Goal: Task Accomplishment & Management: Manage account settings

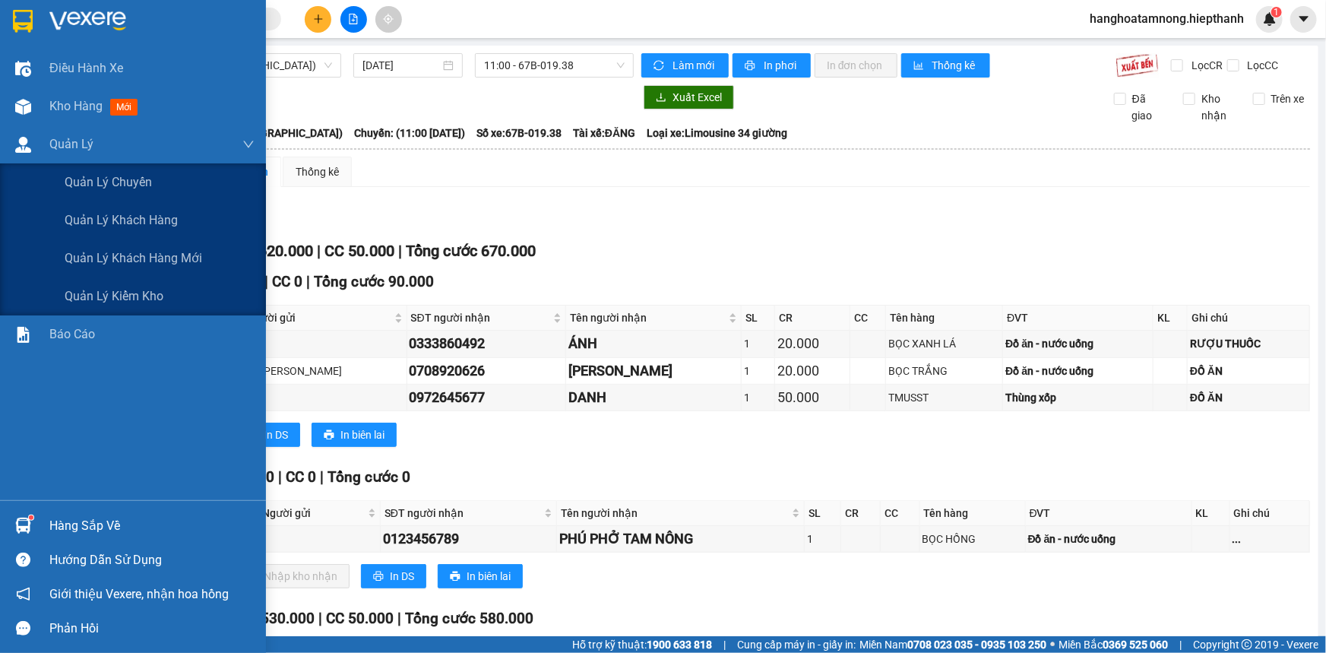
drag, startPoint x: 74, startPoint y: 115, endPoint x: 312, endPoint y: 124, distance: 238.1
click at [292, 139] on section "Kết quả tìm kiếm ( 0 ) Bộ lọc No Data hanghoatamnong.hiepthanh 1 Điều hành xe K…" at bounding box center [663, 326] width 1326 height 653
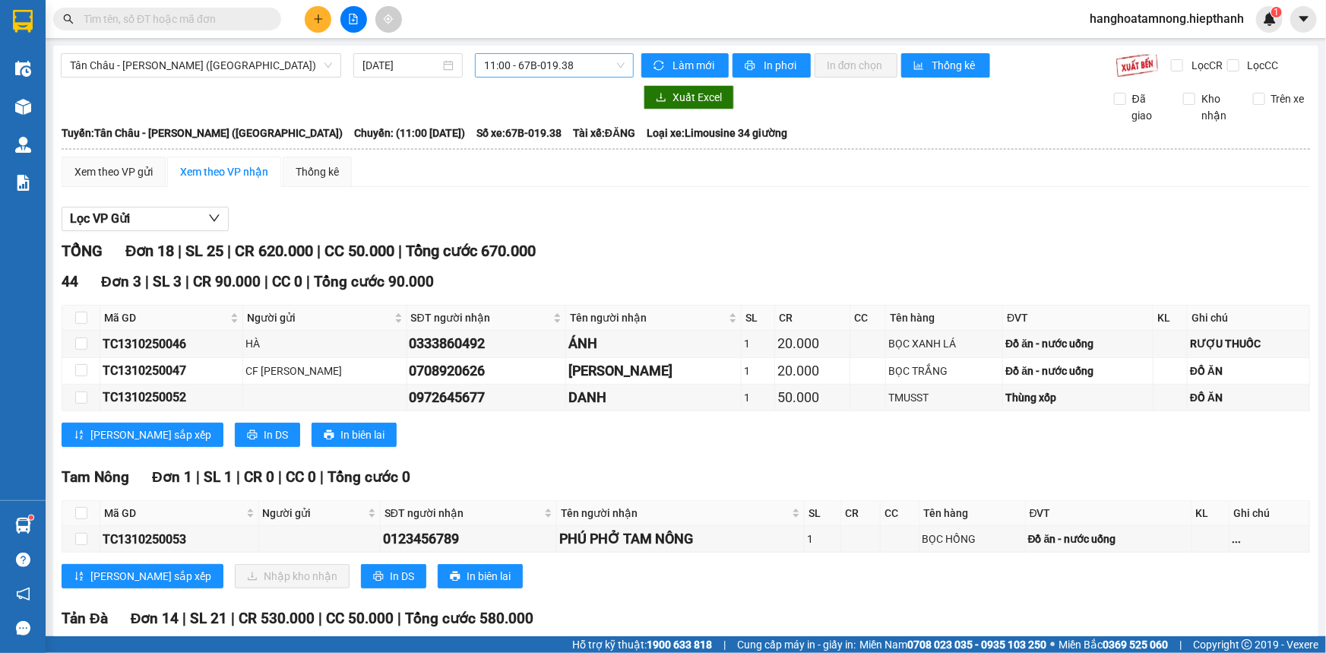
click at [587, 71] on span "11:00 - 67B-019.38" at bounding box center [554, 65] width 141 height 23
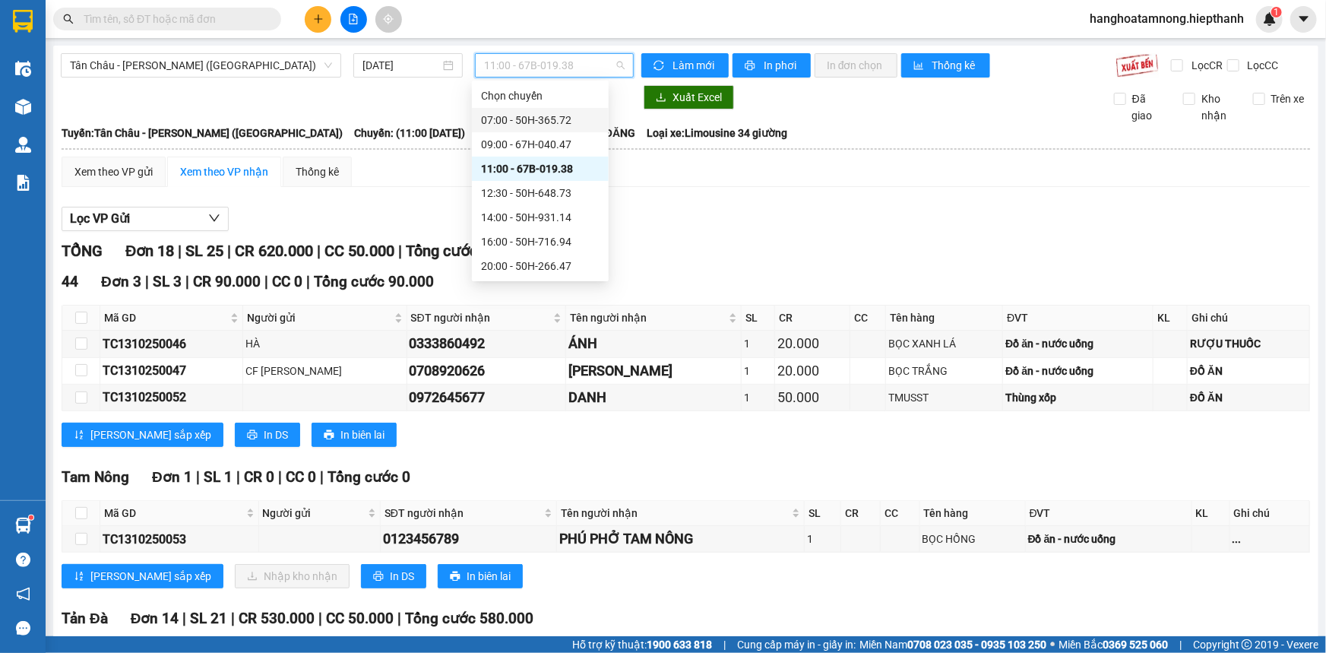
click at [523, 115] on div "07:00 - 50H-365.72" at bounding box center [540, 120] width 119 height 17
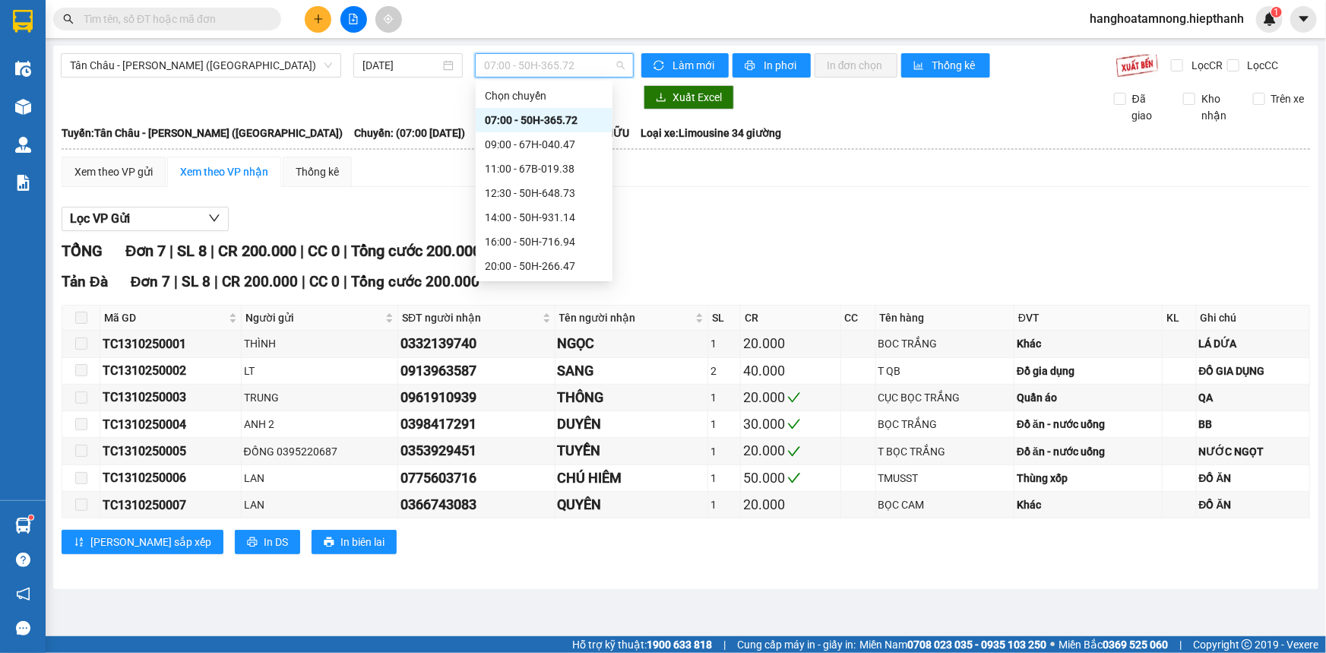
click at [496, 60] on span "07:00 - 50H-365.72" at bounding box center [554, 65] width 141 height 23
click at [485, 137] on div "09:00 - 67H-040.47" at bounding box center [544, 144] width 119 height 17
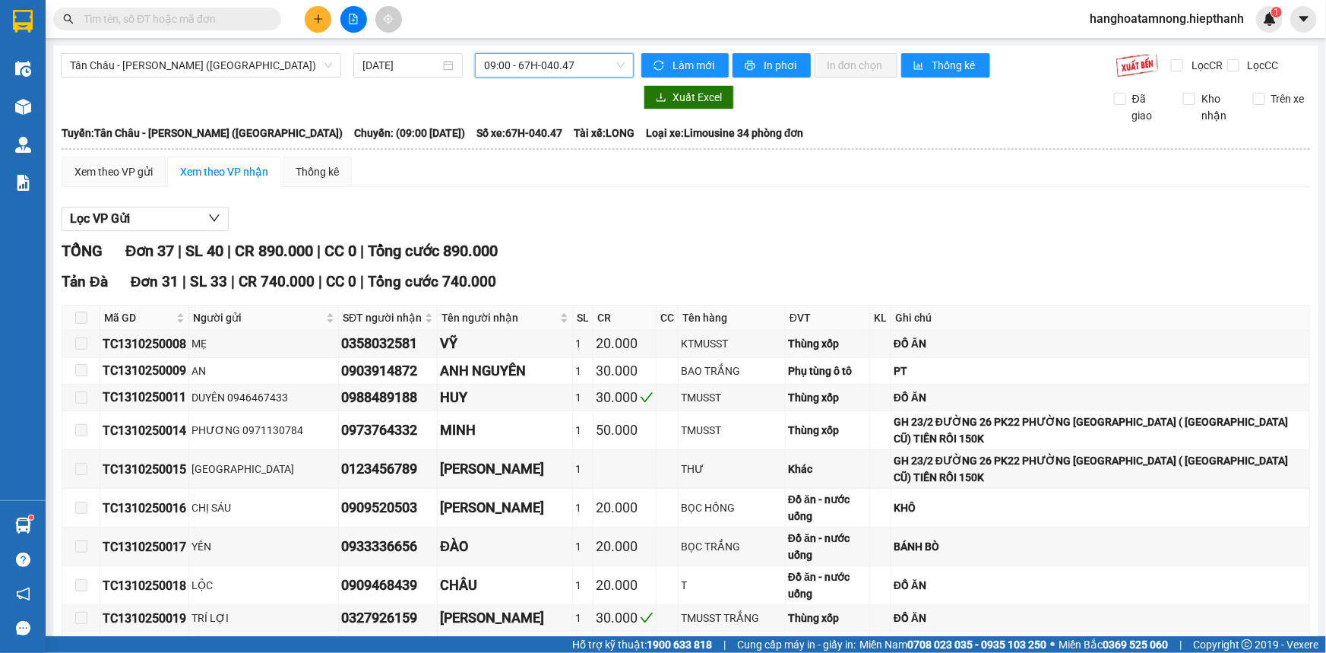
click at [553, 58] on span "09:00 - 67H-040.47" at bounding box center [554, 65] width 141 height 23
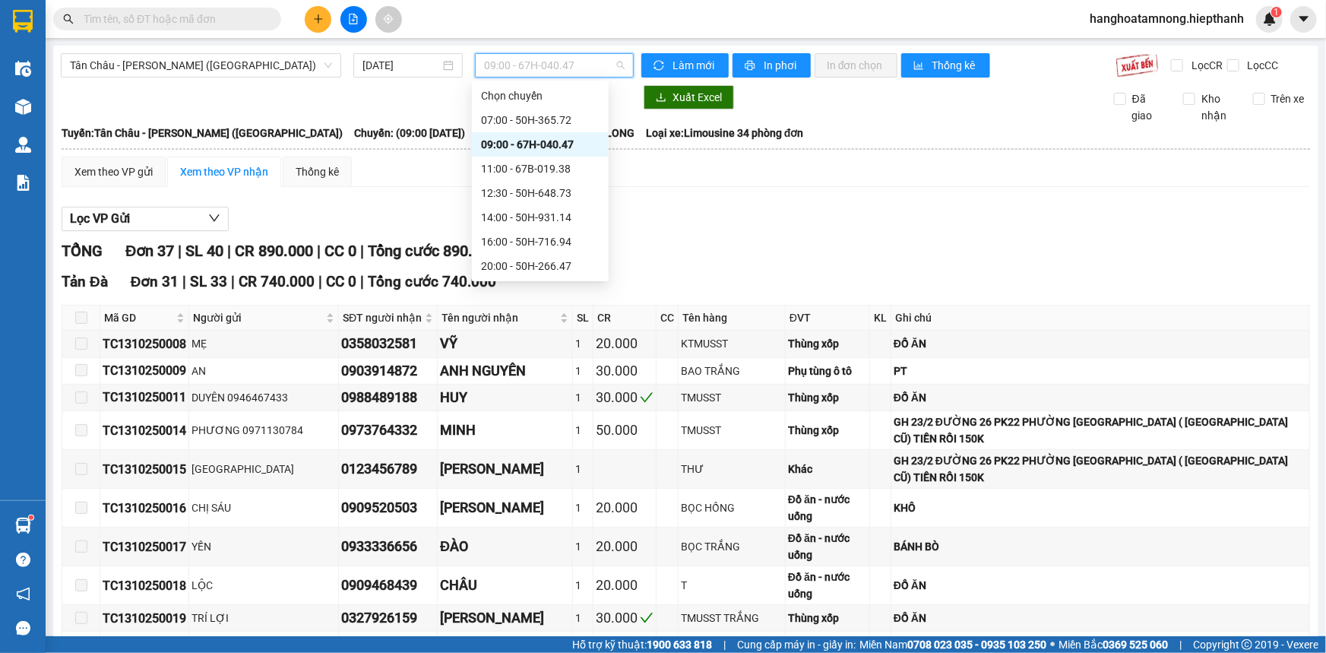
click at [494, 155] on div "09:00 - 67H-040.47" at bounding box center [540, 144] width 137 height 24
click at [523, 58] on span "09:00 - 67H-040.47" at bounding box center [554, 65] width 141 height 23
click at [499, 166] on div "11:00 - 67B-019.38" at bounding box center [540, 168] width 119 height 17
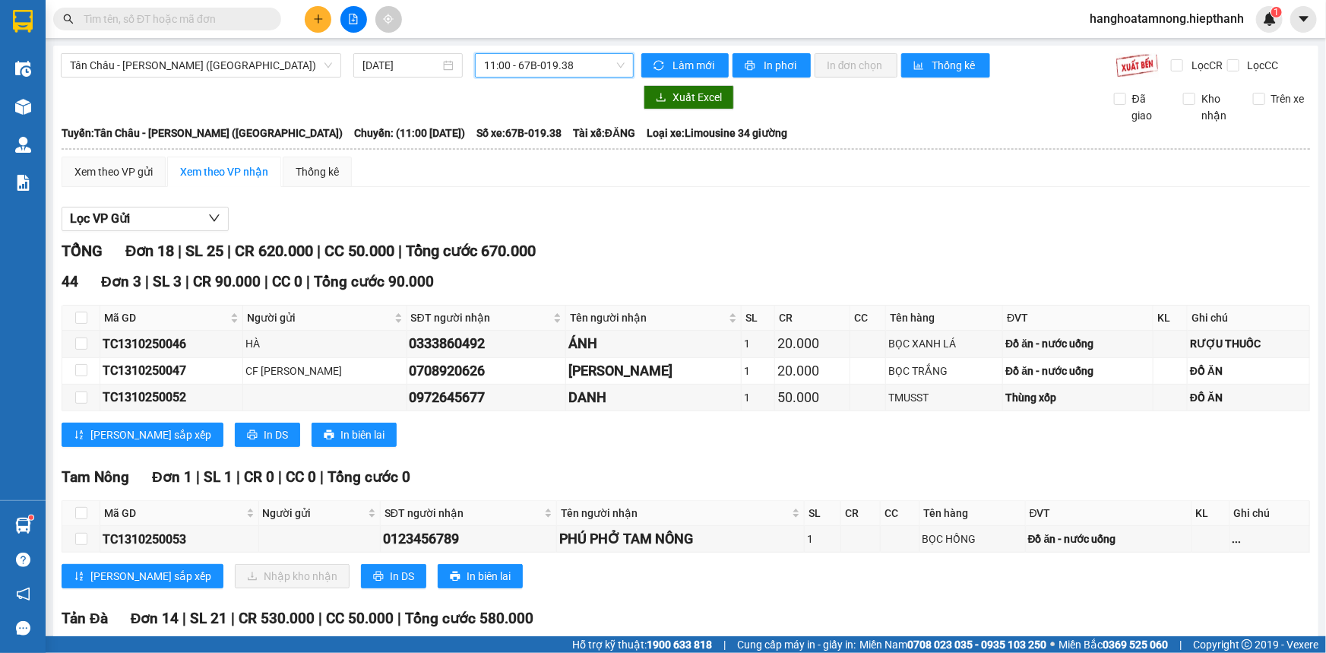
click at [510, 65] on span "11:00 - 67B-019.38" at bounding box center [554, 65] width 141 height 23
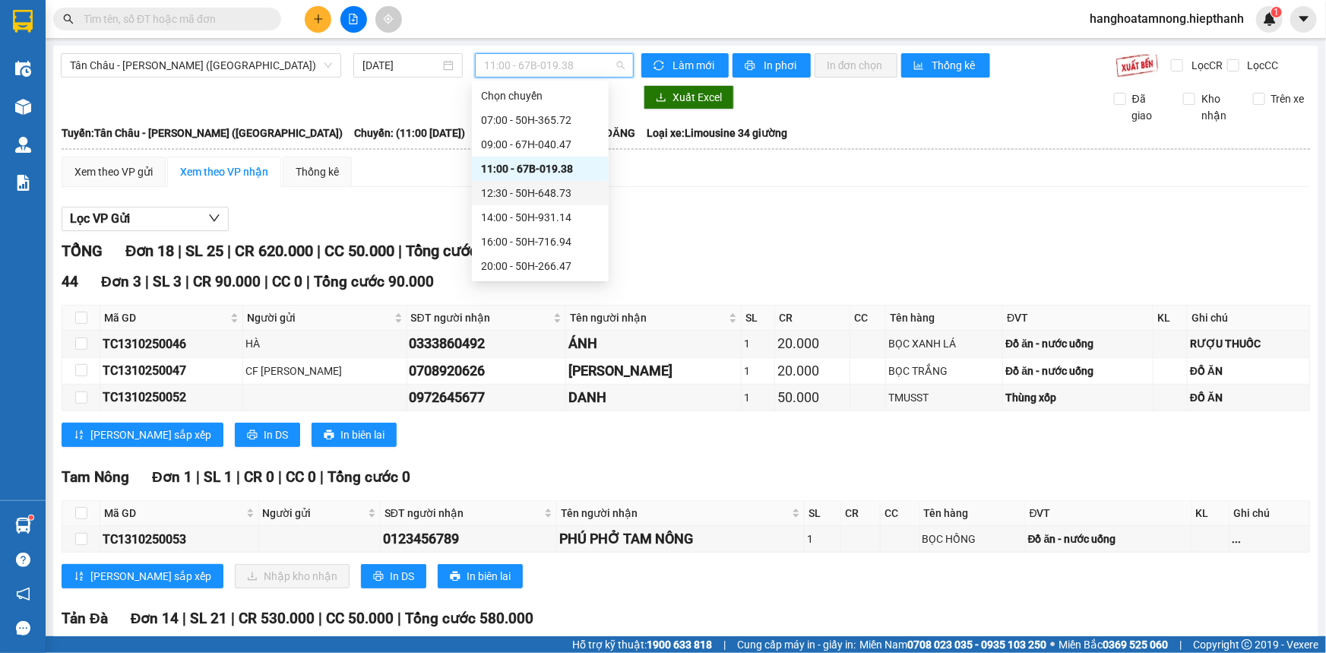
click at [517, 192] on div "12:30 - 50H-648.73" at bounding box center [540, 193] width 119 height 17
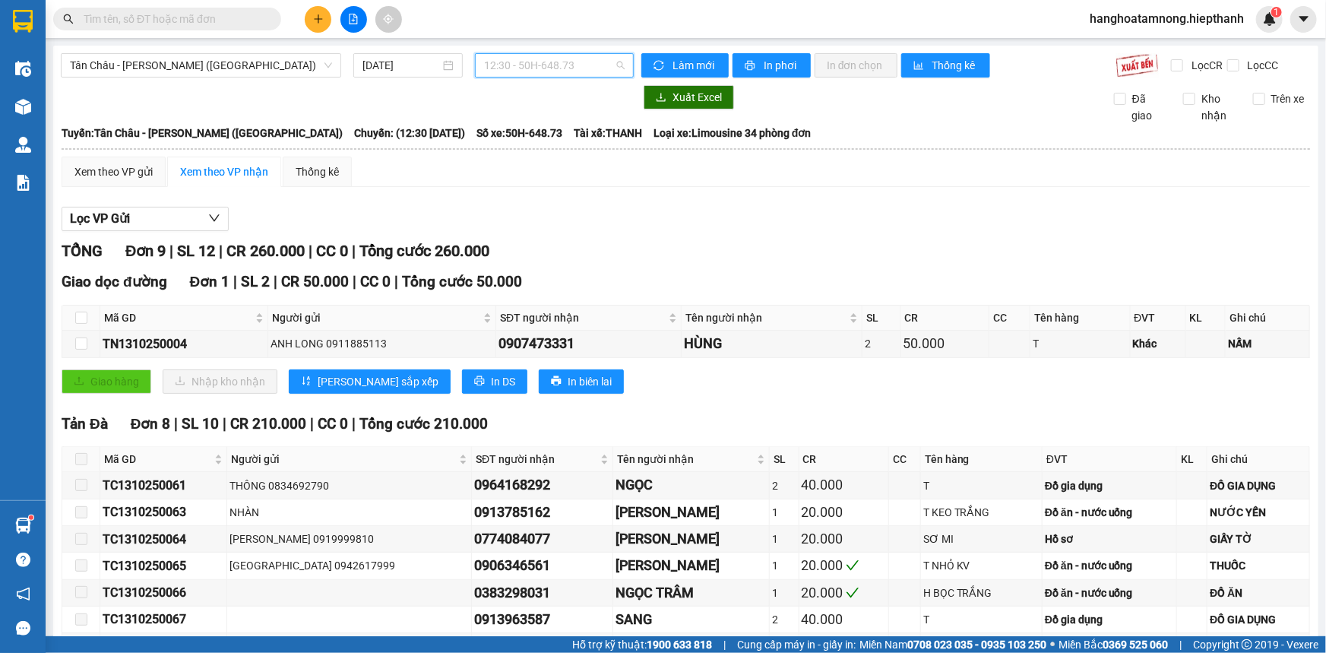
click at [528, 61] on span "12:30 - 50H-648.73" at bounding box center [554, 65] width 141 height 23
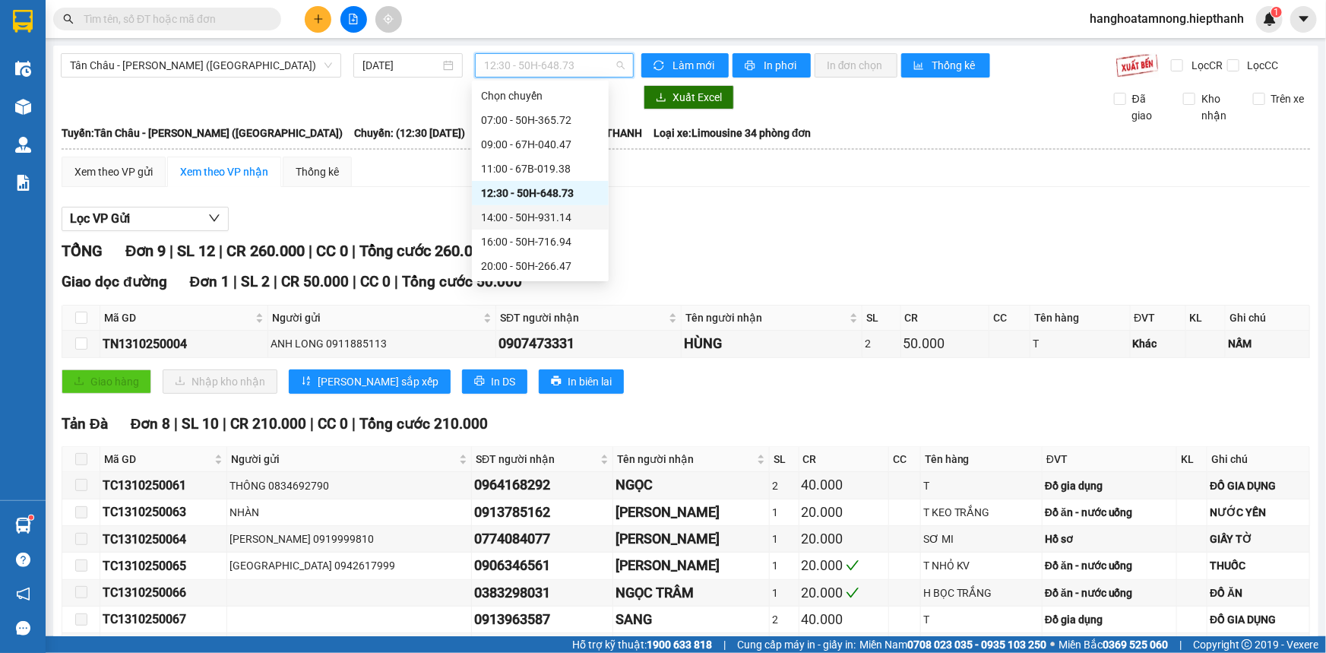
click at [499, 219] on div "14:00 - 50H-931.14" at bounding box center [540, 217] width 119 height 17
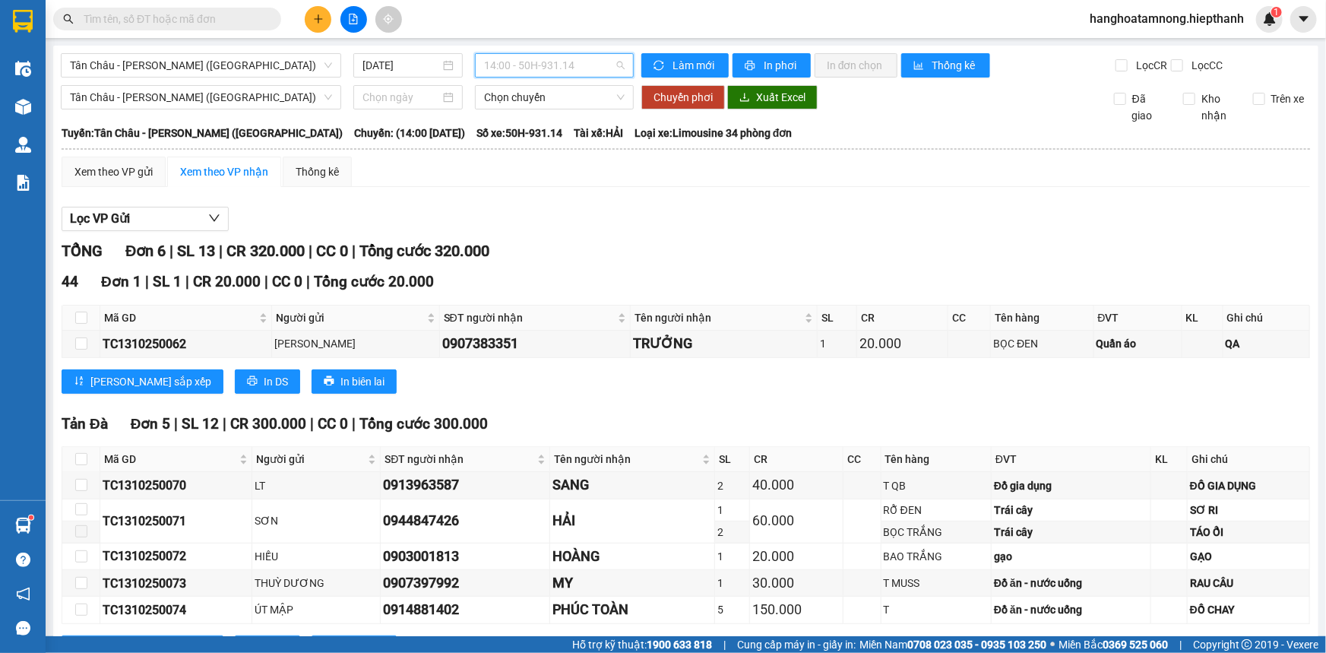
drag, startPoint x: 529, startPoint y: 62, endPoint x: 505, endPoint y: 136, distance: 77.4
click at [528, 62] on span "14:00 - 50H-931.14" at bounding box center [554, 65] width 141 height 23
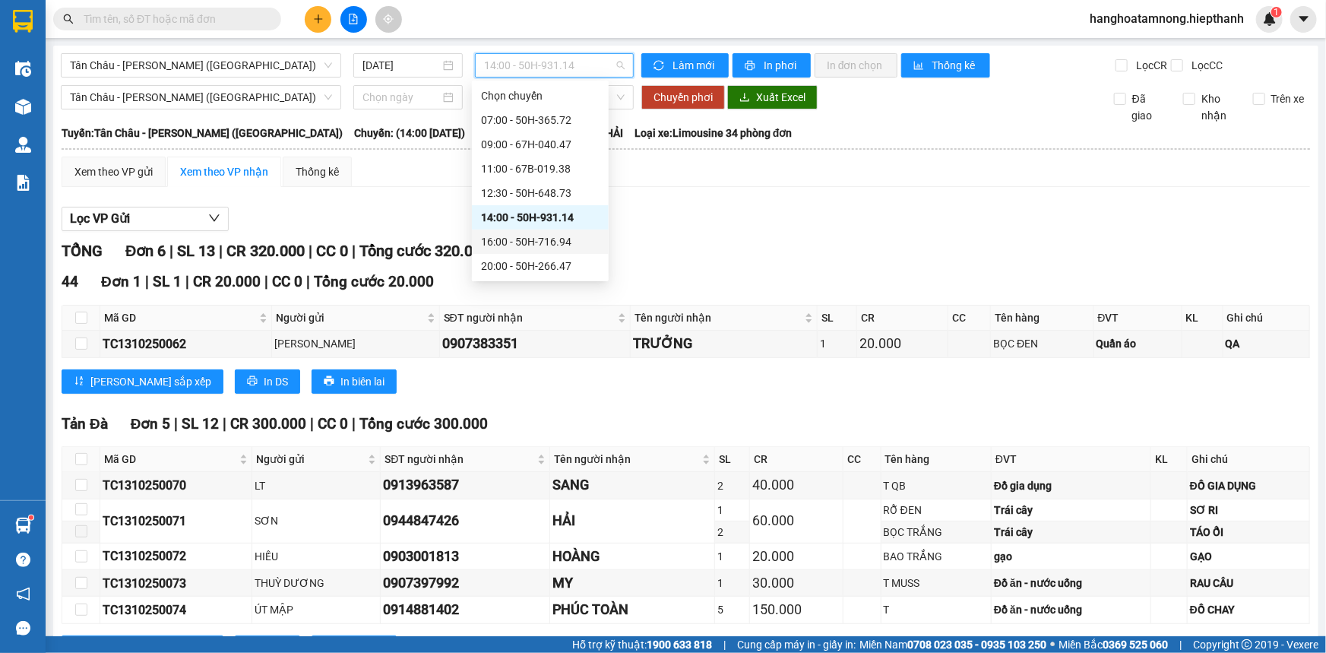
click at [506, 238] on div "16:00 - 50H-716.94" at bounding box center [540, 241] width 119 height 17
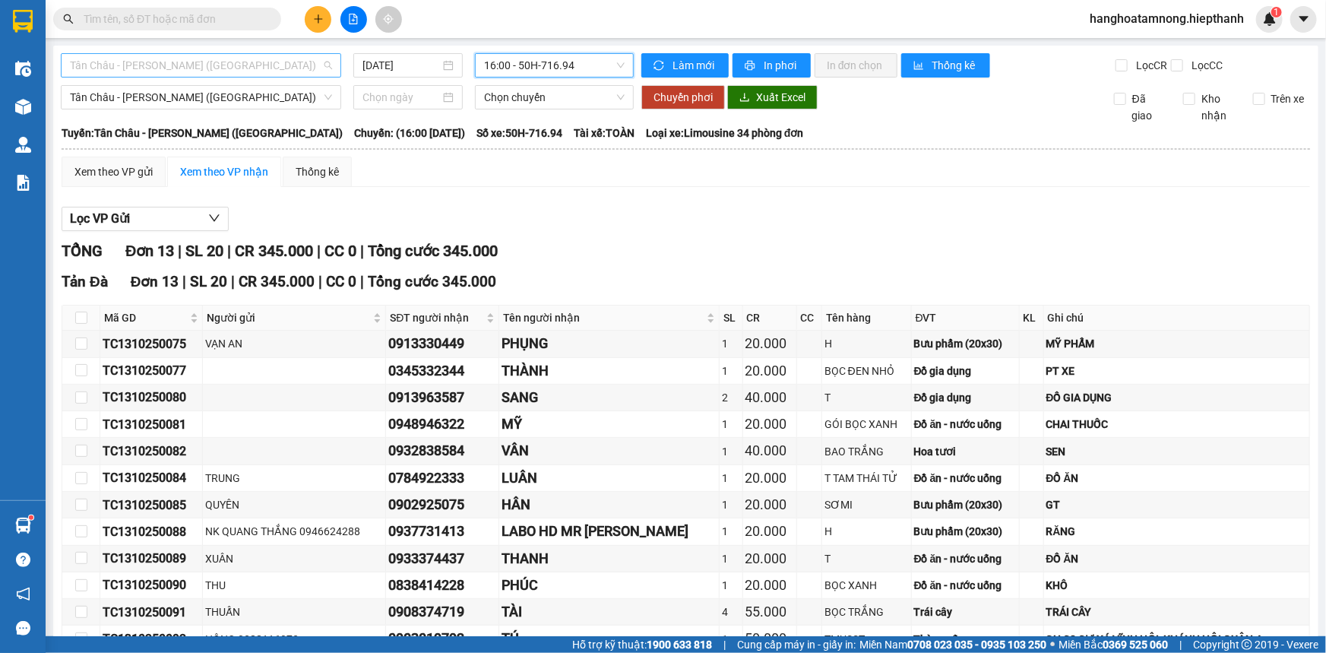
click at [225, 54] on span "Tân Châu - [PERSON_NAME] ([GEOGRAPHIC_DATA])" at bounding box center [201, 65] width 262 height 23
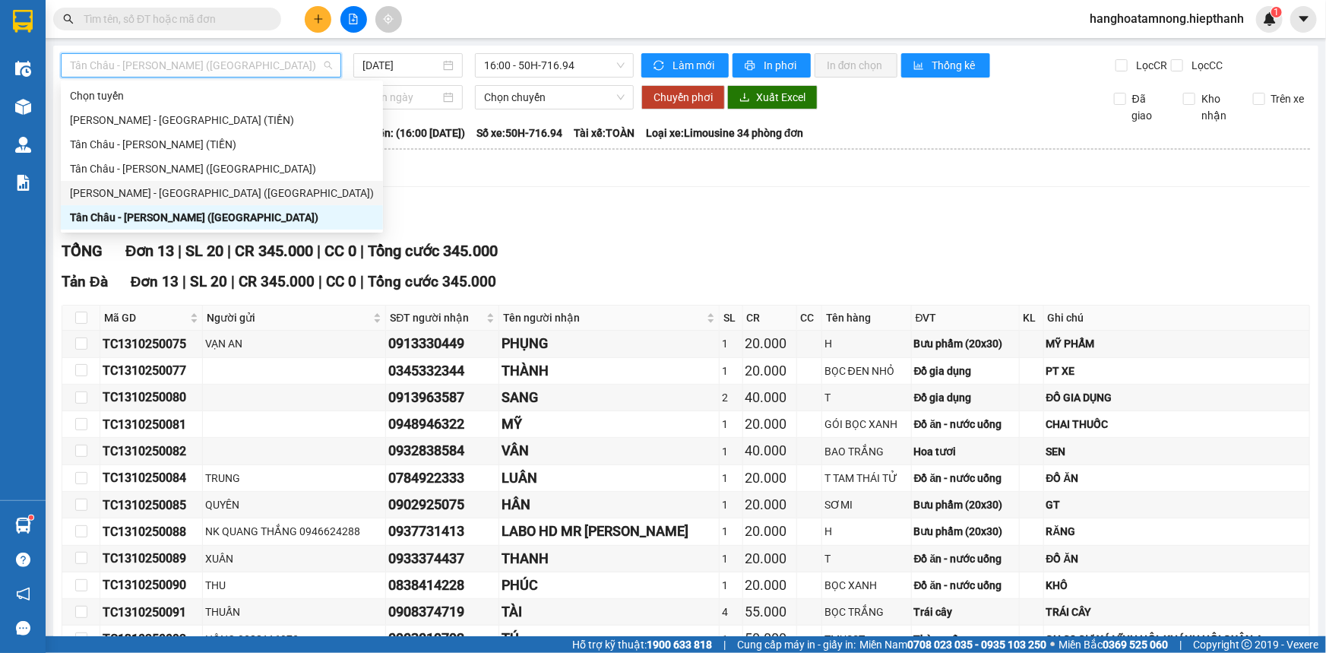
click at [107, 187] on div "[PERSON_NAME] - [GEOGRAPHIC_DATA] ([GEOGRAPHIC_DATA])" at bounding box center [222, 193] width 304 height 17
type input "[DATE]"
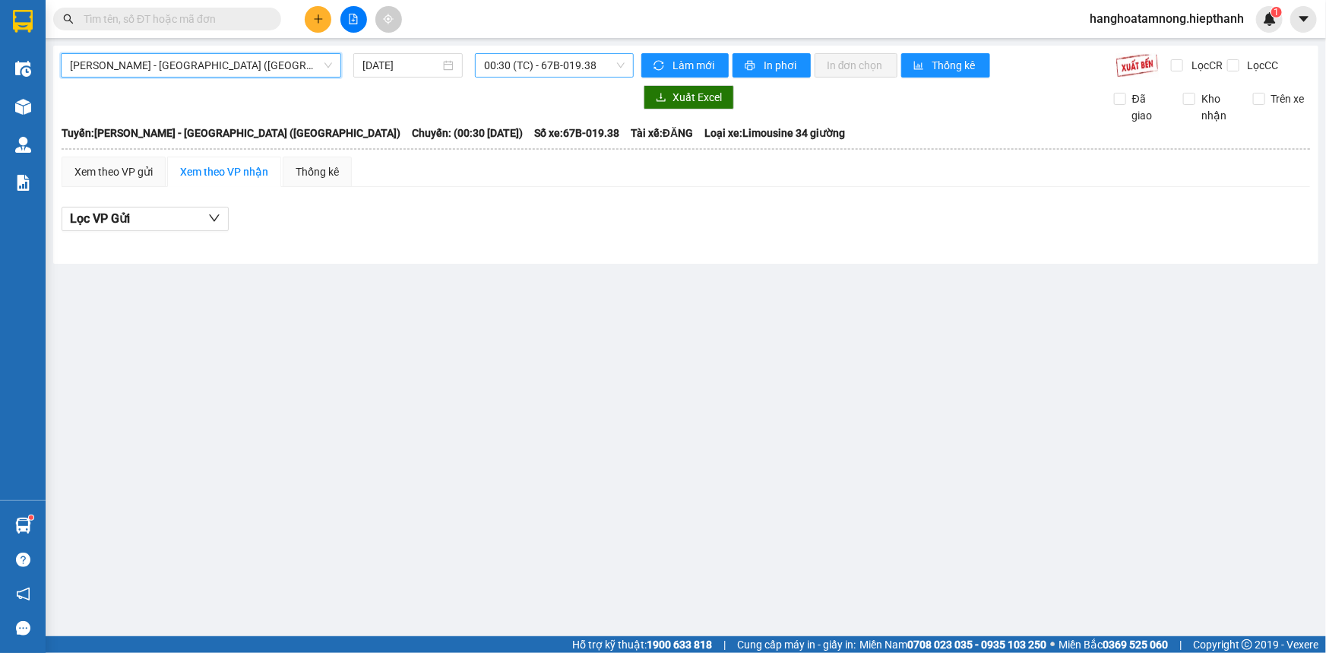
click at [570, 59] on span "00:30 (TC) - 67B-019.38" at bounding box center [554, 65] width 141 height 23
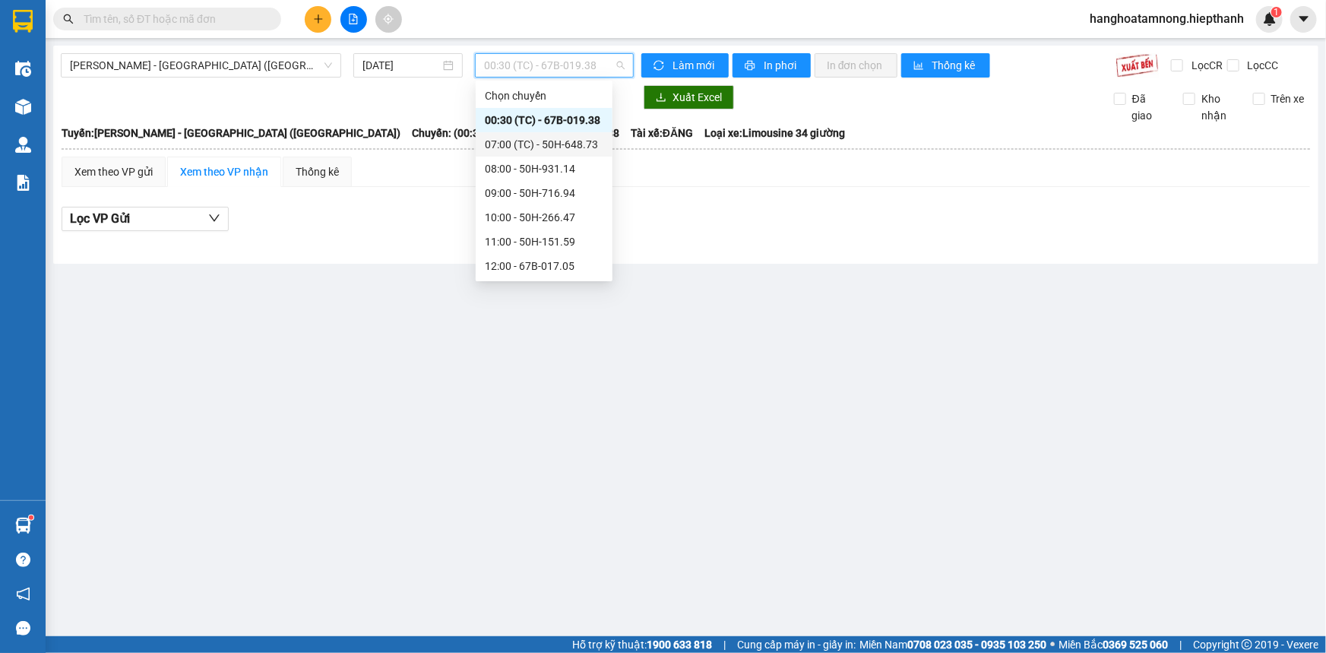
click at [517, 147] on div "07:00 (TC) - 50H-648.73" at bounding box center [544, 144] width 119 height 17
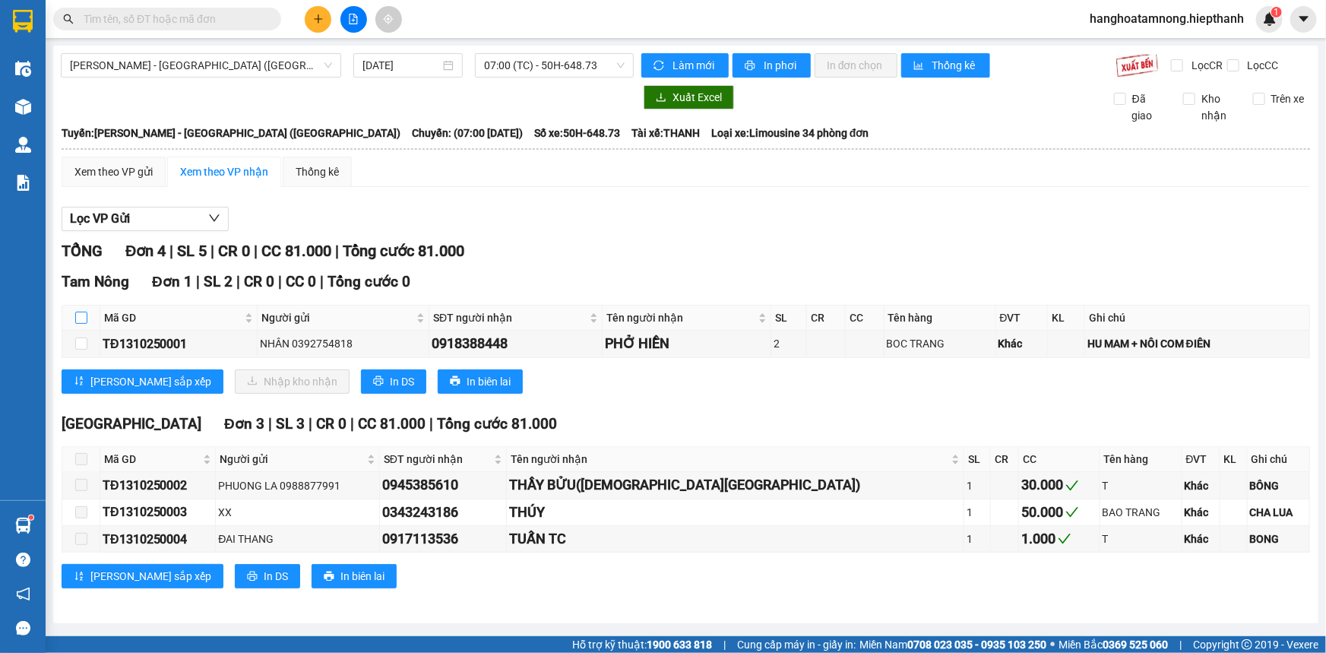
click at [80, 316] on input "checkbox" at bounding box center [81, 318] width 12 height 12
checkbox input "true"
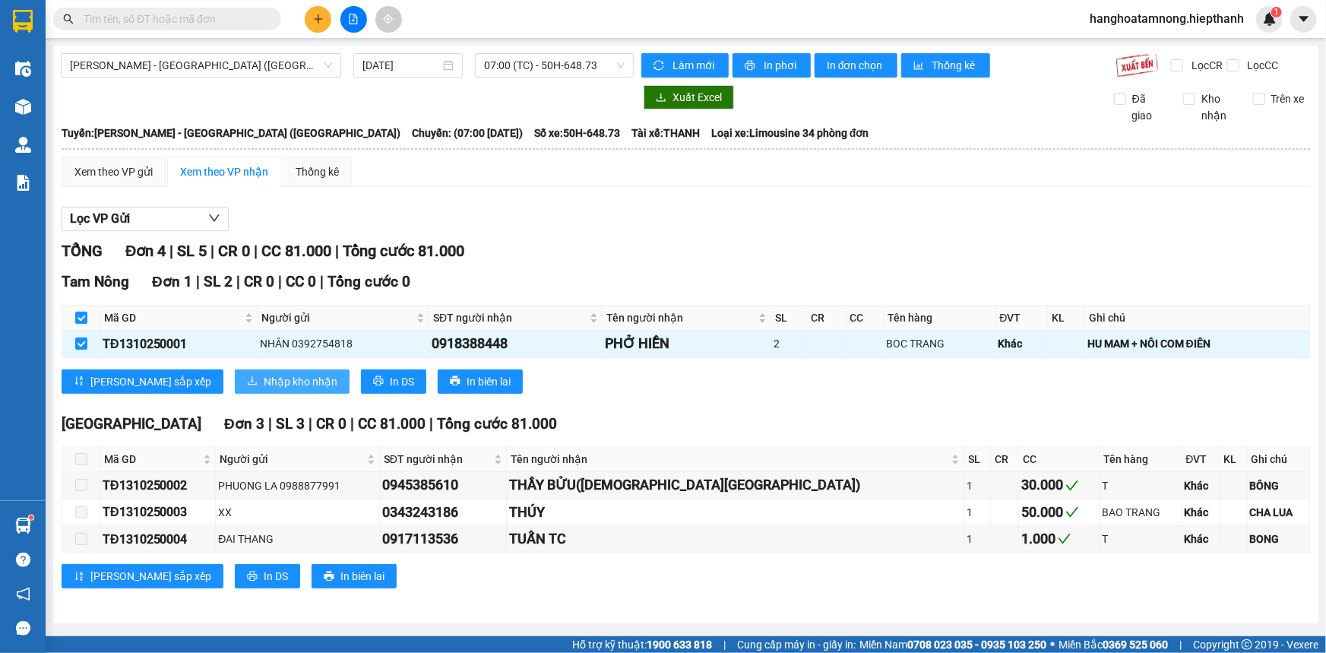
click at [264, 379] on span "Nhập kho nhận" at bounding box center [301, 381] width 74 height 17
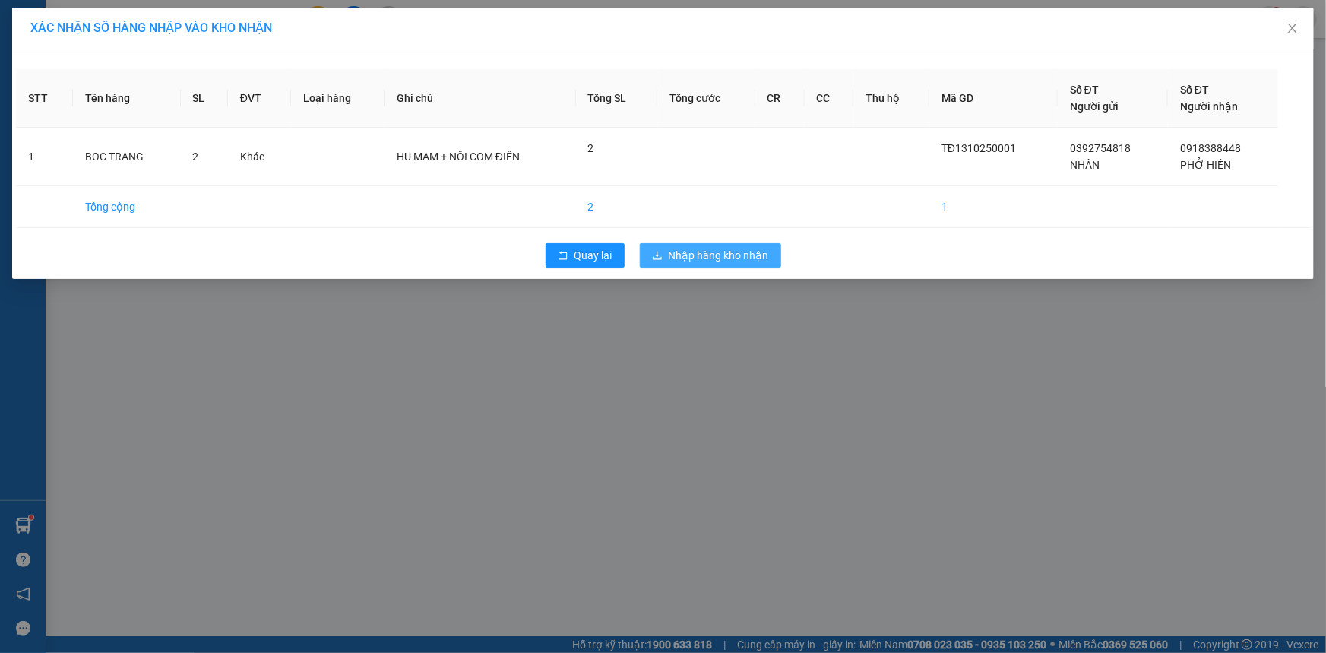
click at [714, 250] on span "Nhập hàng kho nhận" at bounding box center [719, 255] width 100 height 17
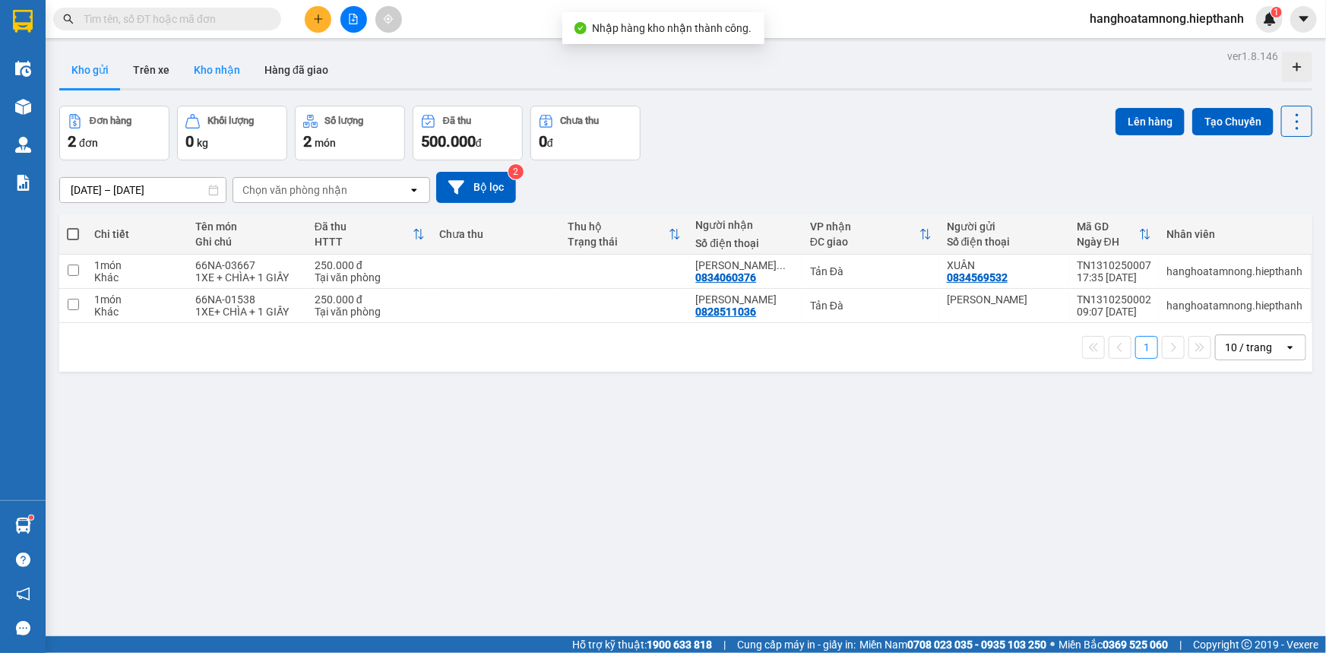
click at [212, 67] on button "Kho nhận" at bounding box center [217, 70] width 71 height 36
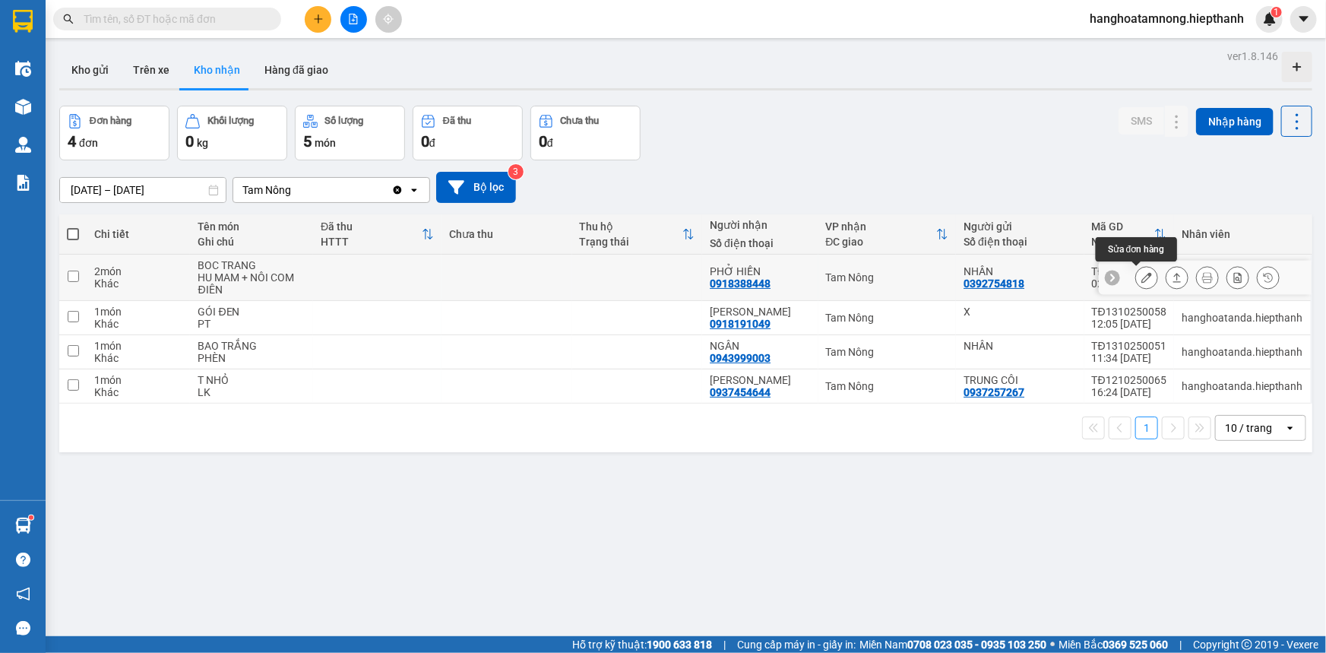
click at [1142, 276] on icon at bounding box center [1147, 277] width 11 height 11
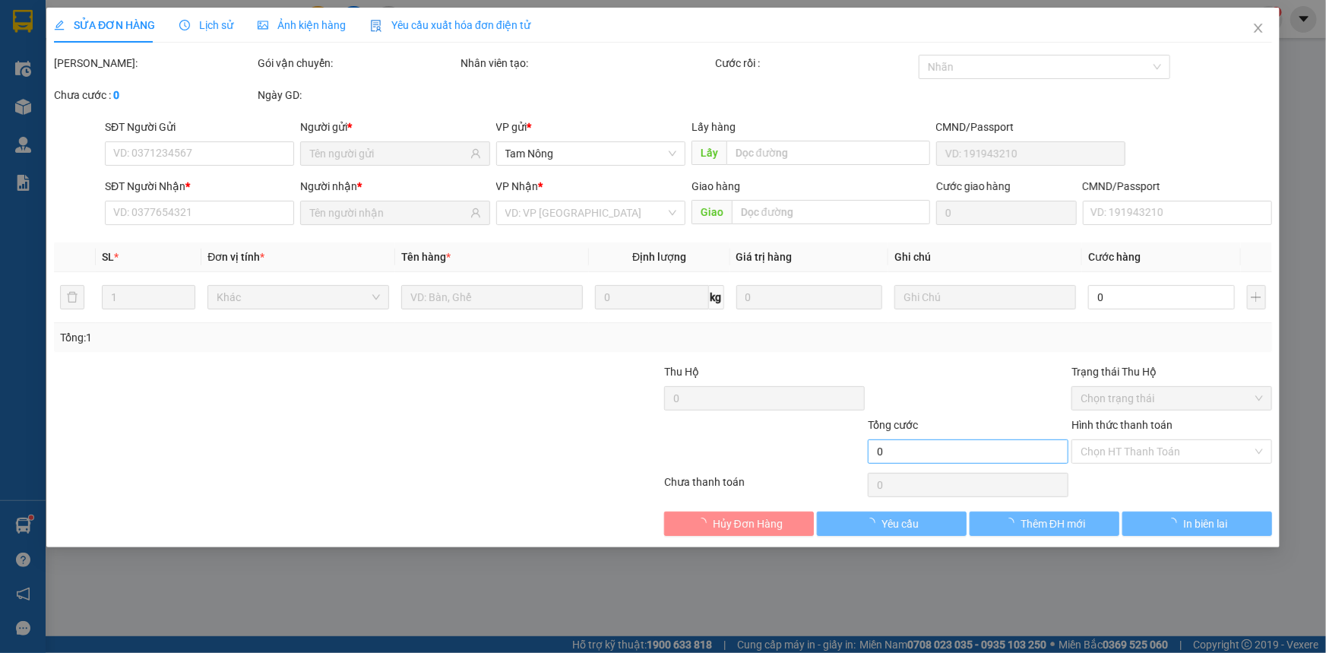
type input "0392754818"
type input "NHÂN"
type input "0918388448"
type input "PHỞ HIỀN"
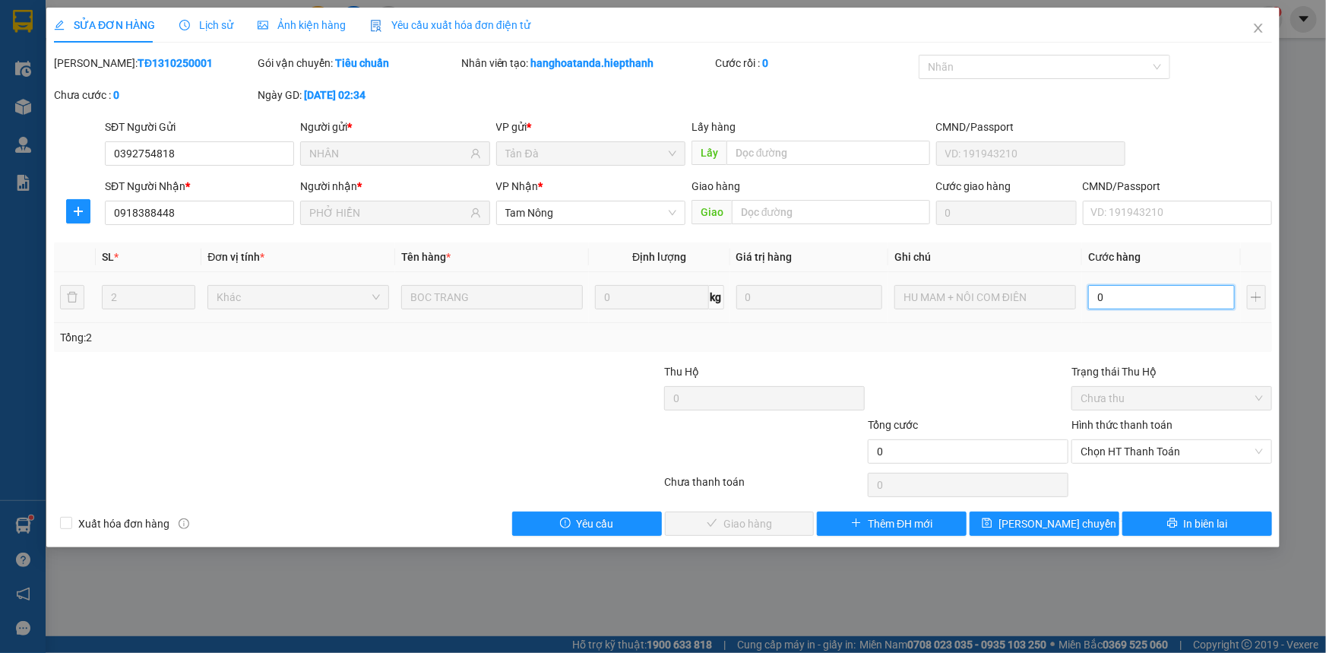
click at [1109, 296] on input "0" at bounding box center [1161, 297] width 147 height 24
type input "5"
type input "50"
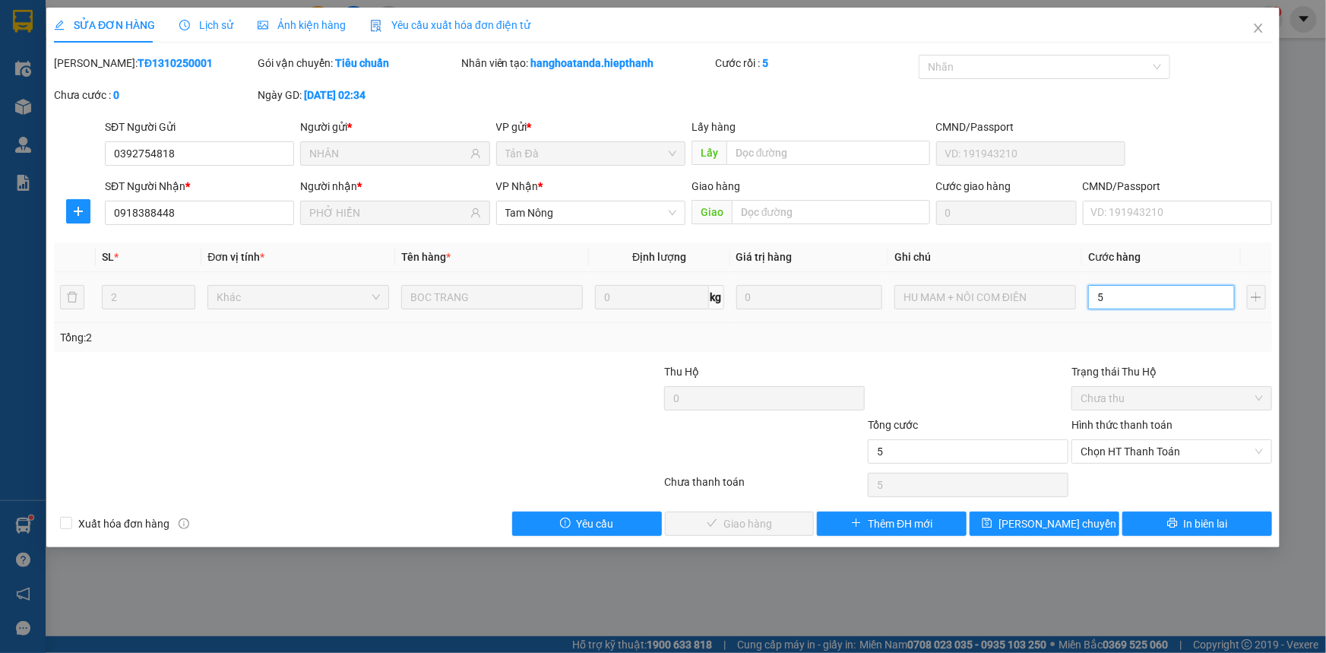
type input "50"
type input "50.000"
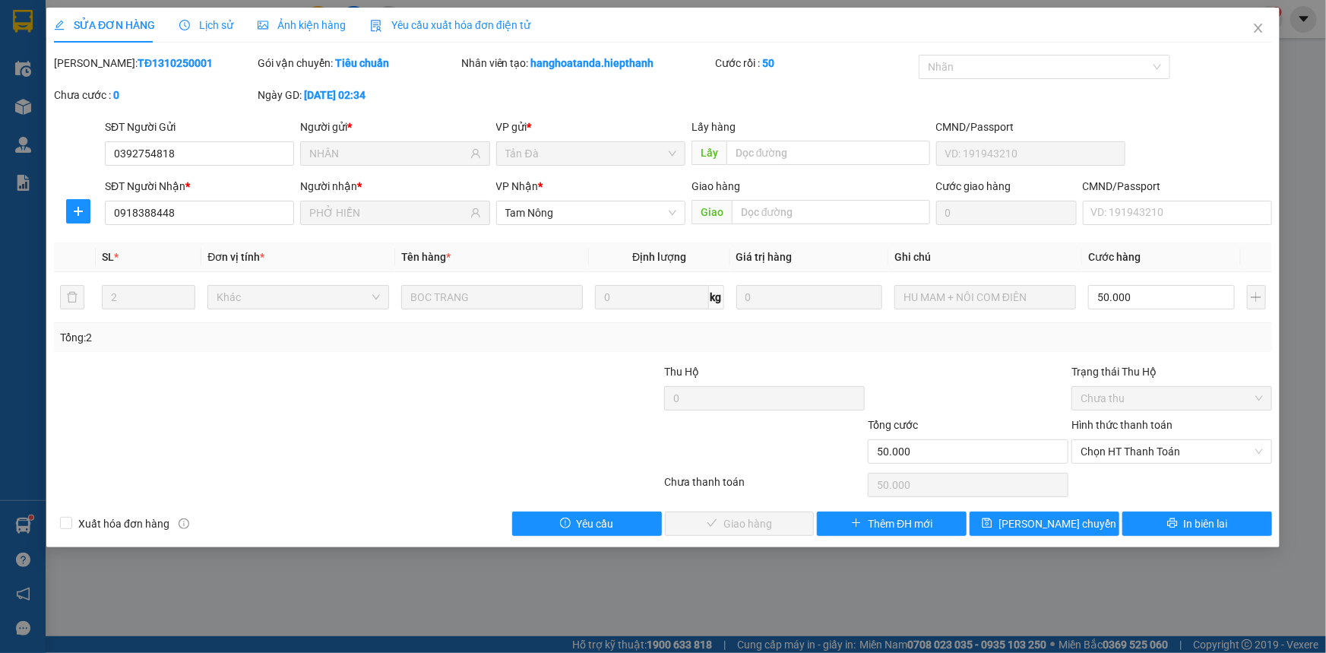
drag, startPoint x: 973, startPoint y: 376, endPoint x: 1182, endPoint y: 480, distance: 233.2
click at [974, 377] on div at bounding box center [968, 389] width 204 height 53
click at [1186, 458] on span "Chọn HT Thanh Toán" at bounding box center [1172, 451] width 182 height 23
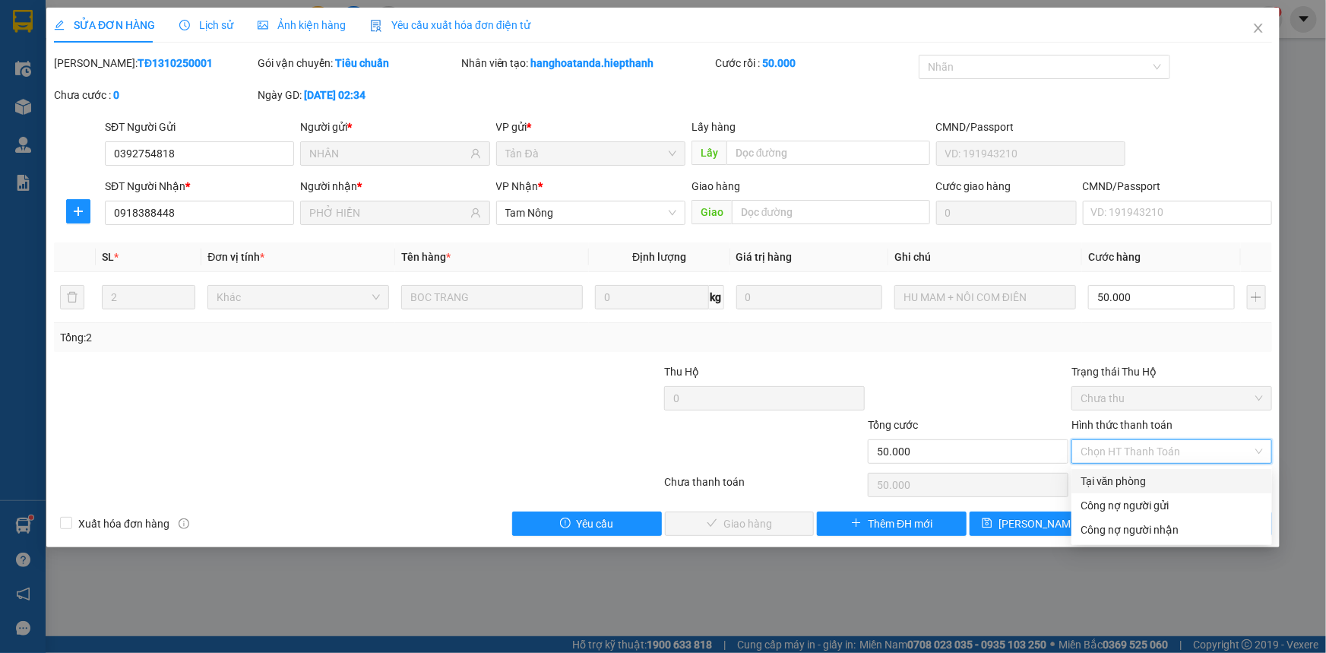
click at [1148, 477] on div "Tại văn phòng" at bounding box center [1172, 481] width 182 height 17
type input "0"
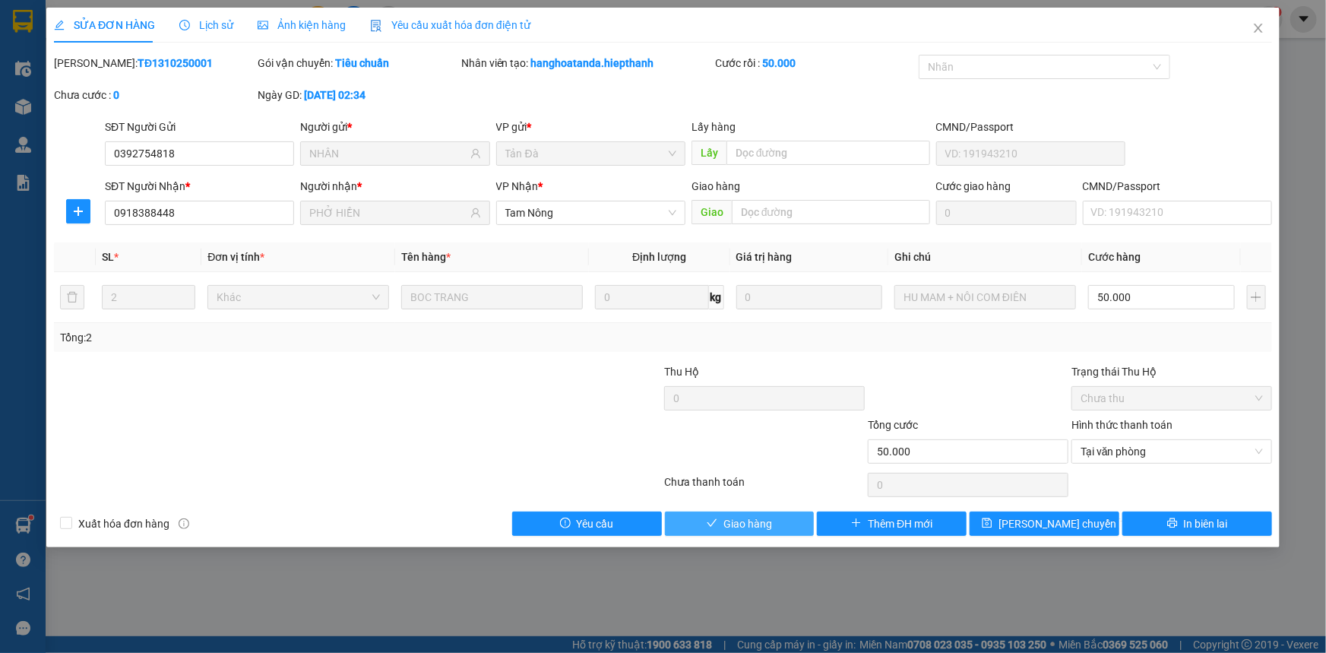
click at [720, 520] on button "Giao hàng" at bounding box center [740, 523] width 150 height 24
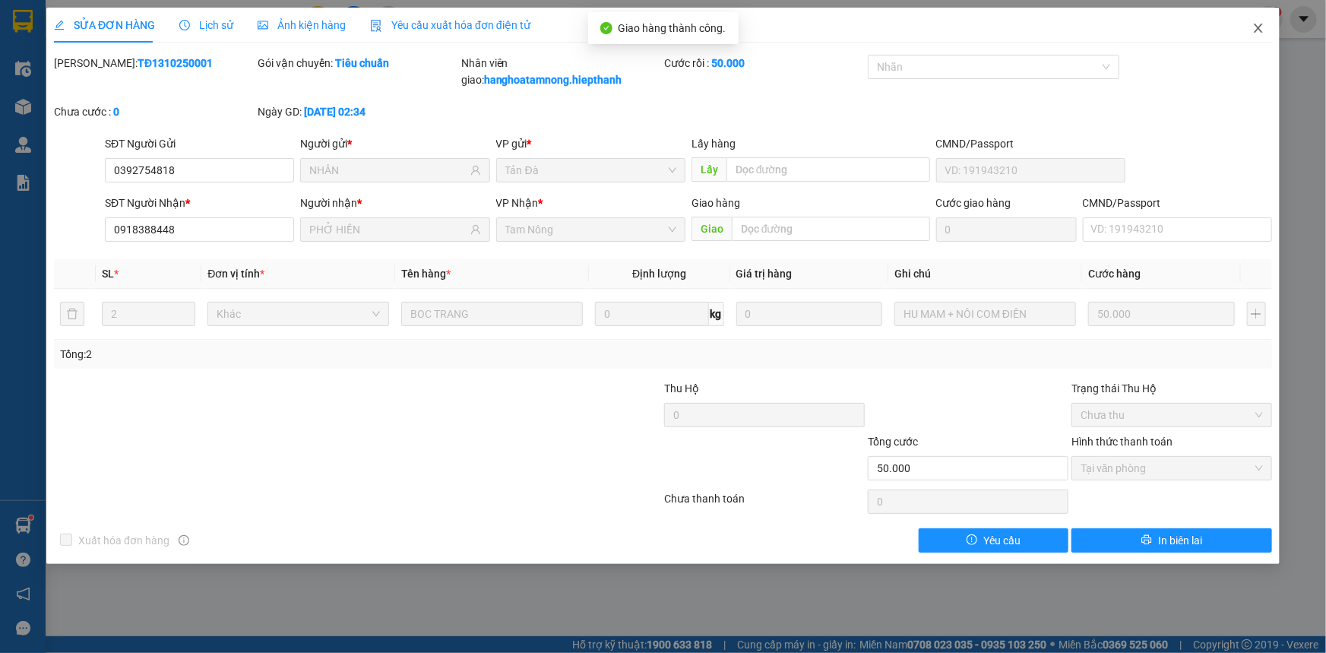
click at [1256, 29] on icon "close" at bounding box center [1258, 28] width 12 height 12
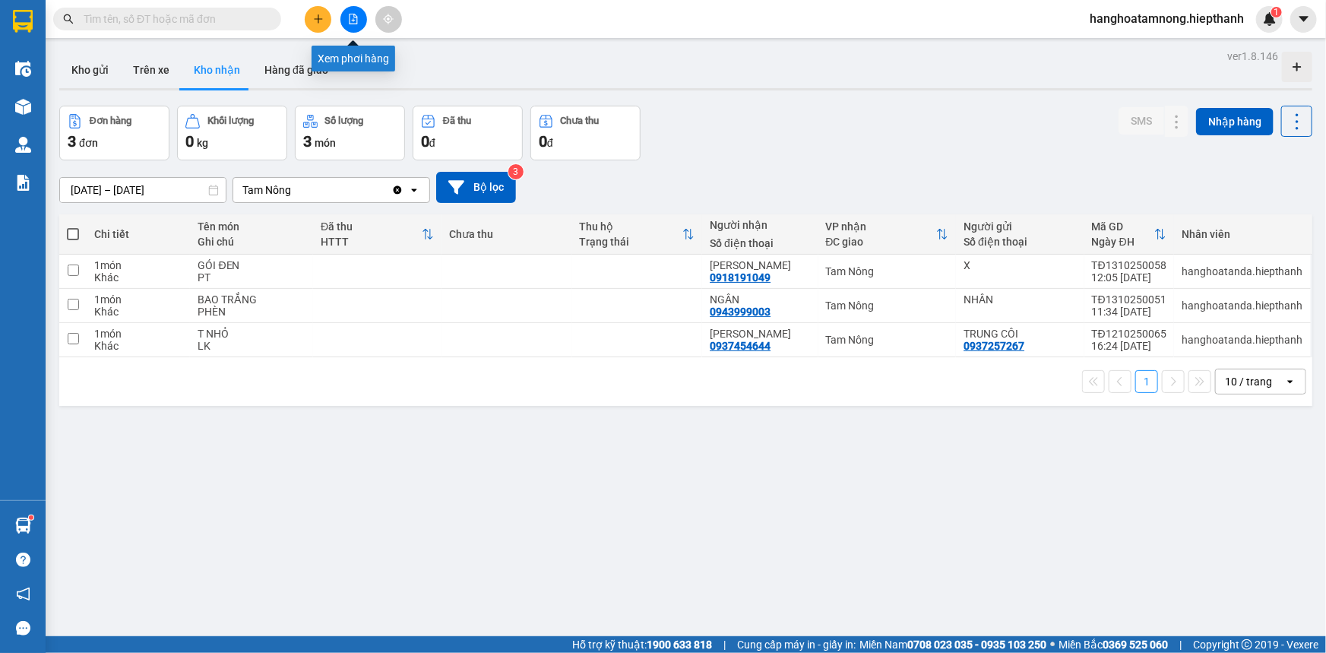
click at [356, 14] on icon "file-add" at bounding box center [353, 19] width 11 height 11
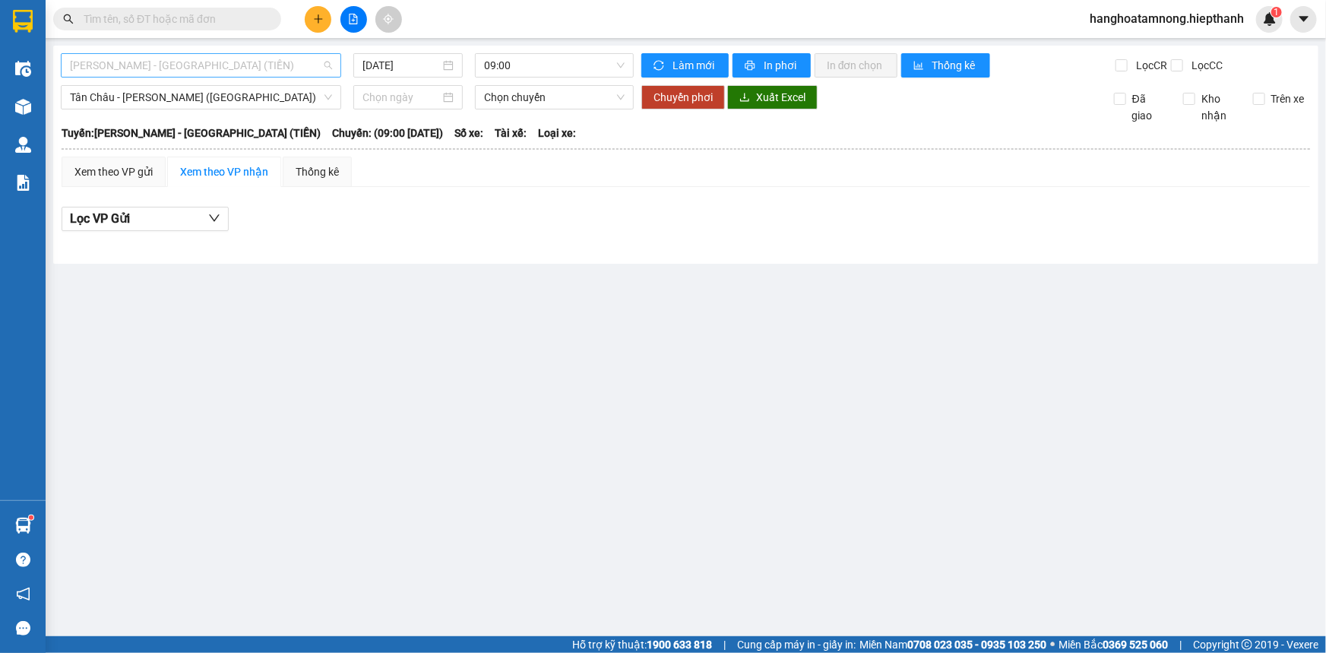
click at [293, 69] on span "[PERSON_NAME] - [GEOGRAPHIC_DATA] (TIỀN)" at bounding box center [201, 65] width 262 height 23
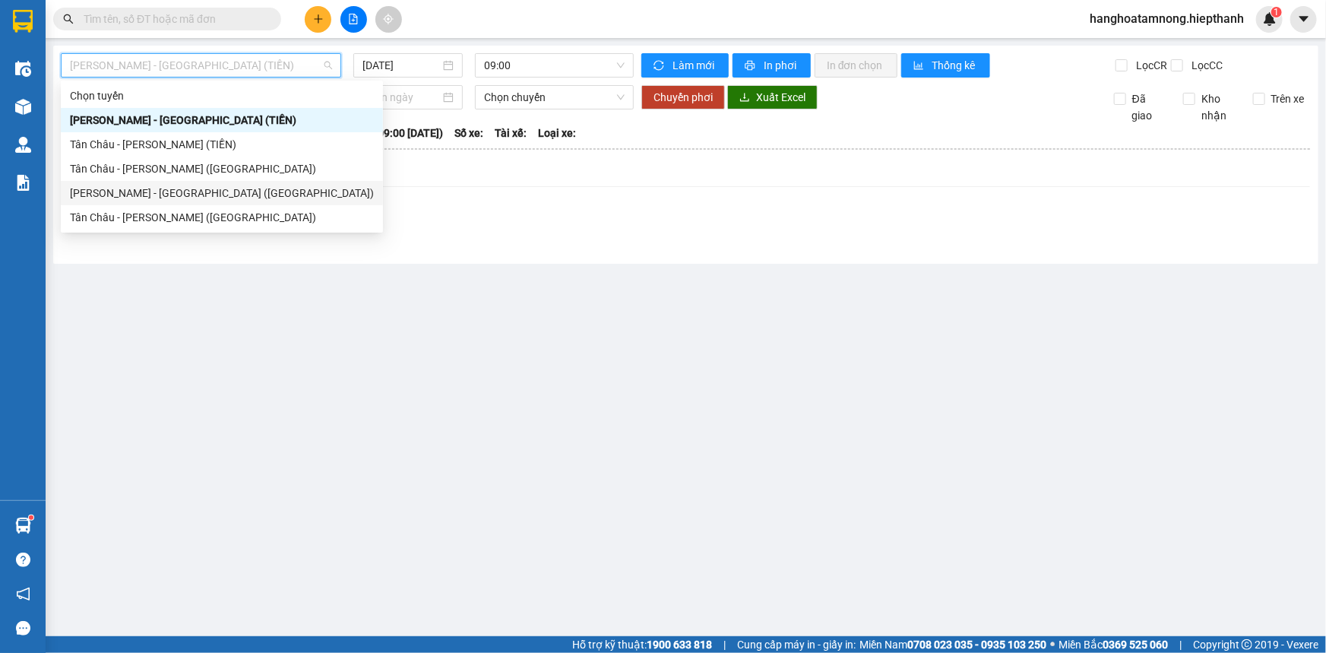
click at [117, 189] on div "[PERSON_NAME] - [GEOGRAPHIC_DATA] ([GEOGRAPHIC_DATA])" at bounding box center [222, 193] width 304 height 17
type input "[DATE]"
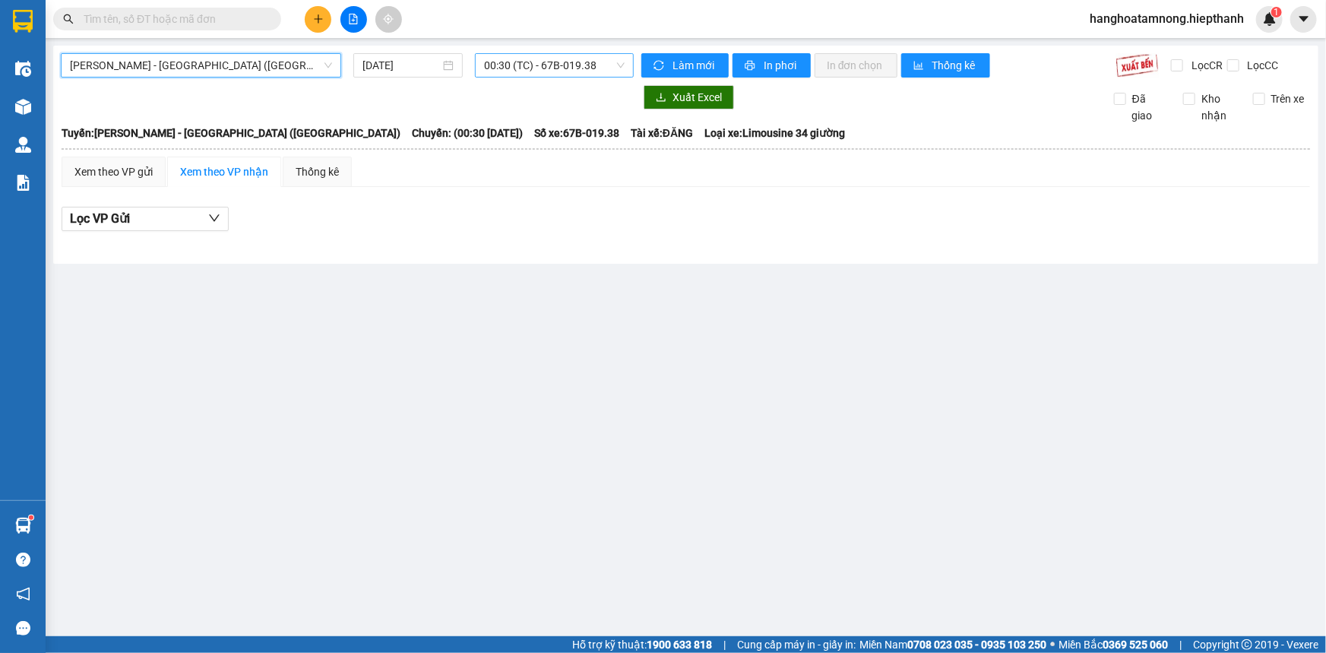
click at [539, 74] on span "00:30 (TC) - 67B-019.38" at bounding box center [554, 65] width 141 height 23
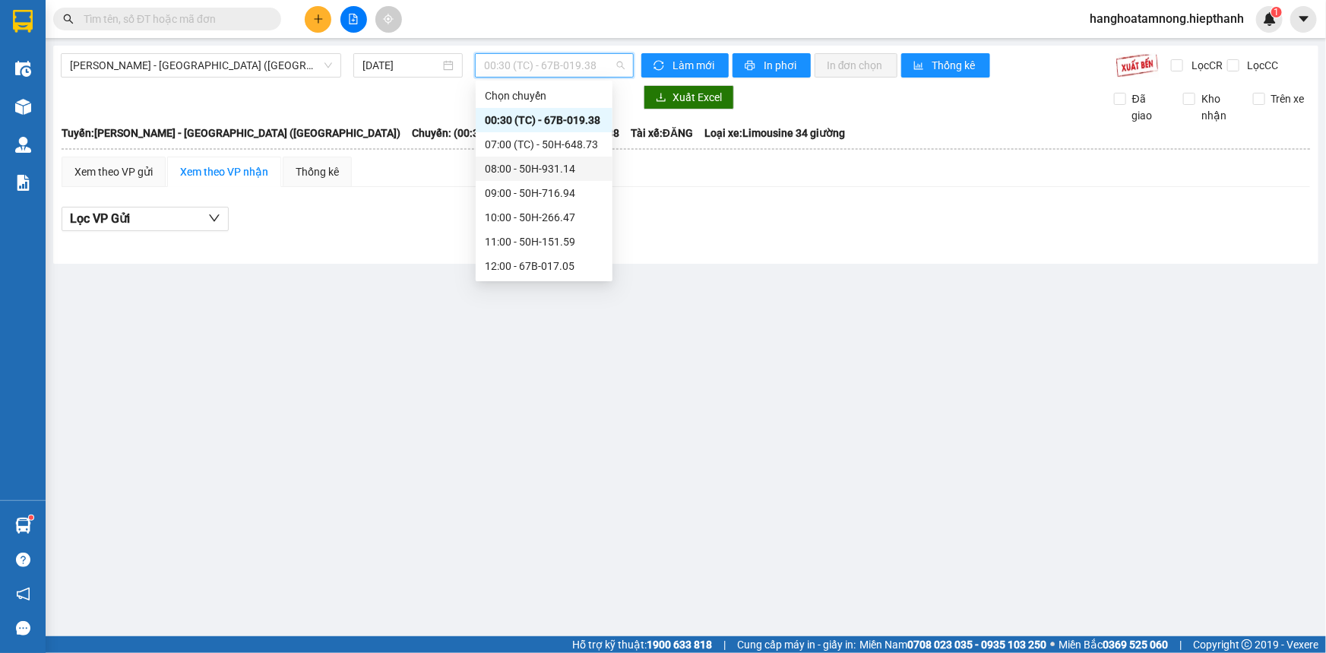
click at [517, 168] on div "08:00 - 50H-931.14" at bounding box center [544, 168] width 119 height 17
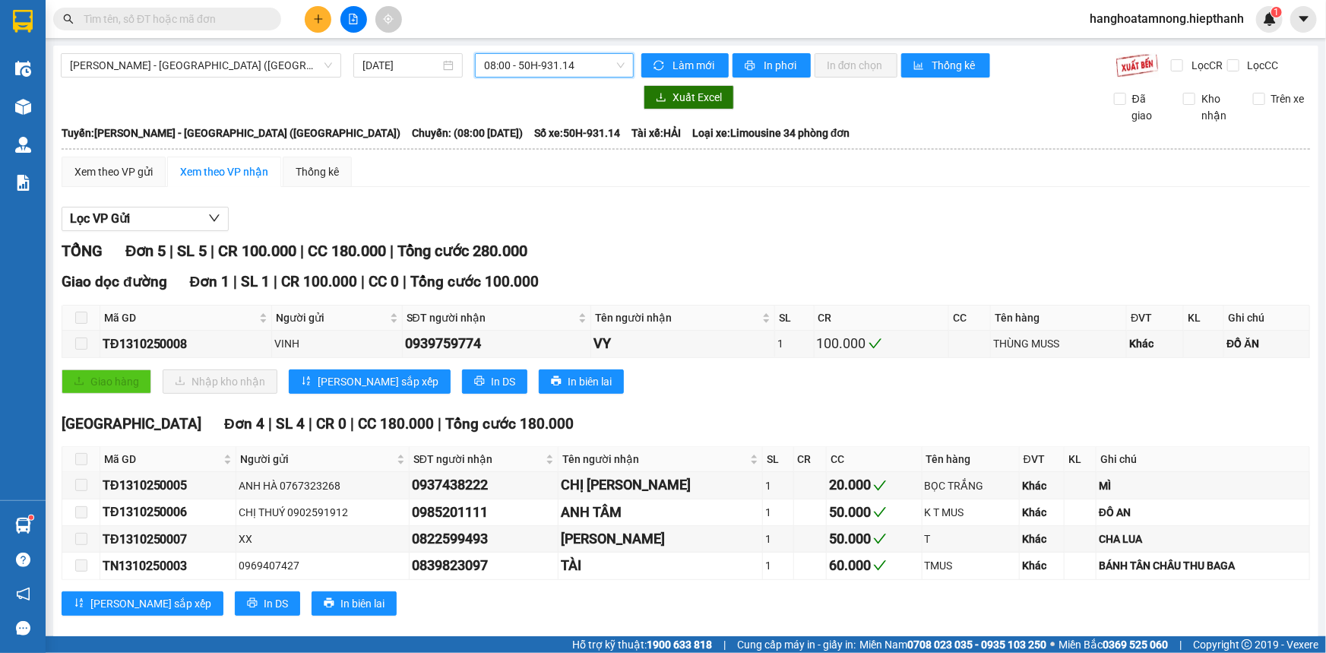
scroll to position [21, 0]
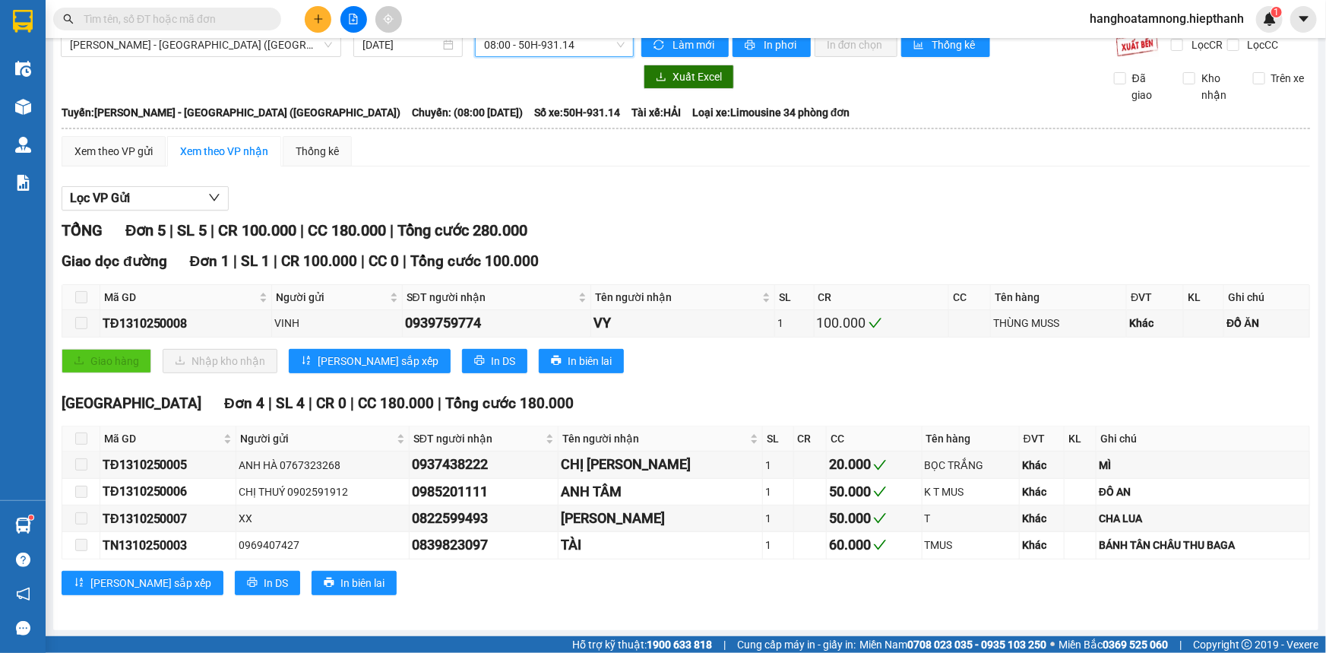
click at [515, 45] on span "08:00 - 50H-931.14" at bounding box center [554, 44] width 141 height 23
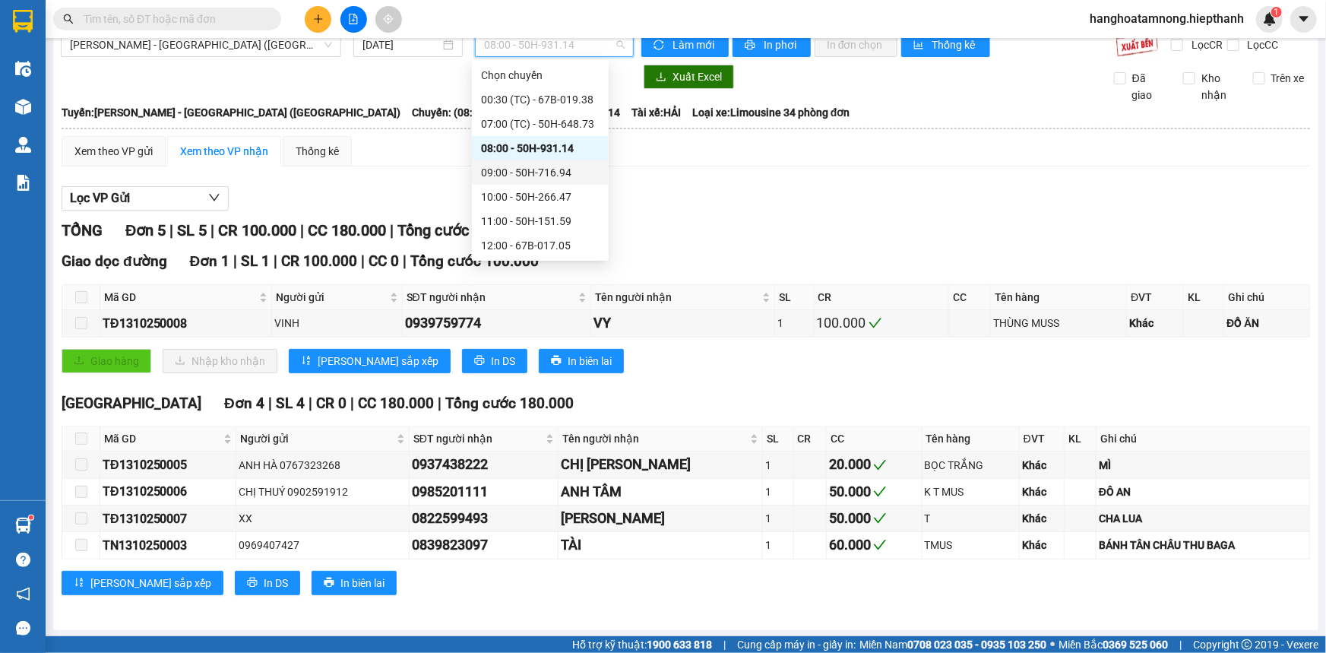
click at [494, 173] on div "09:00 - 50H-716.94" at bounding box center [540, 172] width 119 height 17
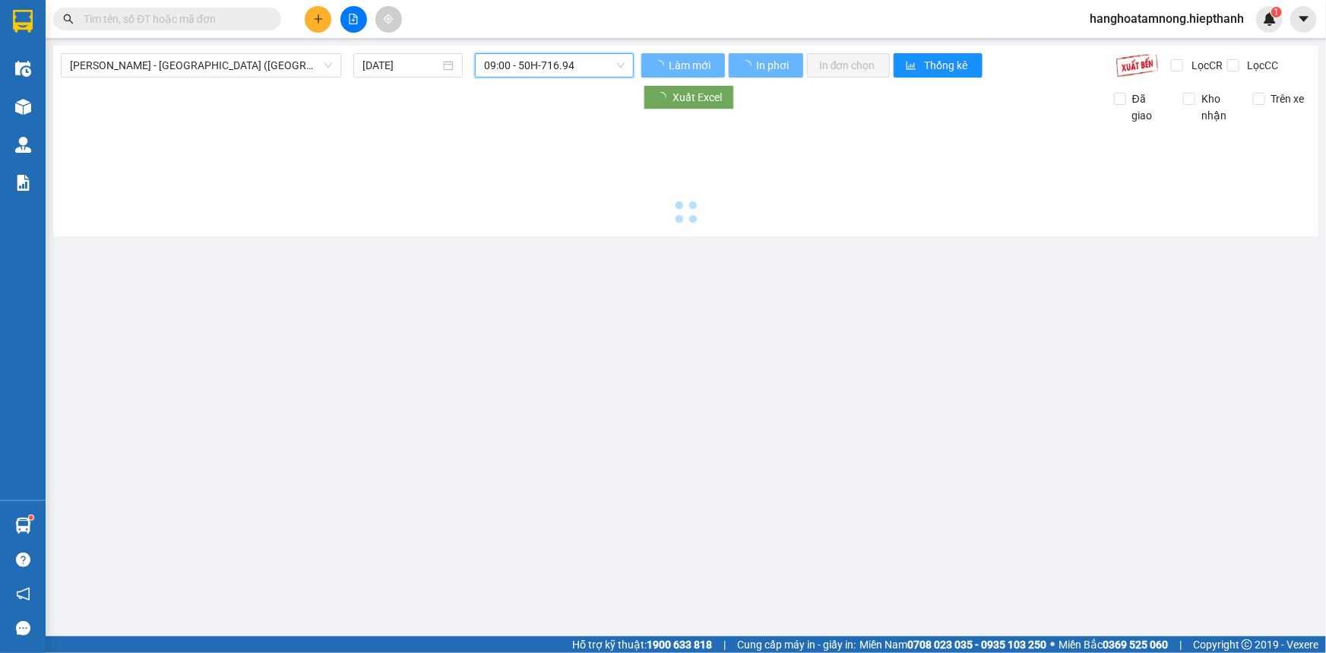
scroll to position [0, 0]
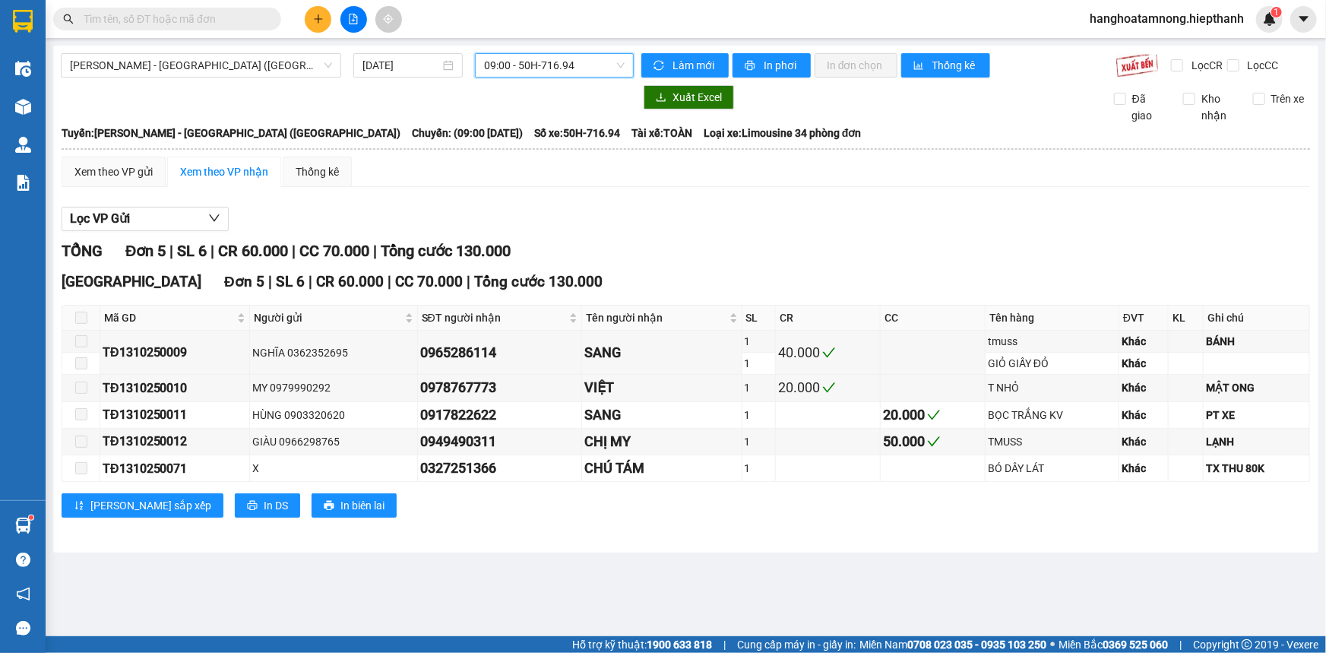
click at [534, 74] on span "09:00 - 50H-716.94" at bounding box center [554, 65] width 141 height 23
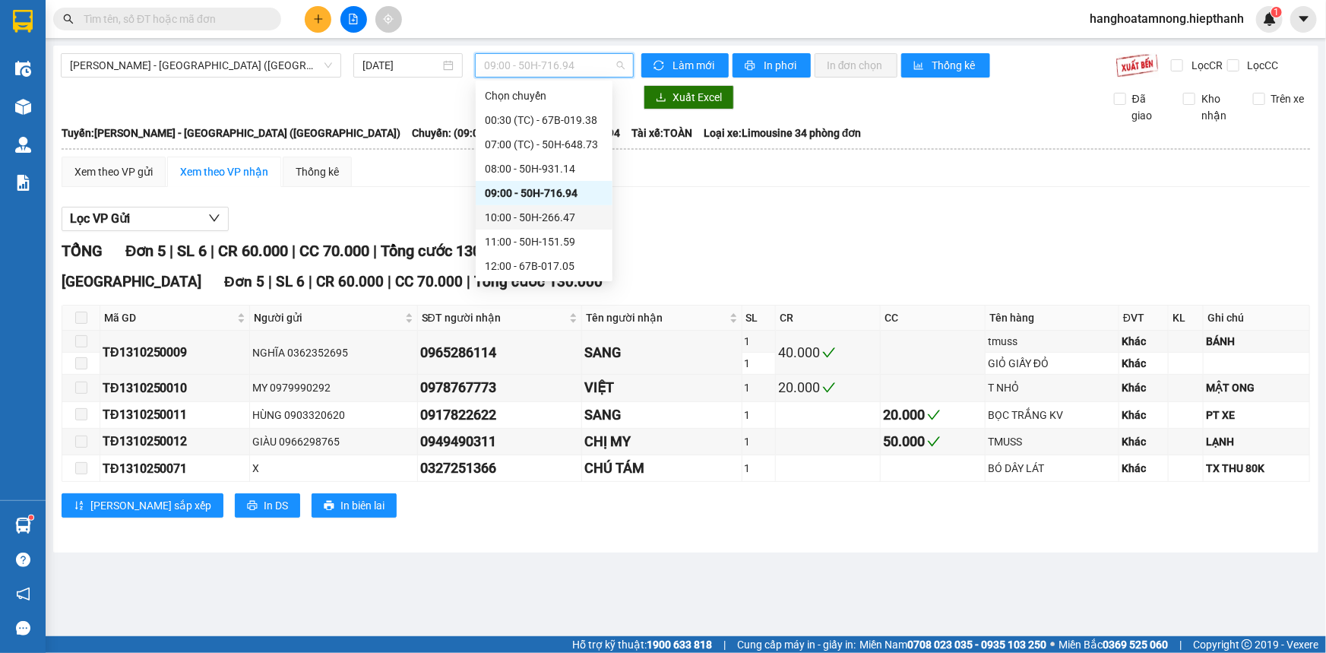
click at [490, 220] on div "10:00 - 50H-266.47" at bounding box center [544, 217] width 119 height 17
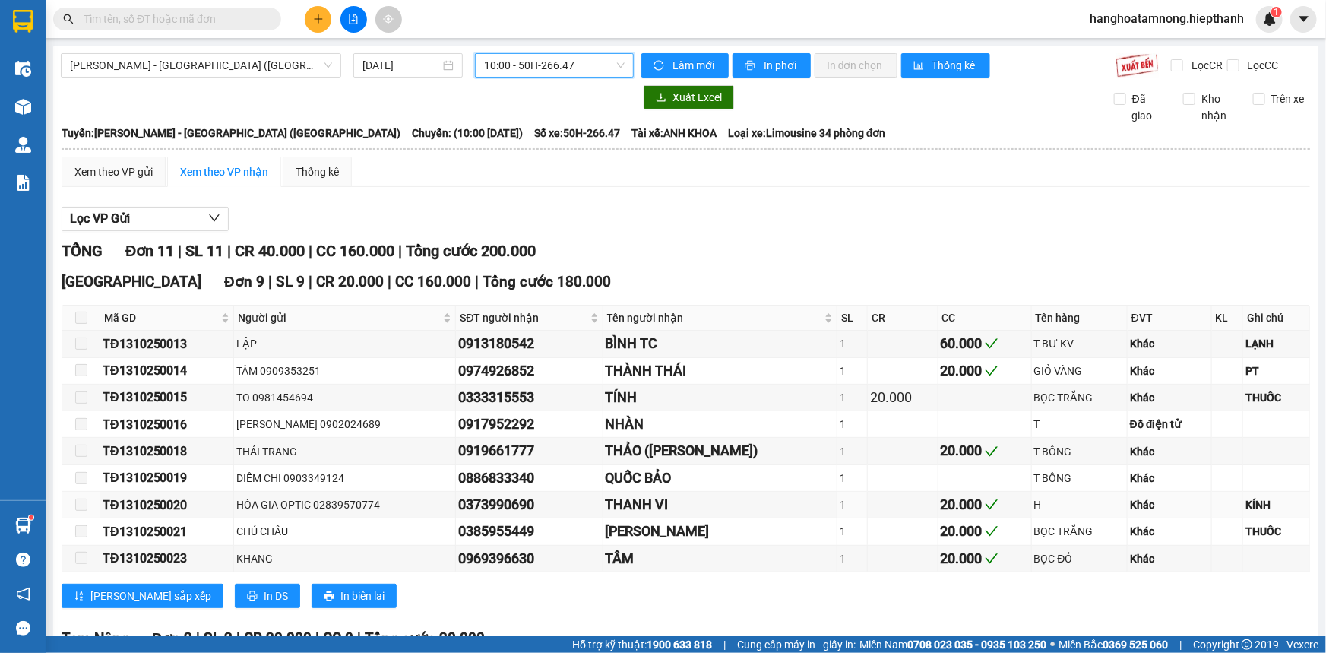
scroll to position [181, 0]
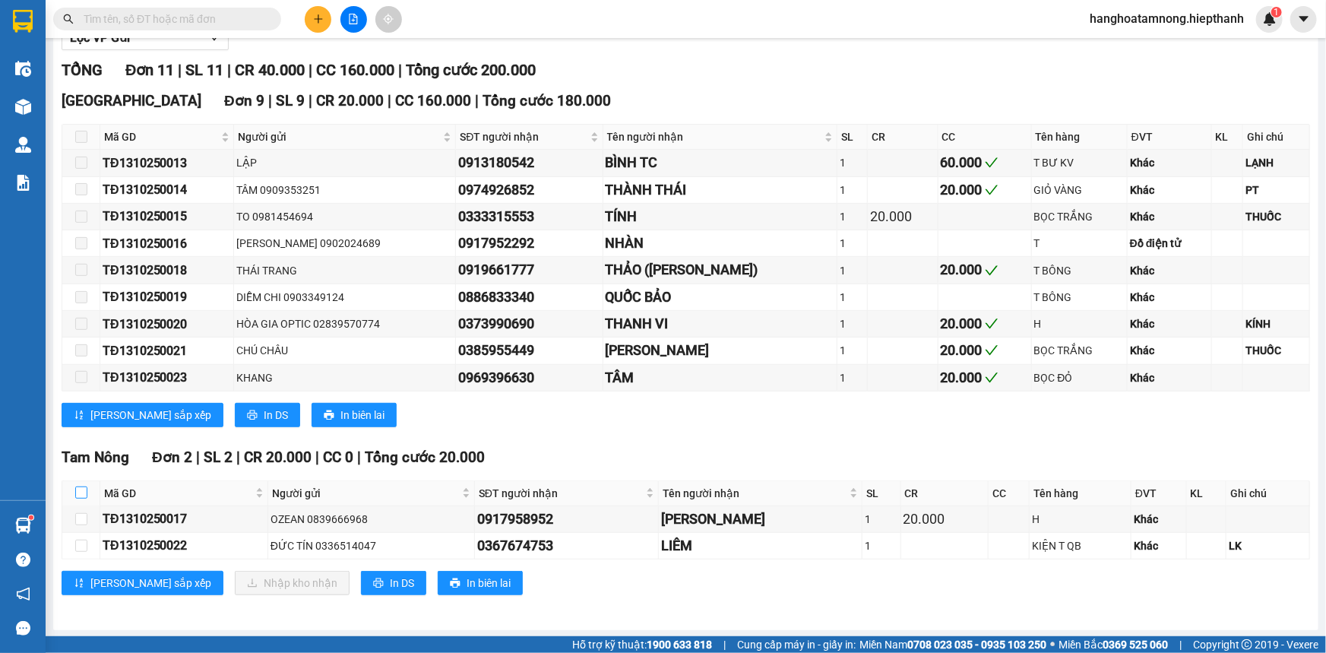
click at [81, 486] on input "checkbox" at bounding box center [81, 492] width 12 height 12
checkbox input "true"
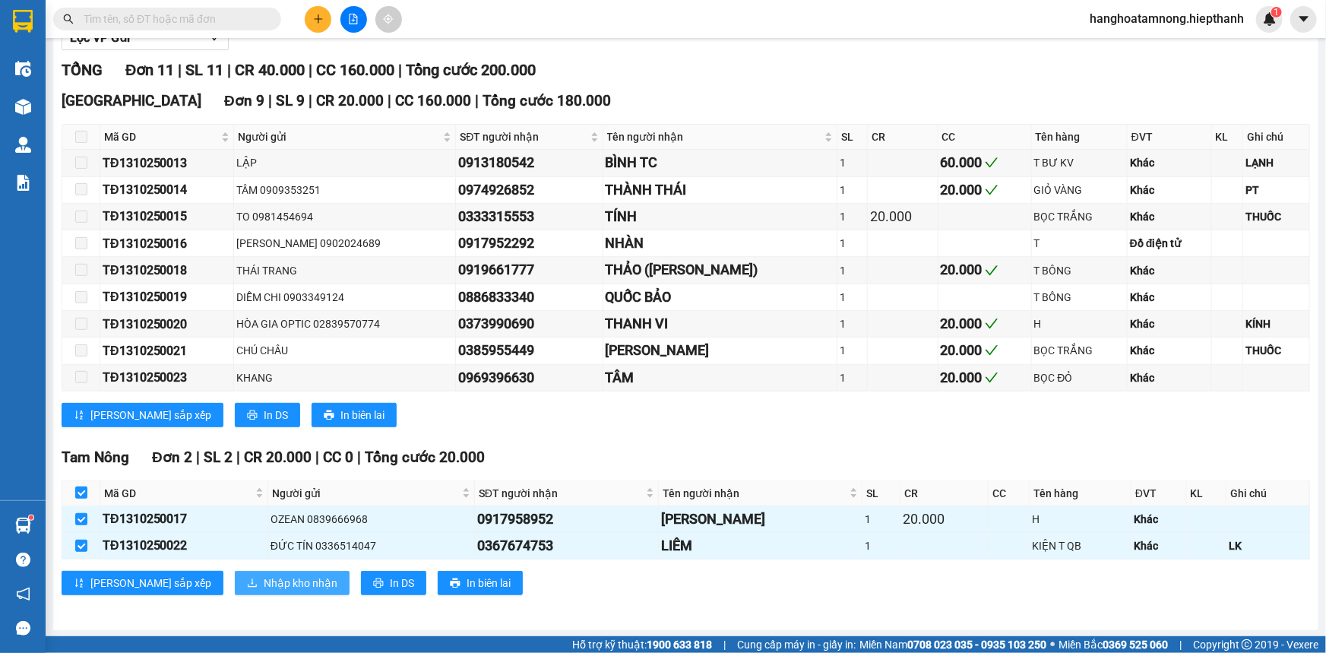
click at [264, 575] on span "Nhập kho nhận" at bounding box center [301, 583] width 74 height 17
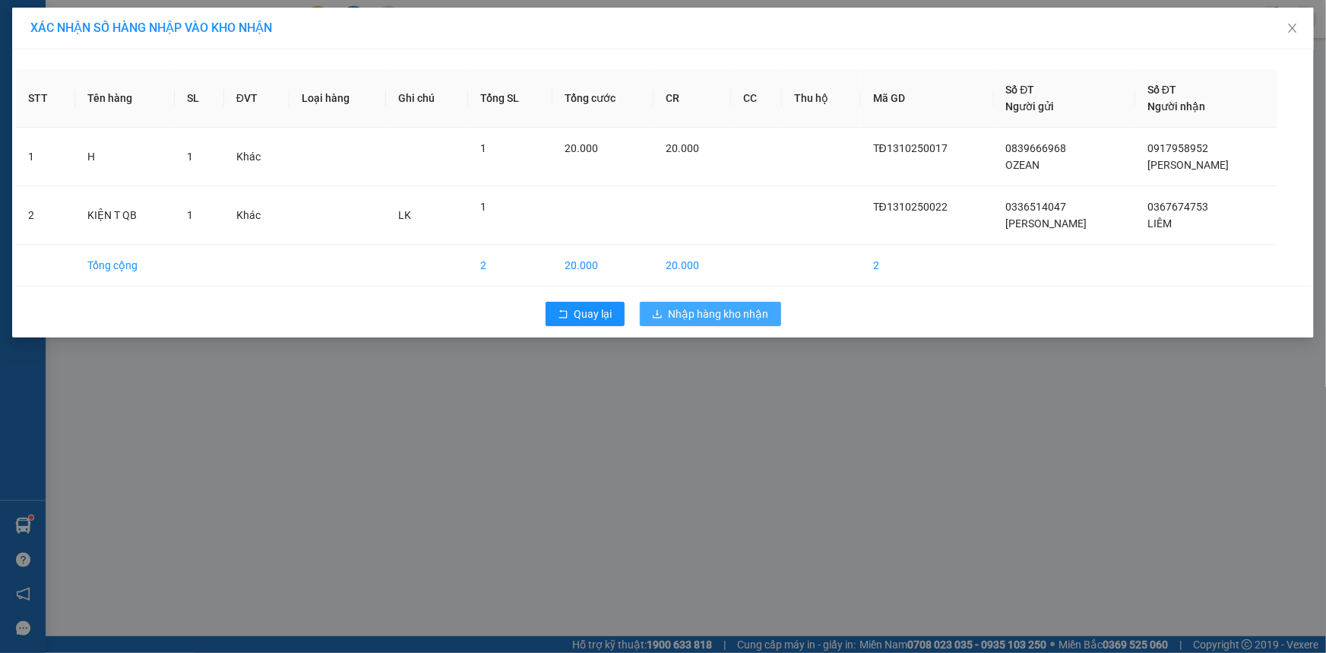
click at [682, 322] on button "Nhập hàng kho nhận" at bounding box center [710, 314] width 141 height 24
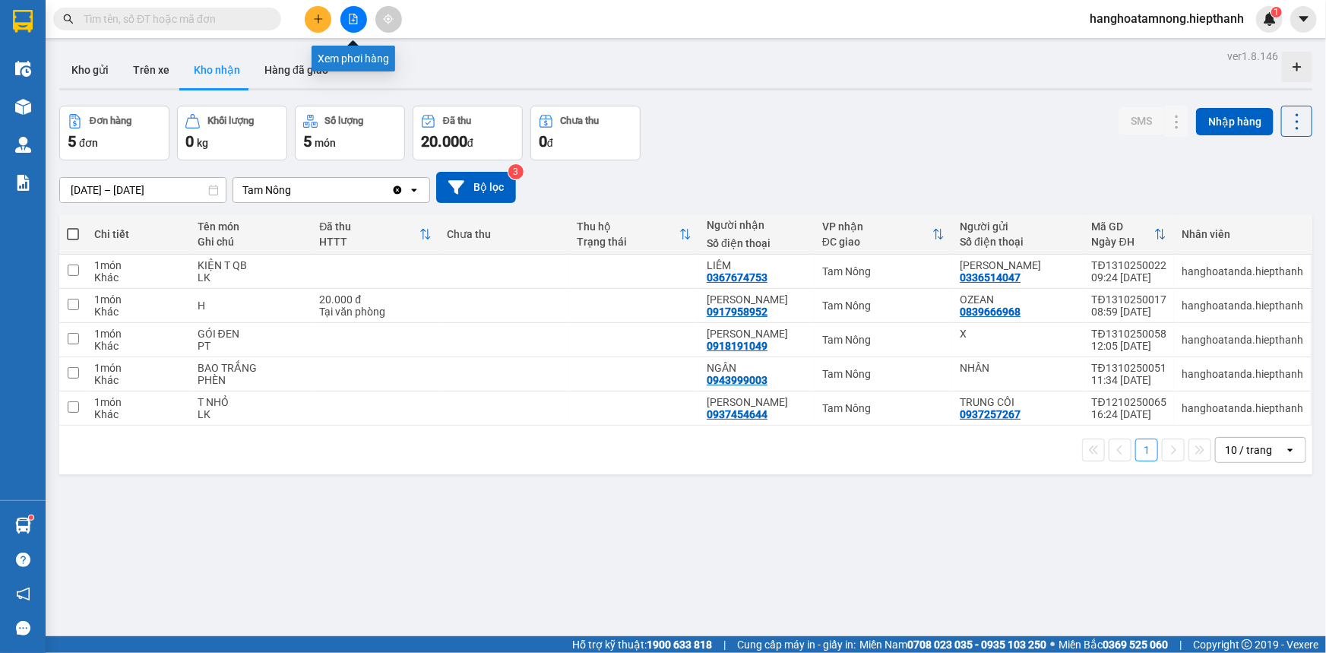
click at [356, 26] on button at bounding box center [353, 19] width 27 height 27
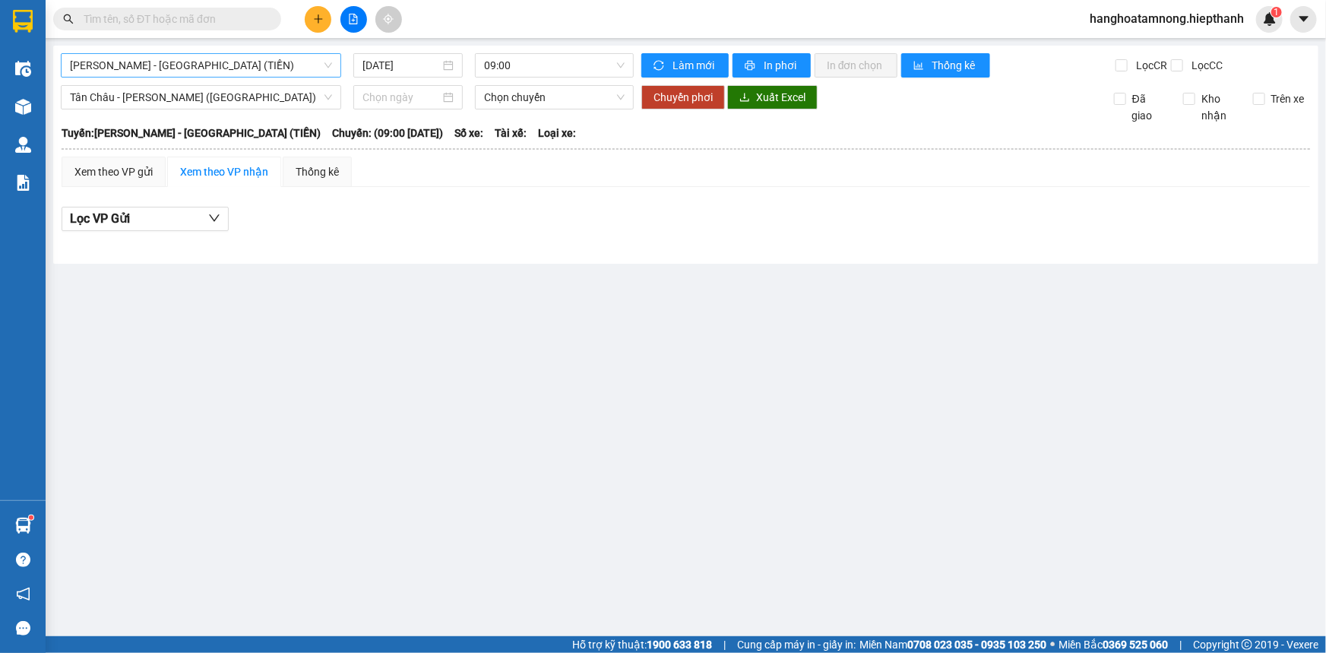
click at [160, 71] on span "[PERSON_NAME] - [GEOGRAPHIC_DATA] (TIỀN)" at bounding box center [201, 65] width 262 height 23
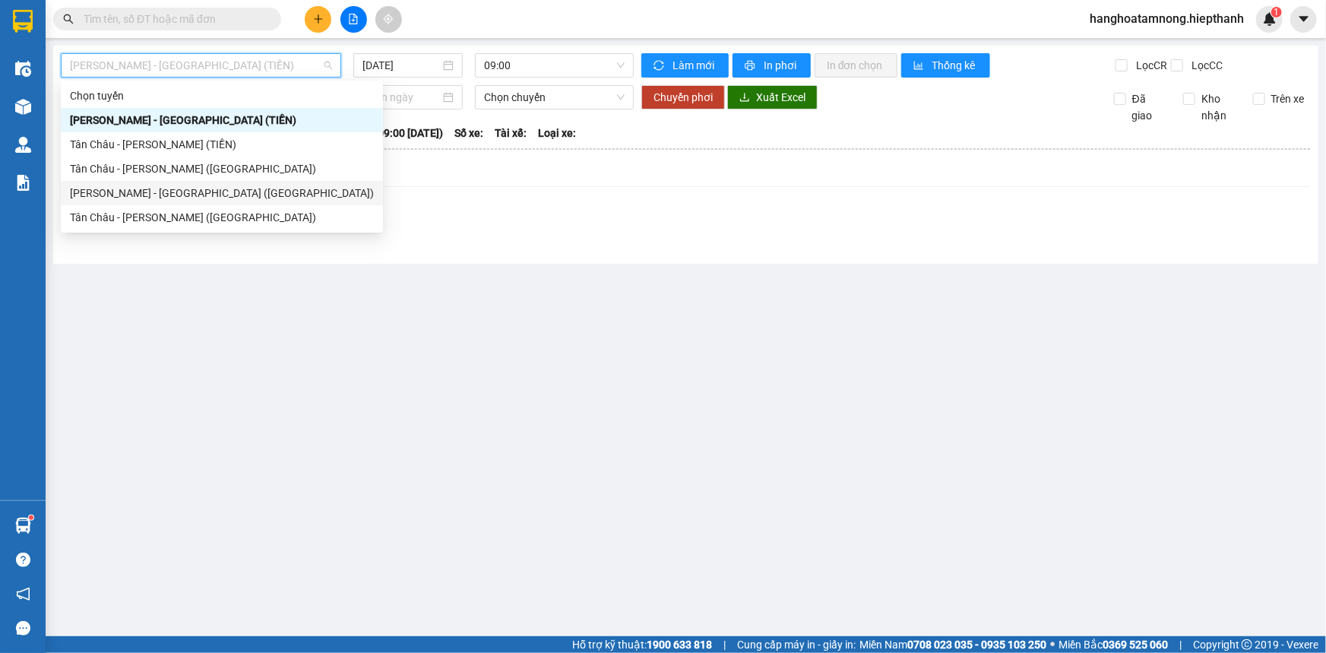
click at [136, 192] on div "[PERSON_NAME] - [GEOGRAPHIC_DATA] ([GEOGRAPHIC_DATA])" at bounding box center [222, 193] width 304 height 17
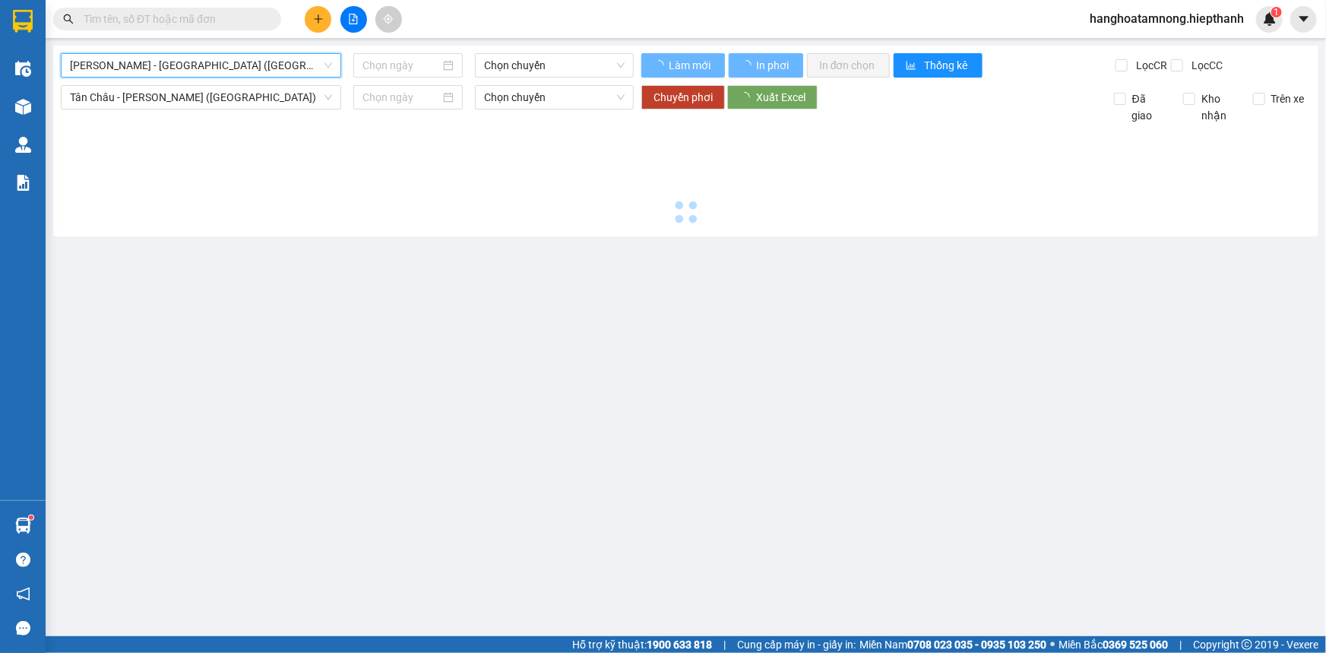
type input "[DATE]"
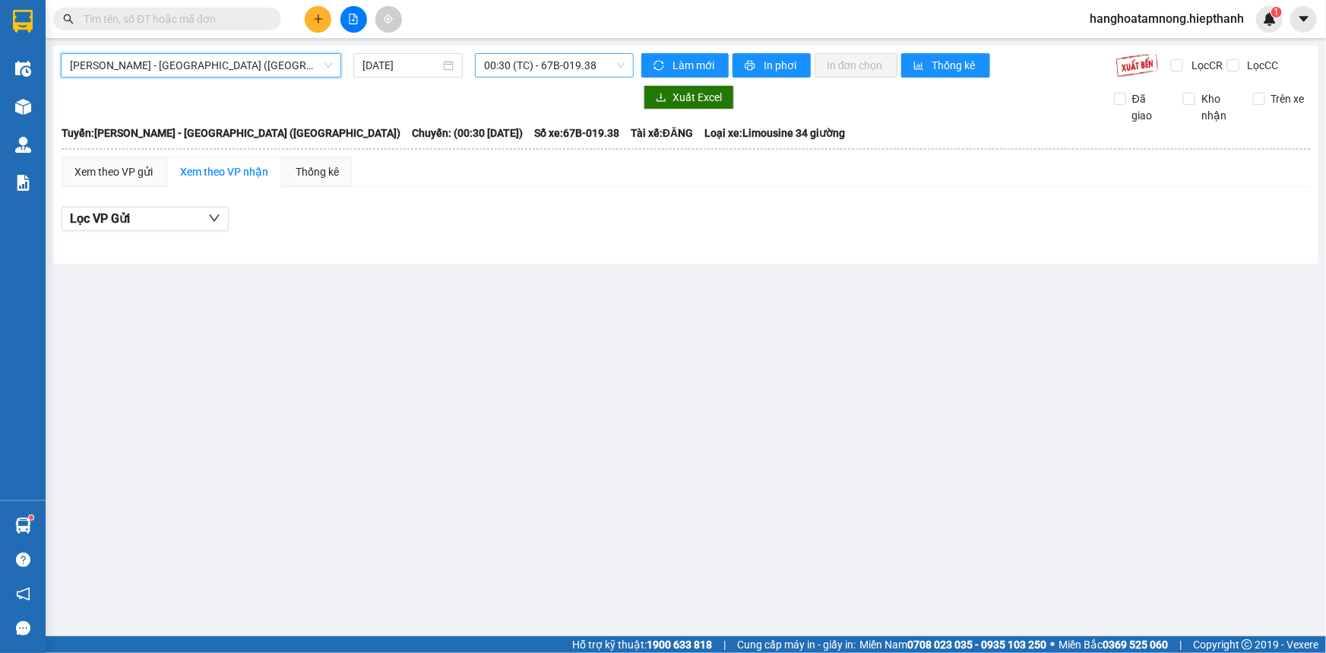
click at [519, 68] on span "00:30 (TC) - 67B-019.38" at bounding box center [554, 65] width 141 height 23
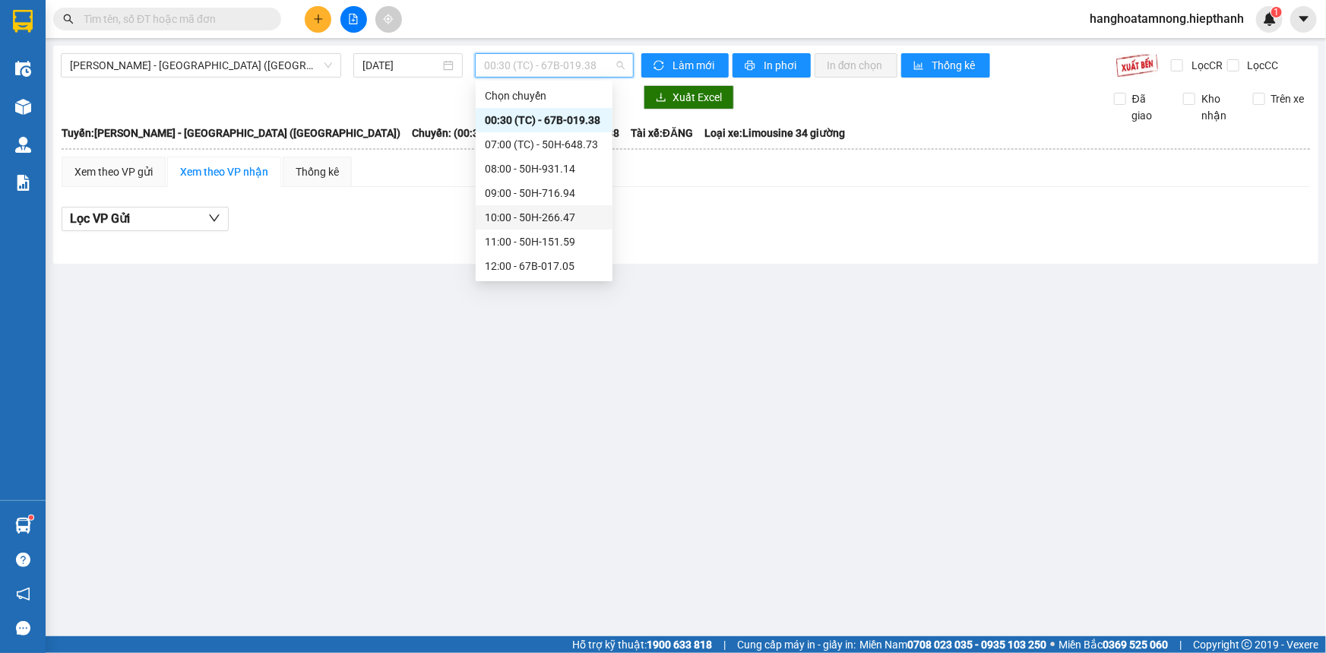
click at [511, 216] on div "10:00 - 50H-266.47" at bounding box center [544, 217] width 119 height 17
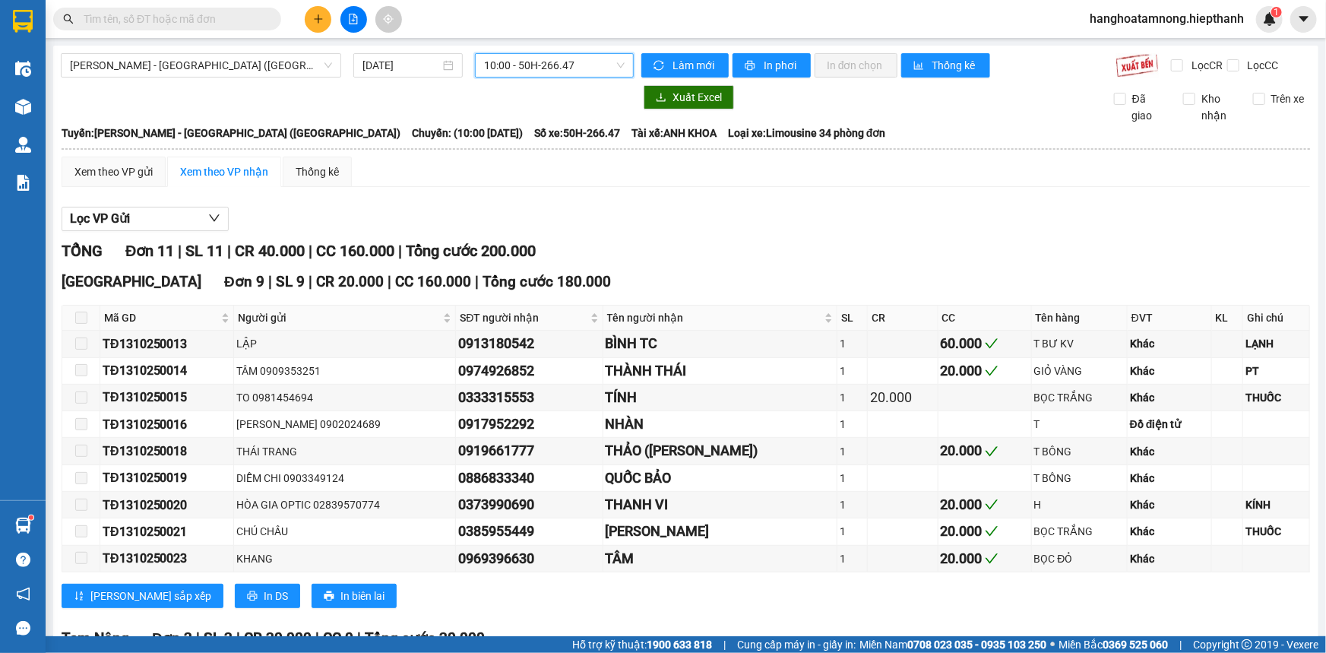
click at [578, 62] on span "10:00 - 50H-266.47" at bounding box center [554, 65] width 141 height 23
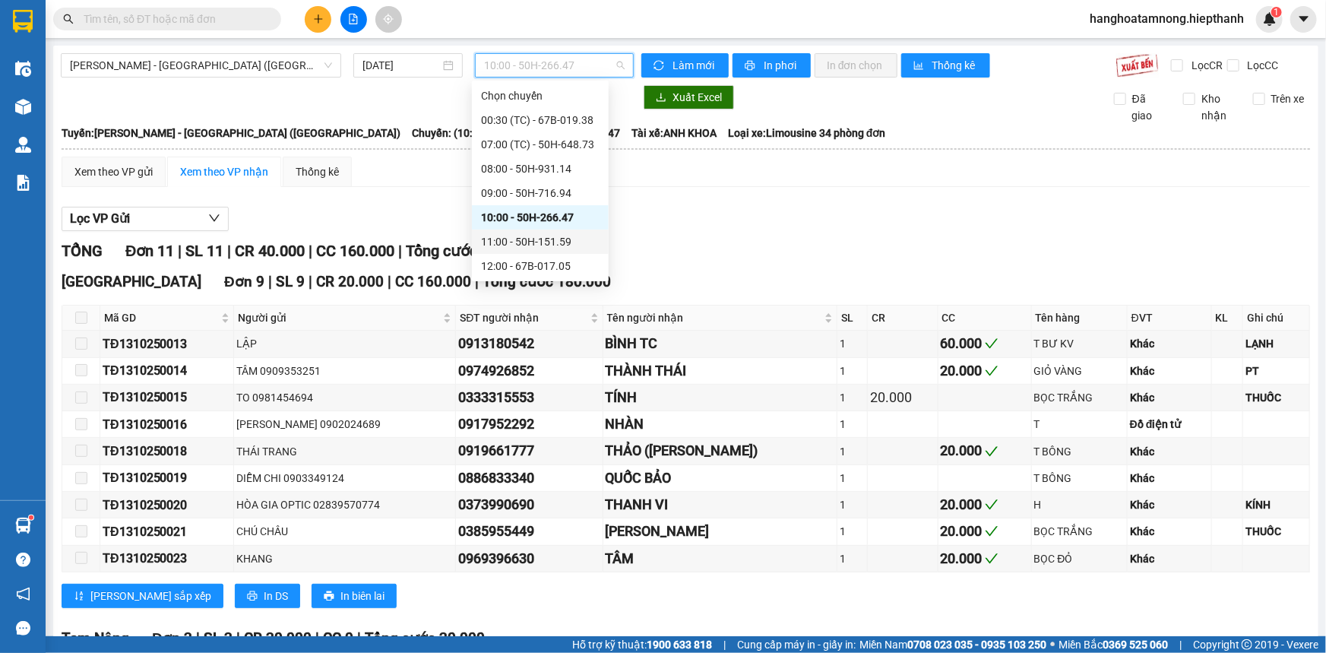
click at [502, 234] on div "11:00 - 50H-151.59" at bounding box center [540, 241] width 119 height 17
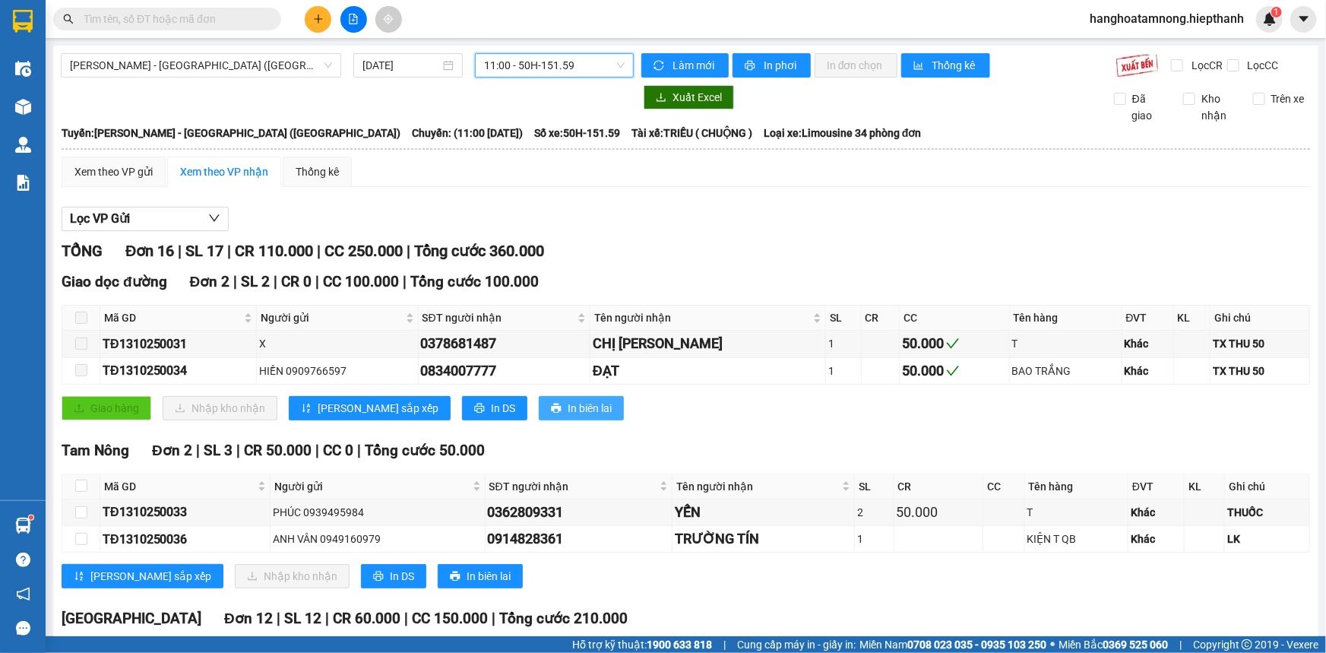
scroll to position [68, 0]
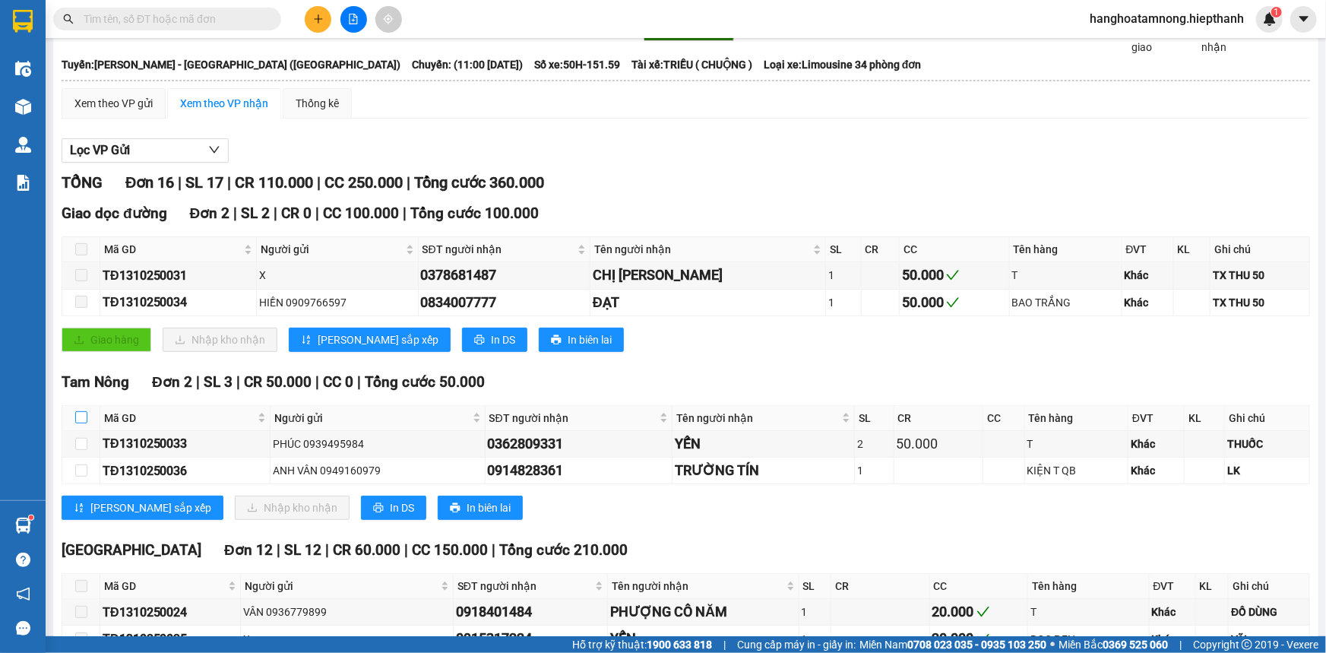
click at [81, 415] on input "checkbox" at bounding box center [81, 417] width 12 height 12
checkbox input "true"
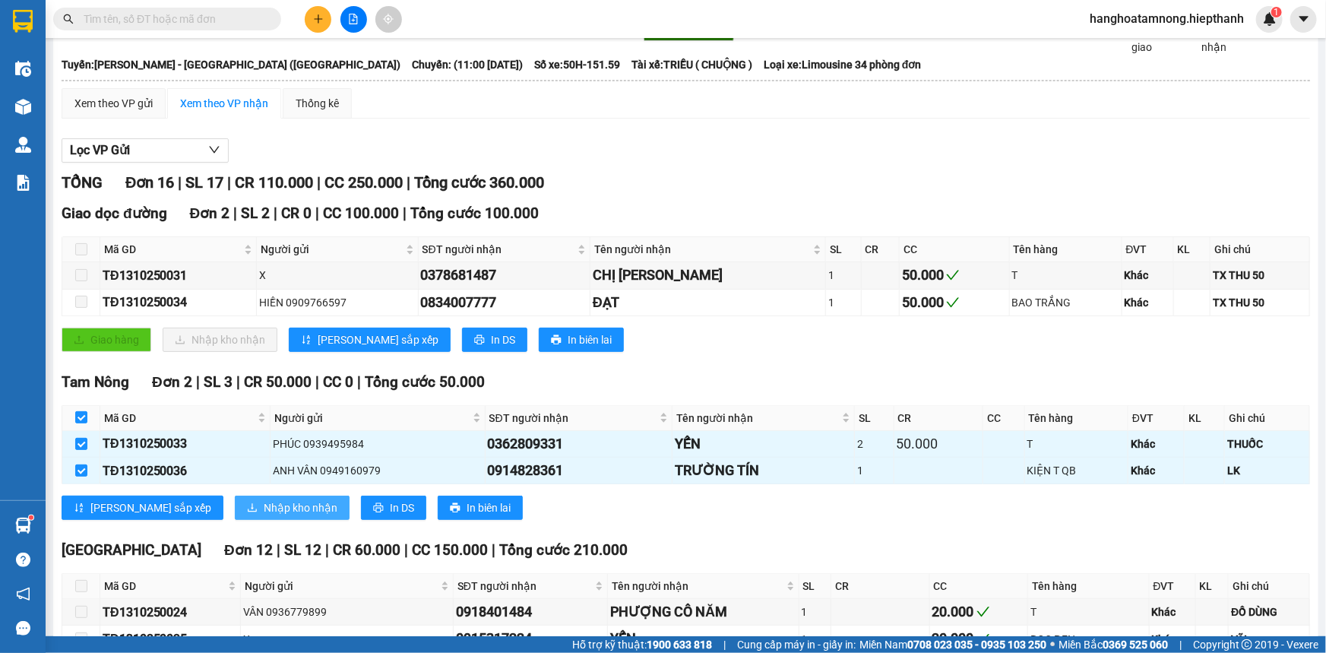
click at [264, 502] on span "Nhập kho nhận" at bounding box center [301, 507] width 74 height 17
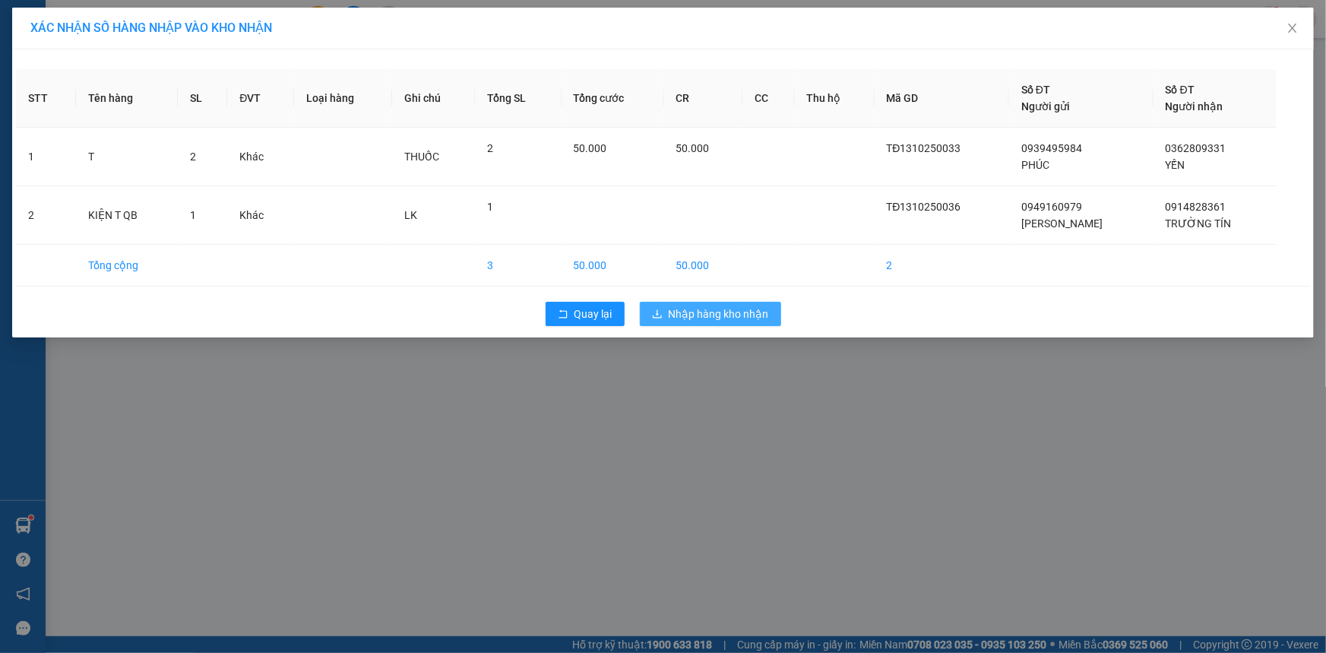
click at [706, 318] on span "Nhập hàng kho nhận" at bounding box center [719, 314] width 100 height 17
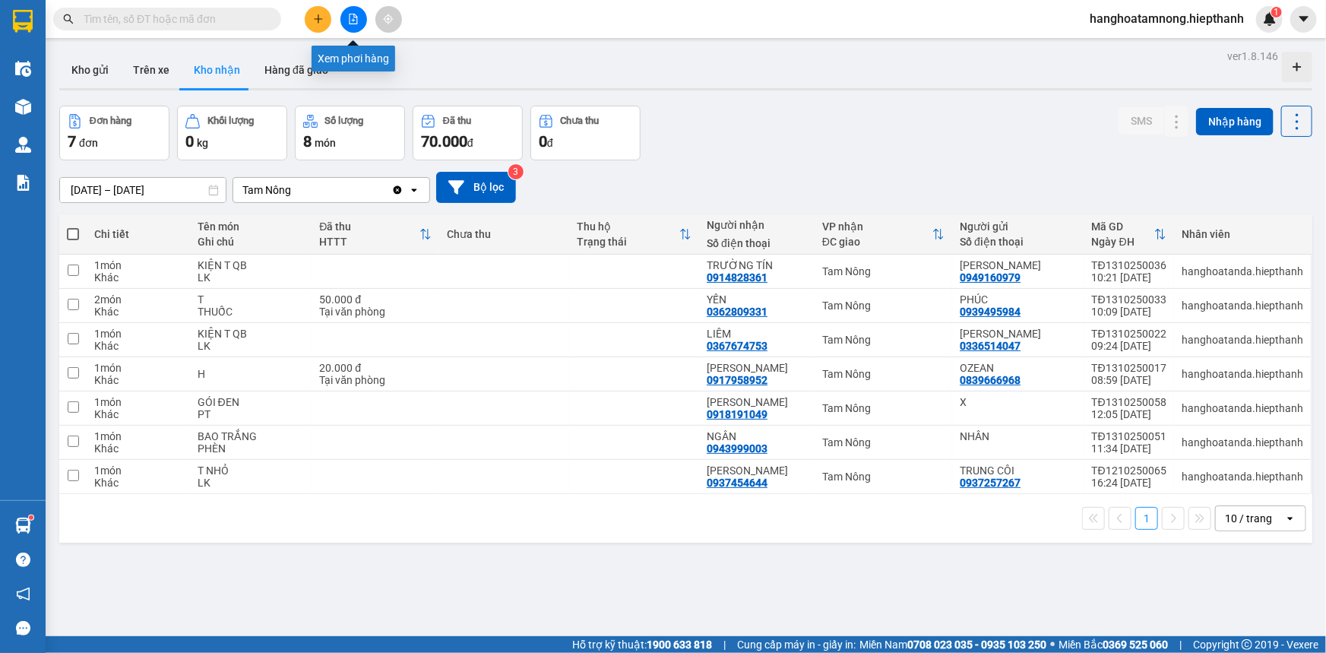
click at [348, 20] on icon "file-add" at bounding box center [353, 19] width 11 height 11
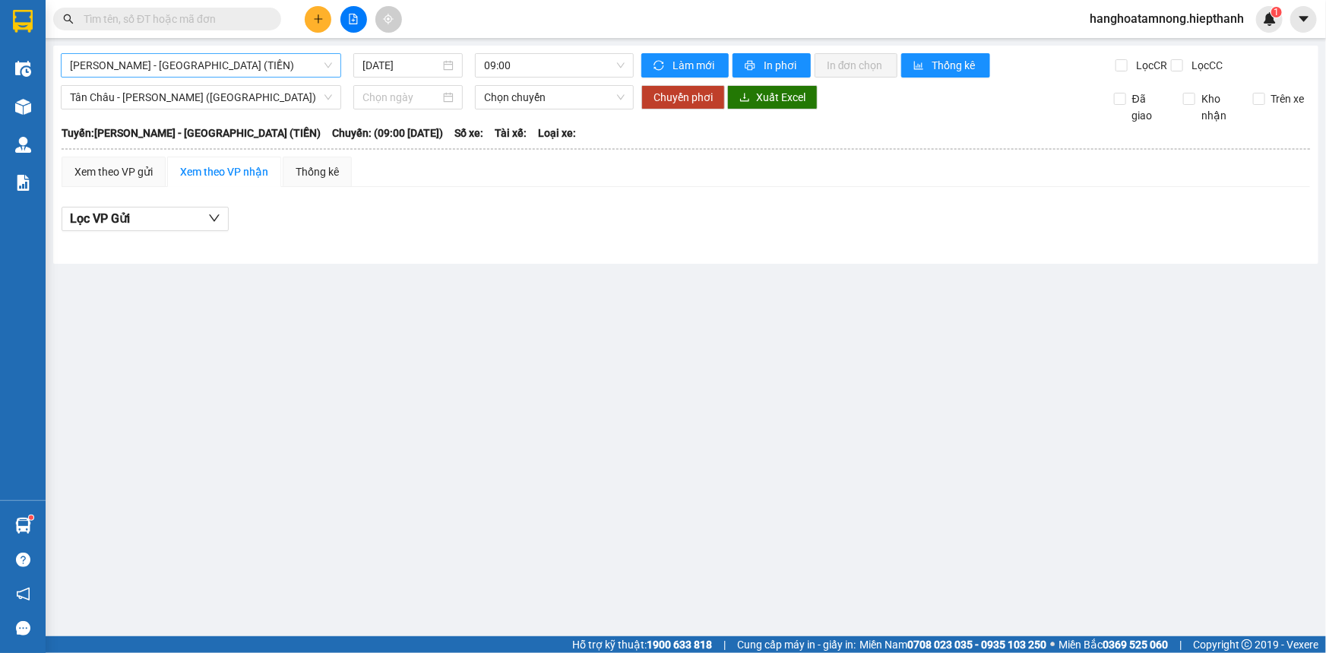
click at [168, 71] on span "[PERSON_NAME] - [GEOGRAPHIC_DATA] (TIỀN)" at bounding box center [201, 65] width 262 height 23
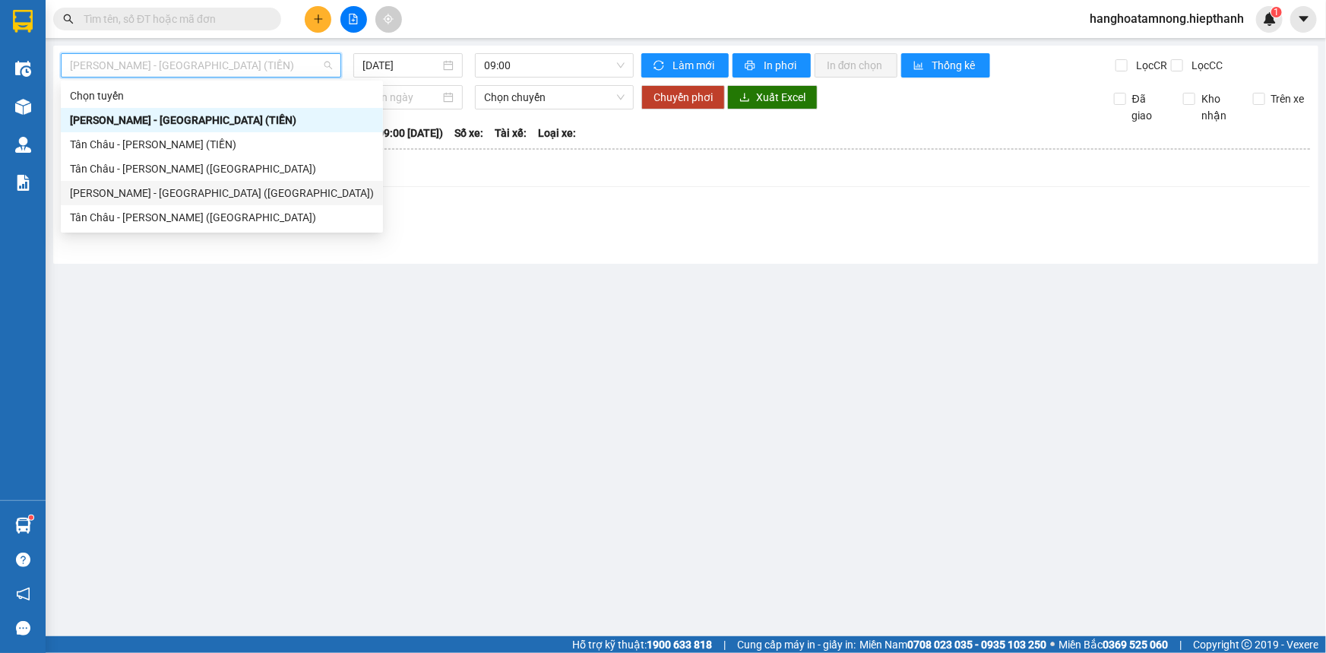
click at [125, 189] on div "[PERSON_NAME] - [GEOGRAPHIC_DATA] ([GEOGRAPHIC_DATA])" at bounding box center [222, 193] width 304 height 17
type input "[DATE]"
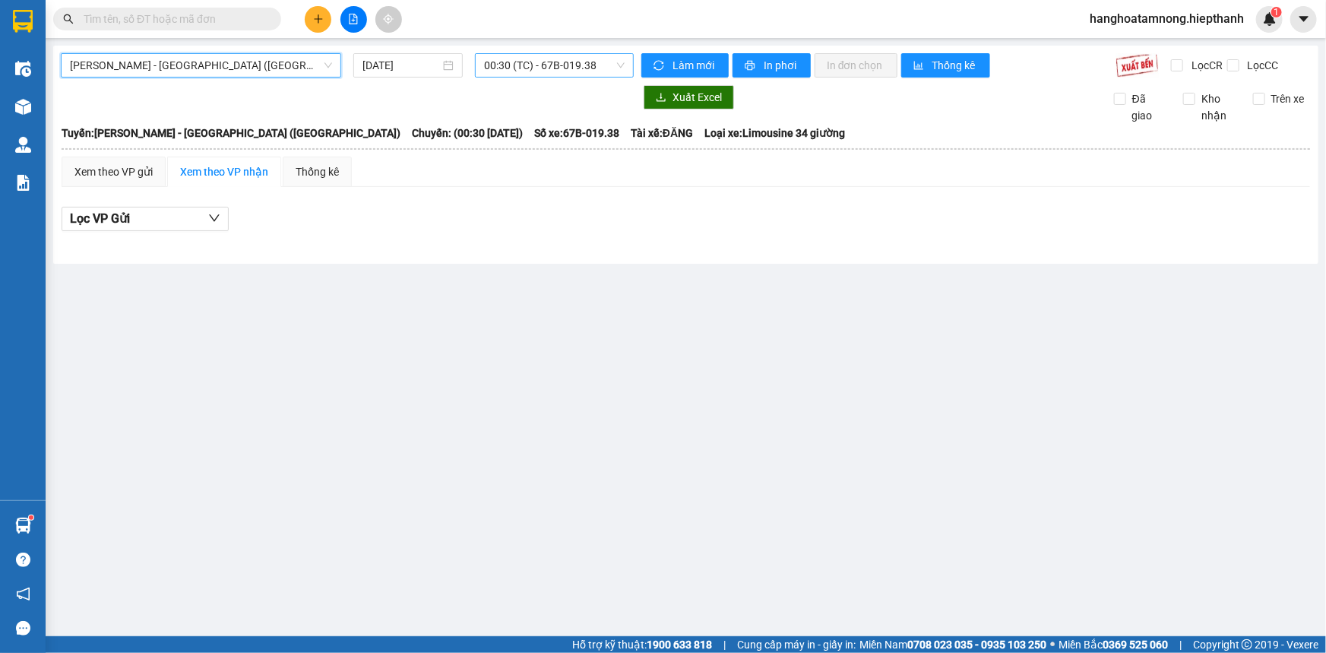
click at [498, 71] on span "00:30 (TC) - 67B-019.38" at bounding box center [554, 65] width 141 height 23
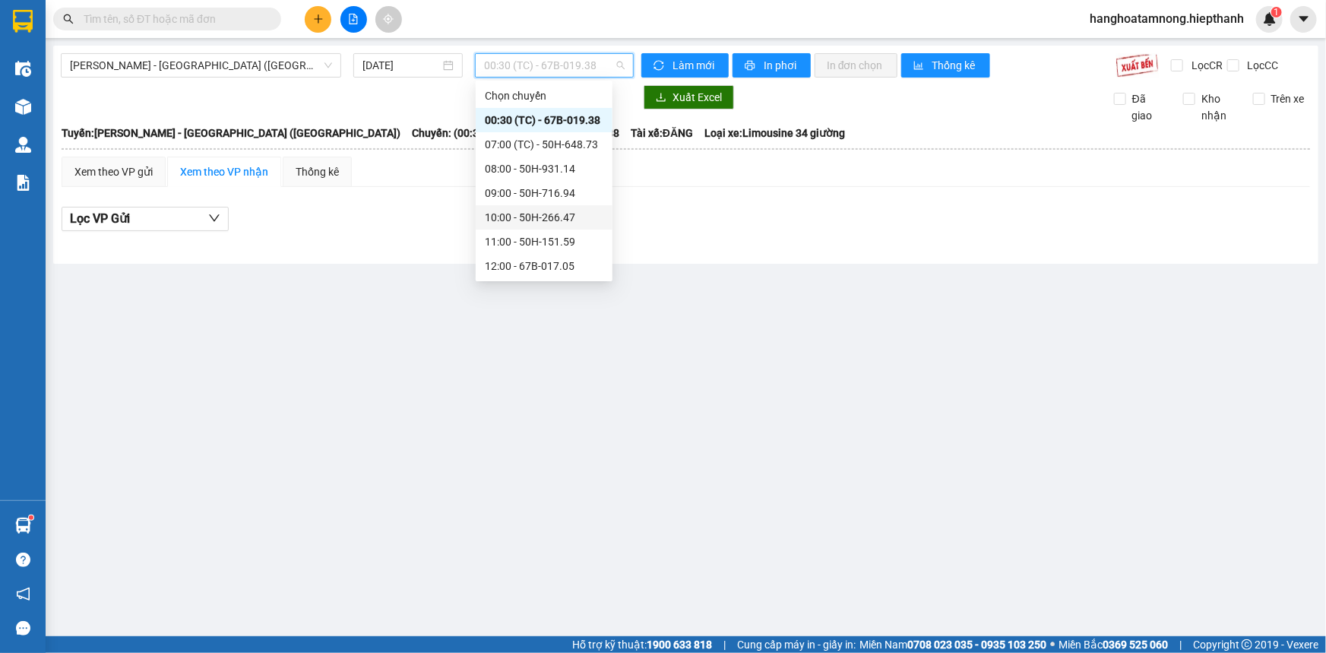
click at [508, 214] on div "10:00 - 50H-266.47" at bounding box center [544, 217] width 119 height 17
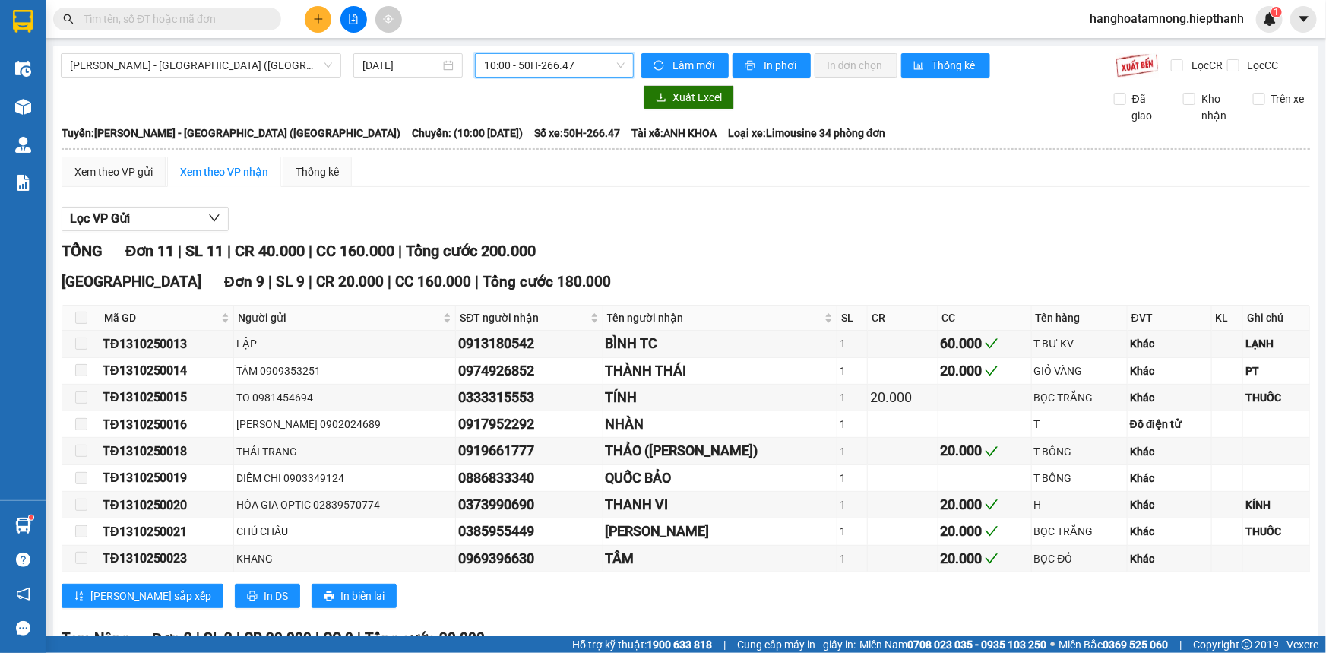
click at [492, 72] on span "10:00 - 50H-266.47" at bounding box center [554, 65] width 141 height 23
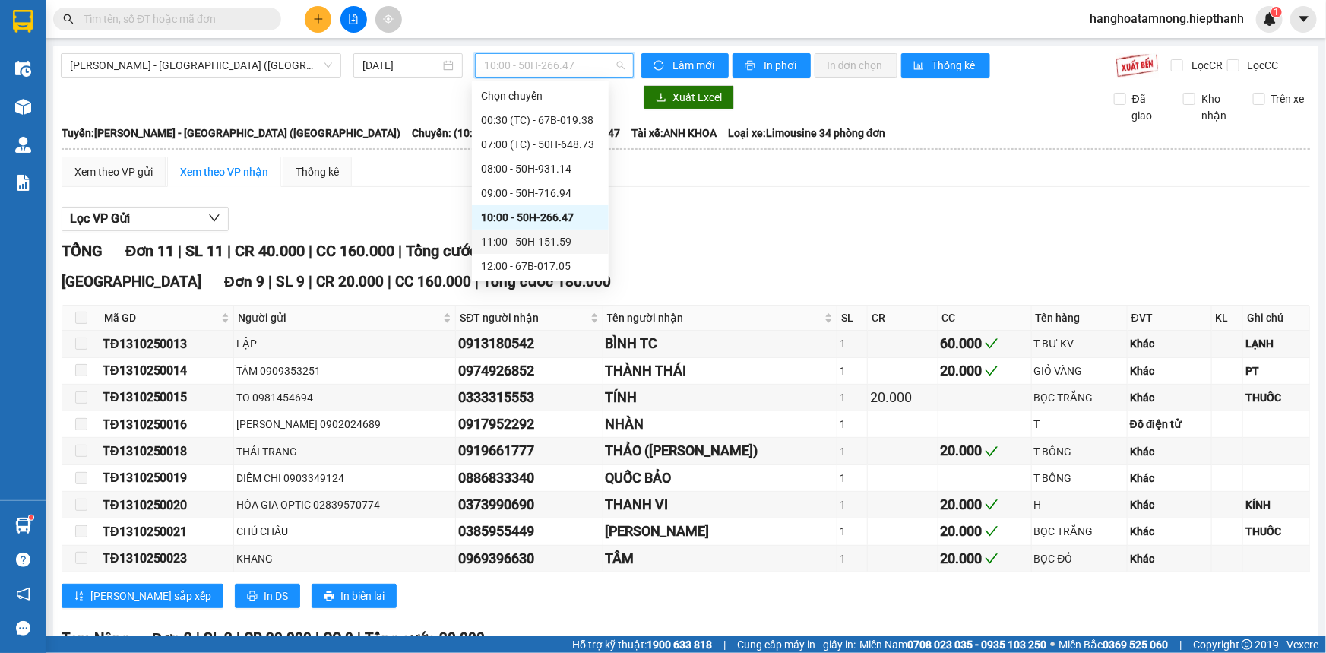
click at [505, 245] on div "11:00 - 50H-151.59" at bounding box center [540, 241] width 119 height 17
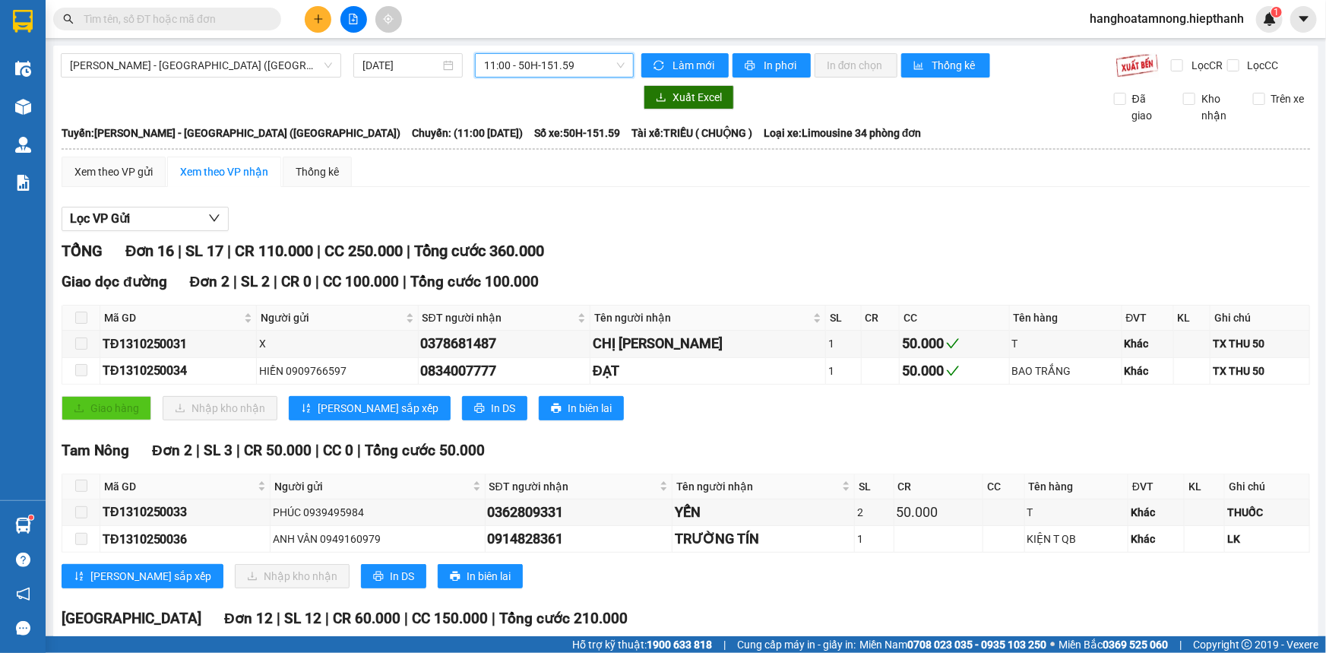
click at [499, 71] on span "11:00 - 50H-151.59" at bounding box center [554, 65] width 141 height 23
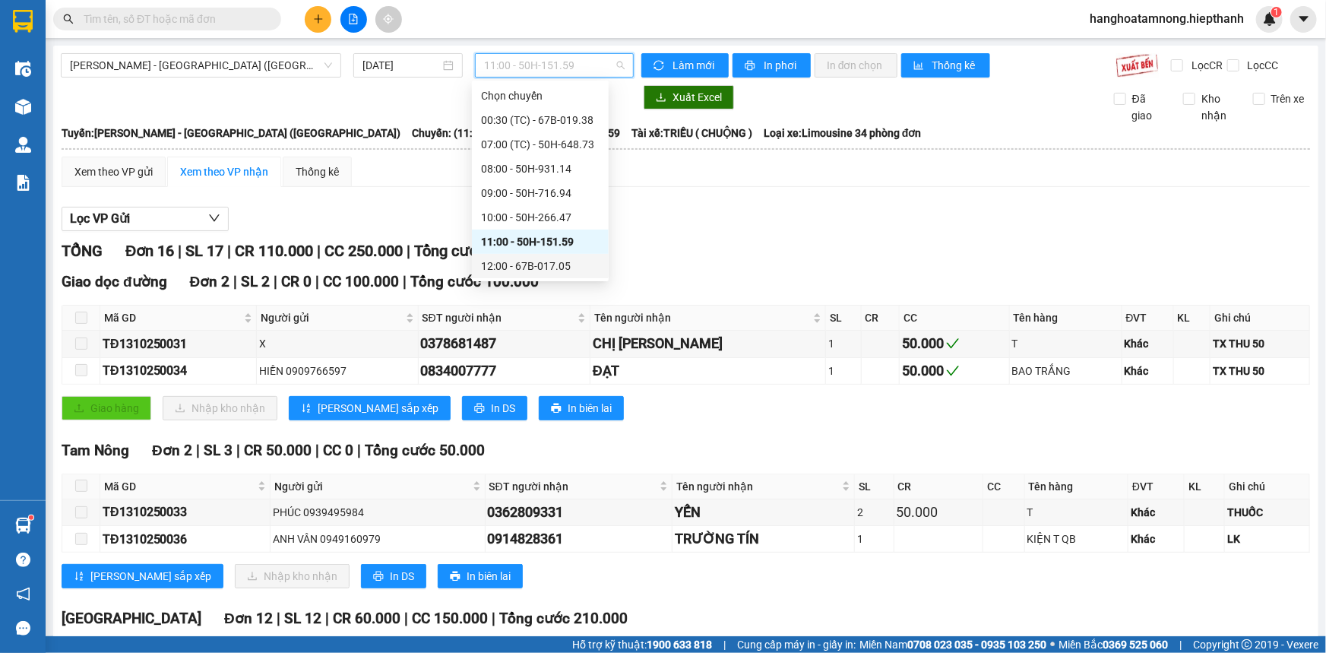
click at [495, 259] on div "12:00 - 67B-017.05" at bounding box center [540, 266] width 119 height 17
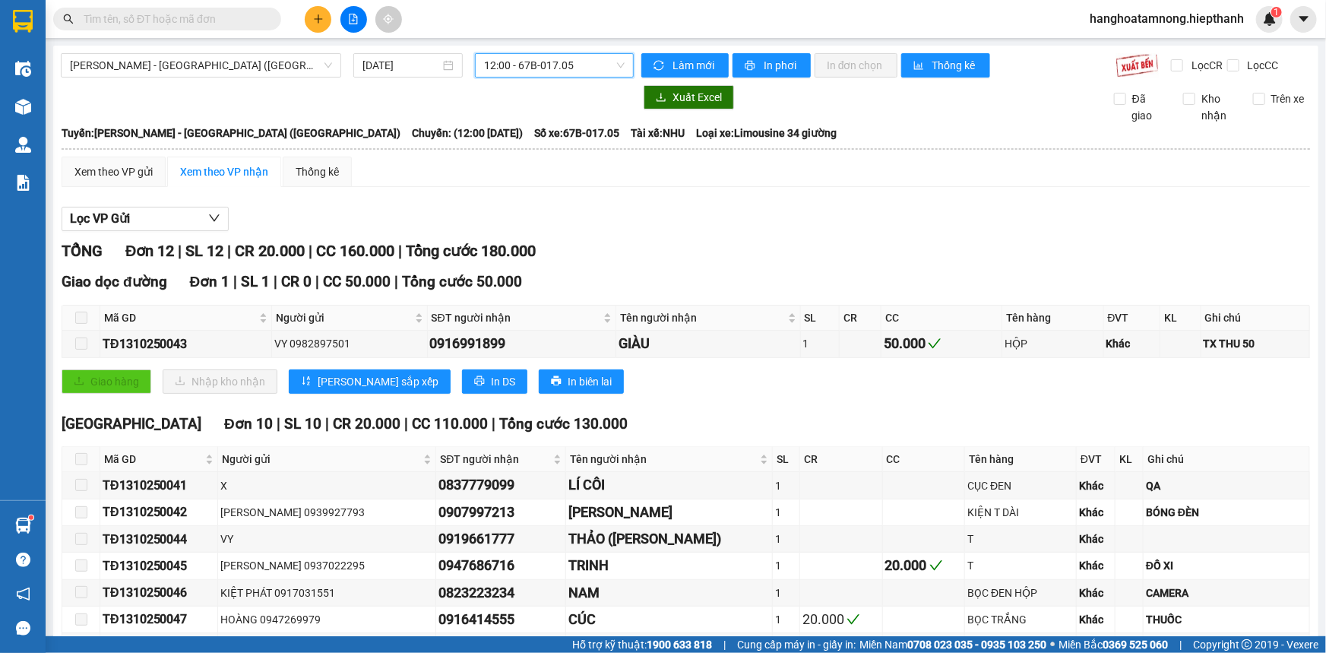
click at [496, 69] on span "12:00 - 67B-017.05" at bounding box center [554, 65] width 141 height 23
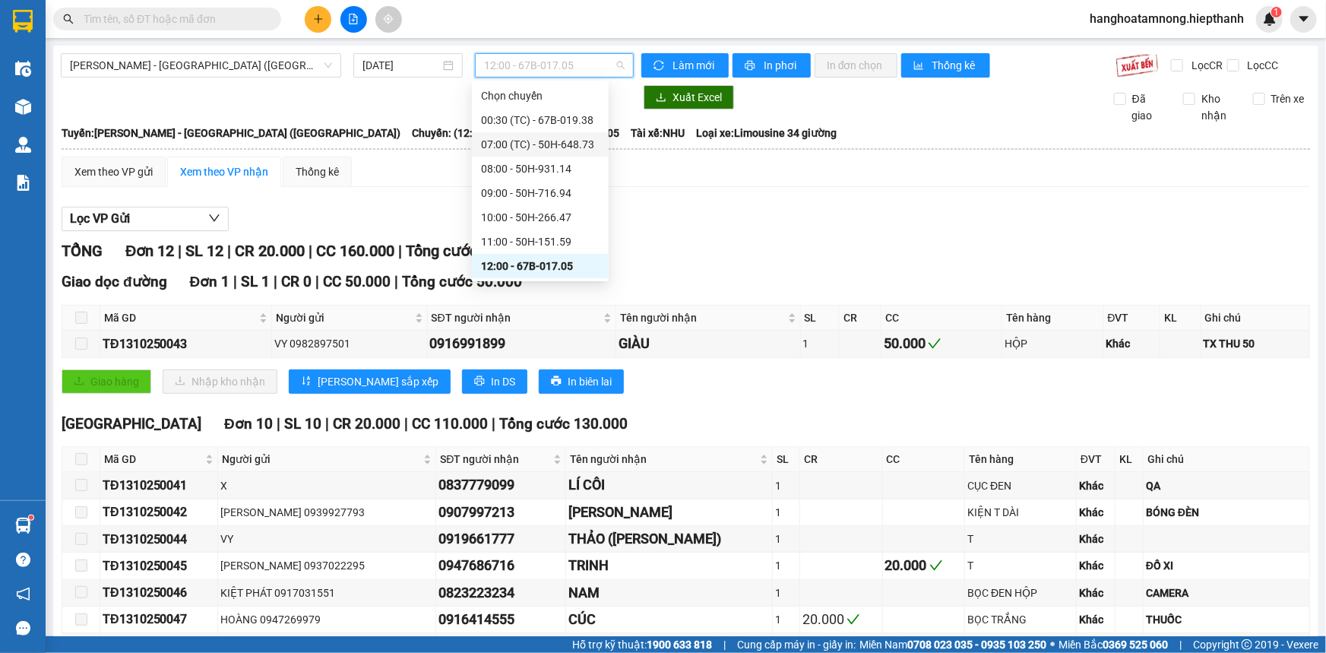
click at [496, 148] on div "07:00 (TC) - 50H-648.73" at bounding box center [540, 144] width 119 height 17
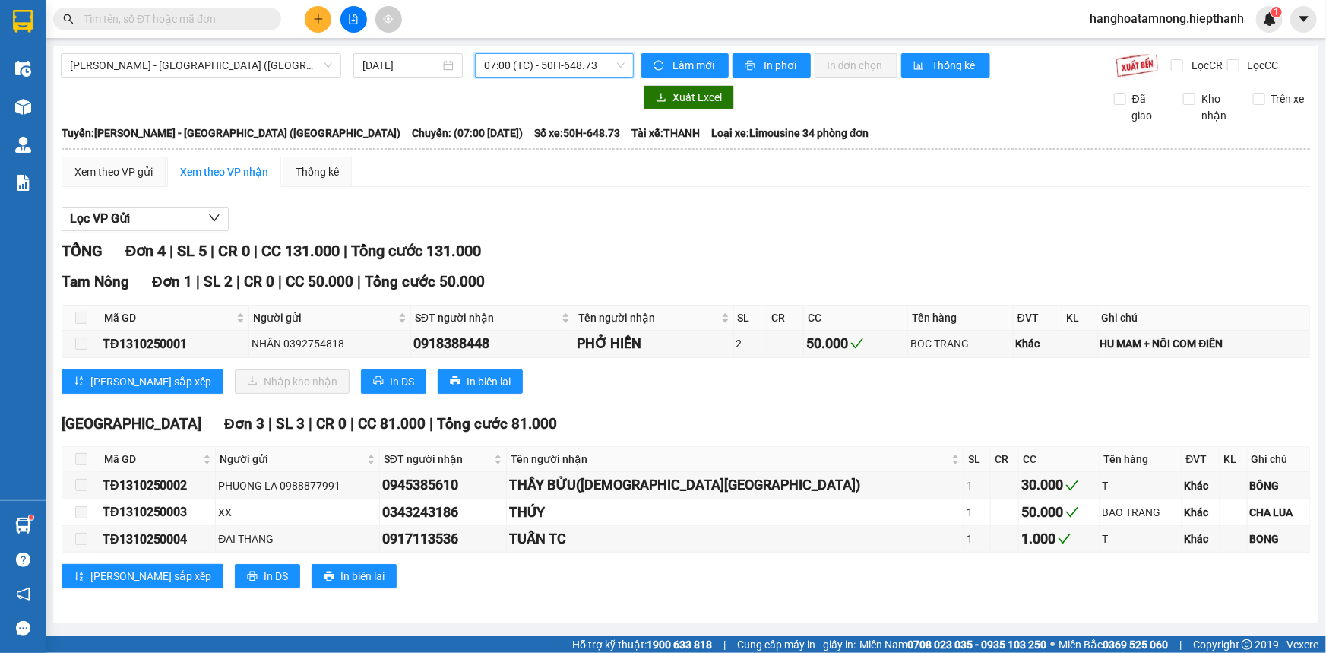
click at [506, 76] on span "07:00 (TC) - 50H-648.73" at bounding box center [554, 65] width 141 height 23
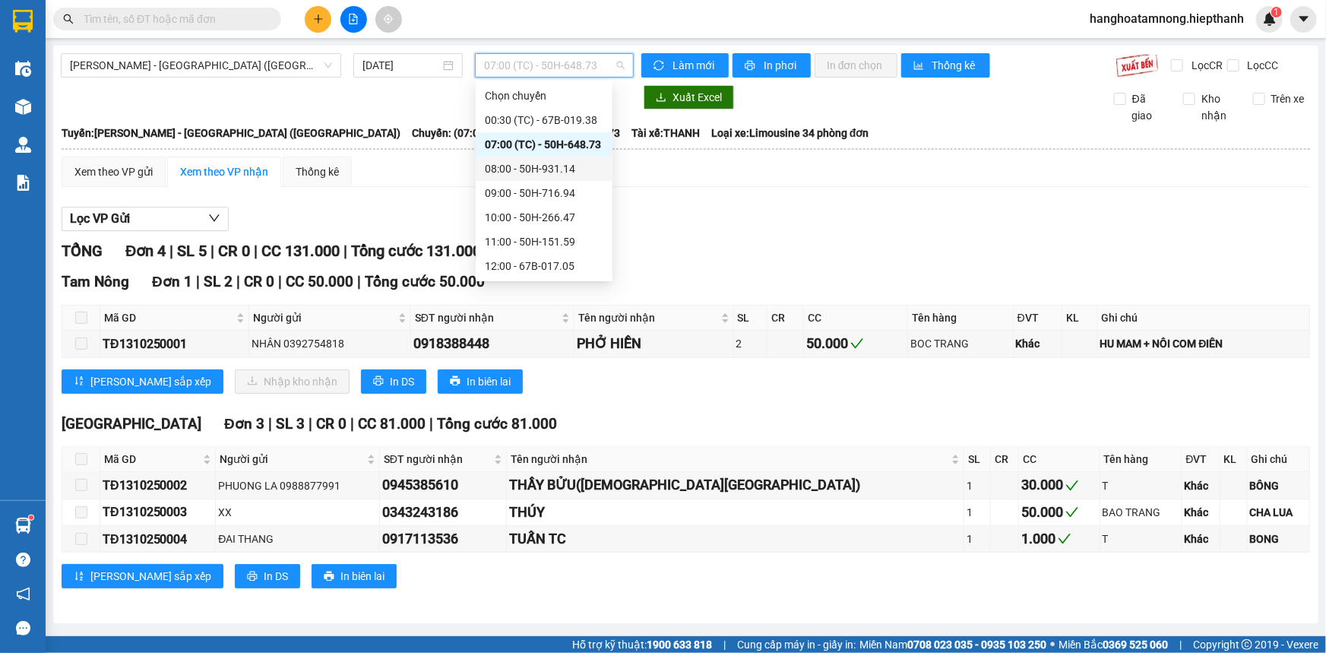
click at [511, 168] on div "08:00 - 50H-931.14" at bounding box center [544, 168] width 119 height 17
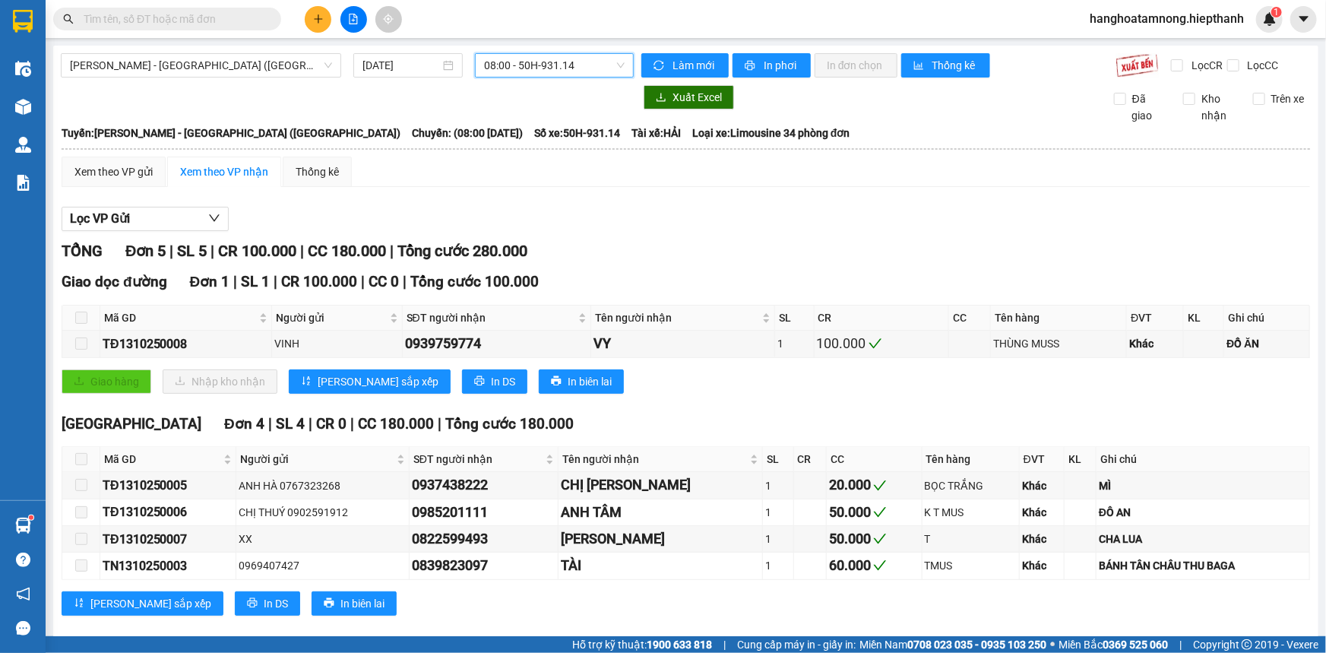
scroll to position [21, 0]
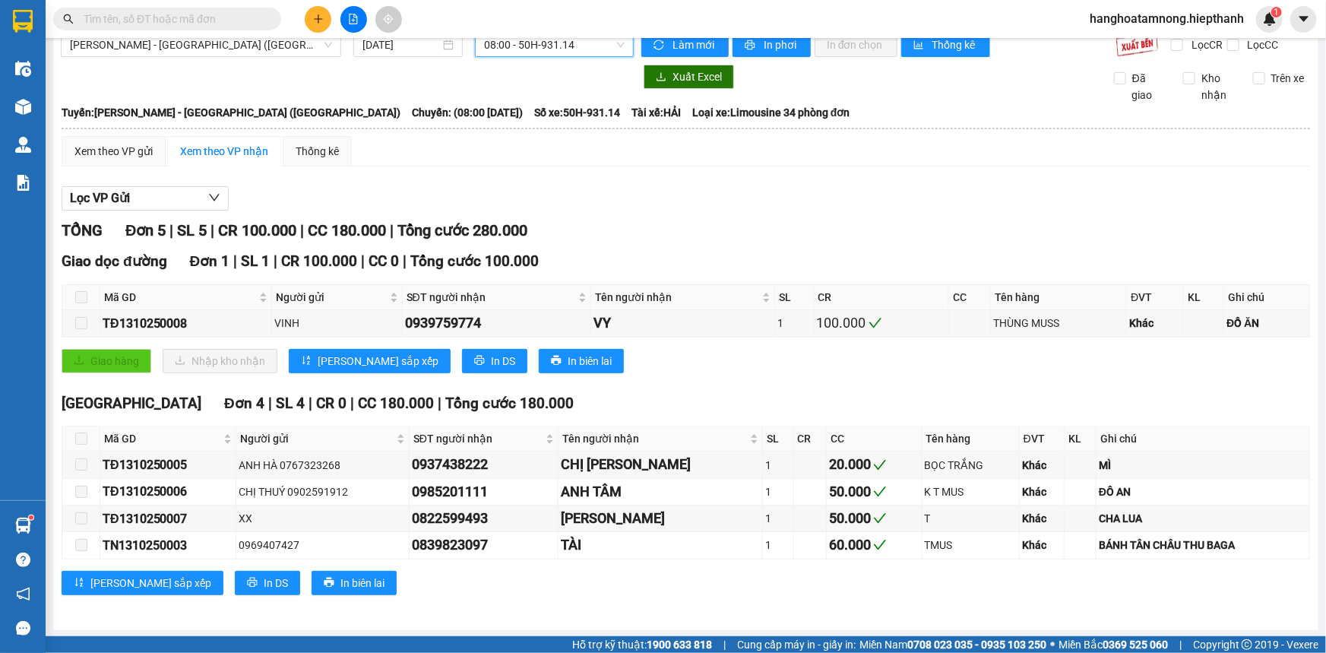
click at [537, 46] on span "08:00 - 50H-931.14" at bounding box center [554, 44] width 141 height 23
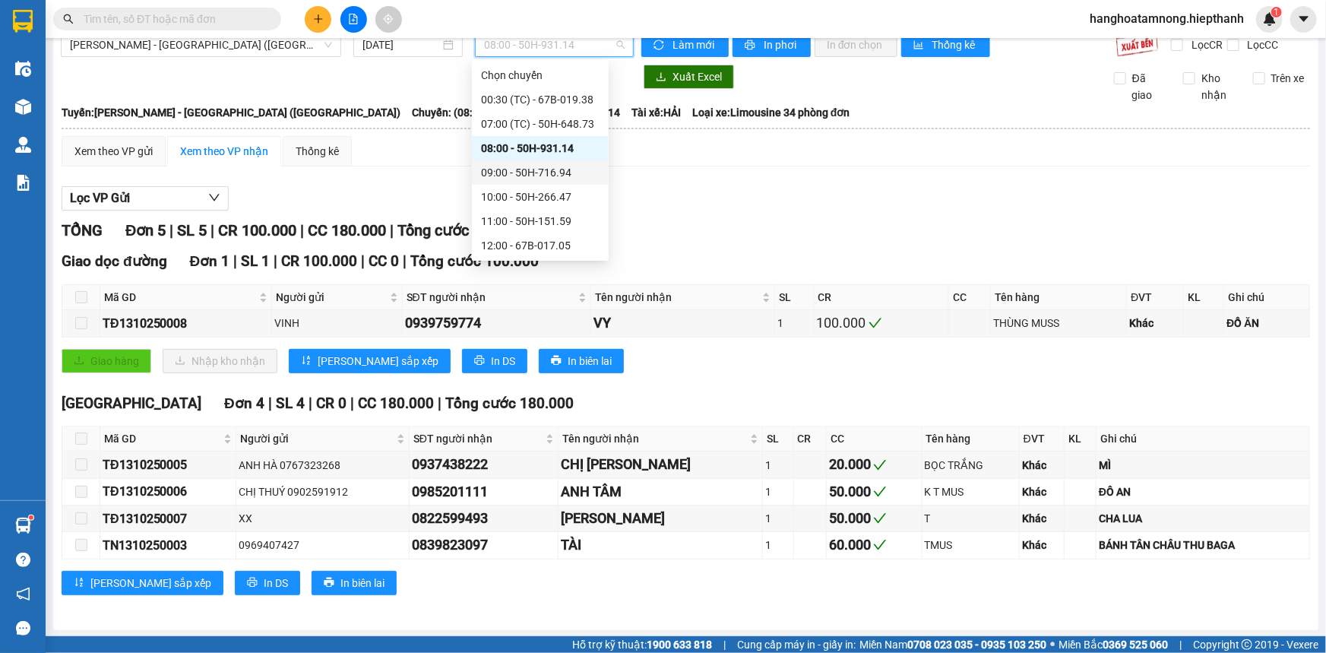
click at [507, 166] on div "09:00 - 50H-716.94" at bounding box center [540, 172] width 119 height 17
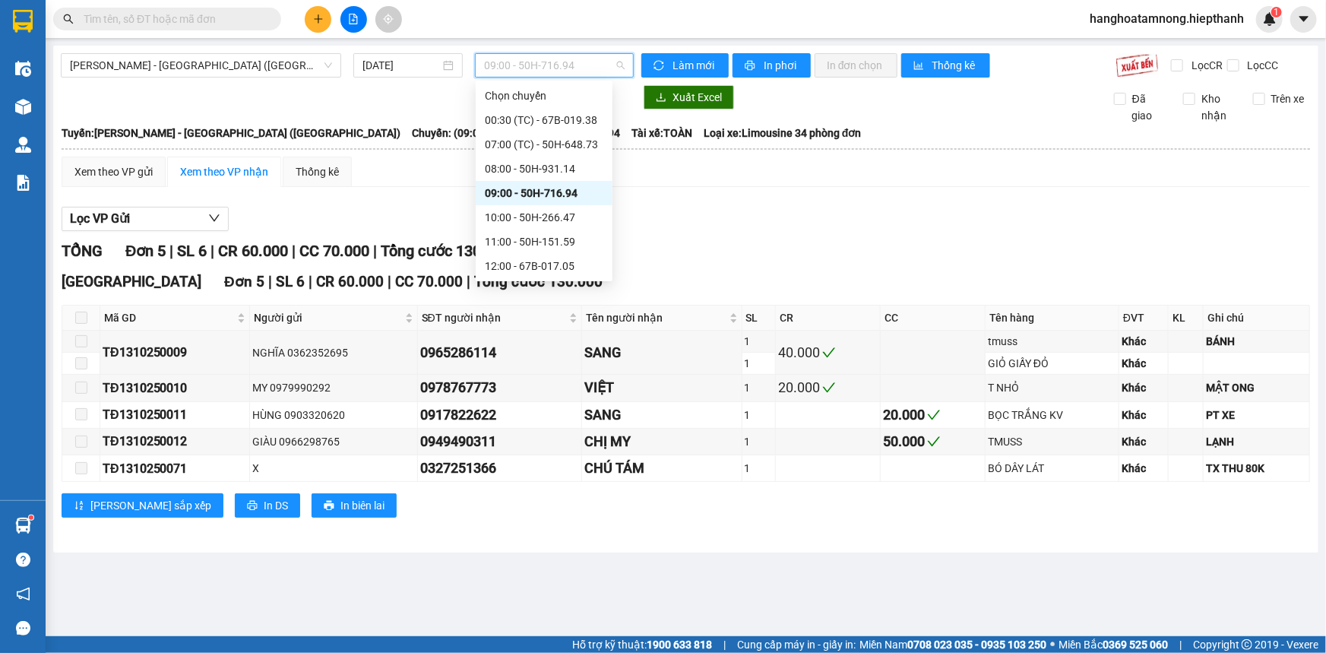
click at [541, 65] on span "09:00 - 50H-716.94" at bounding box center [554, 65] width 141 height 23
click at [514, 213] on div "10:00 - 50H-266.47" at bounding box center [544, 217] width 119 height 17
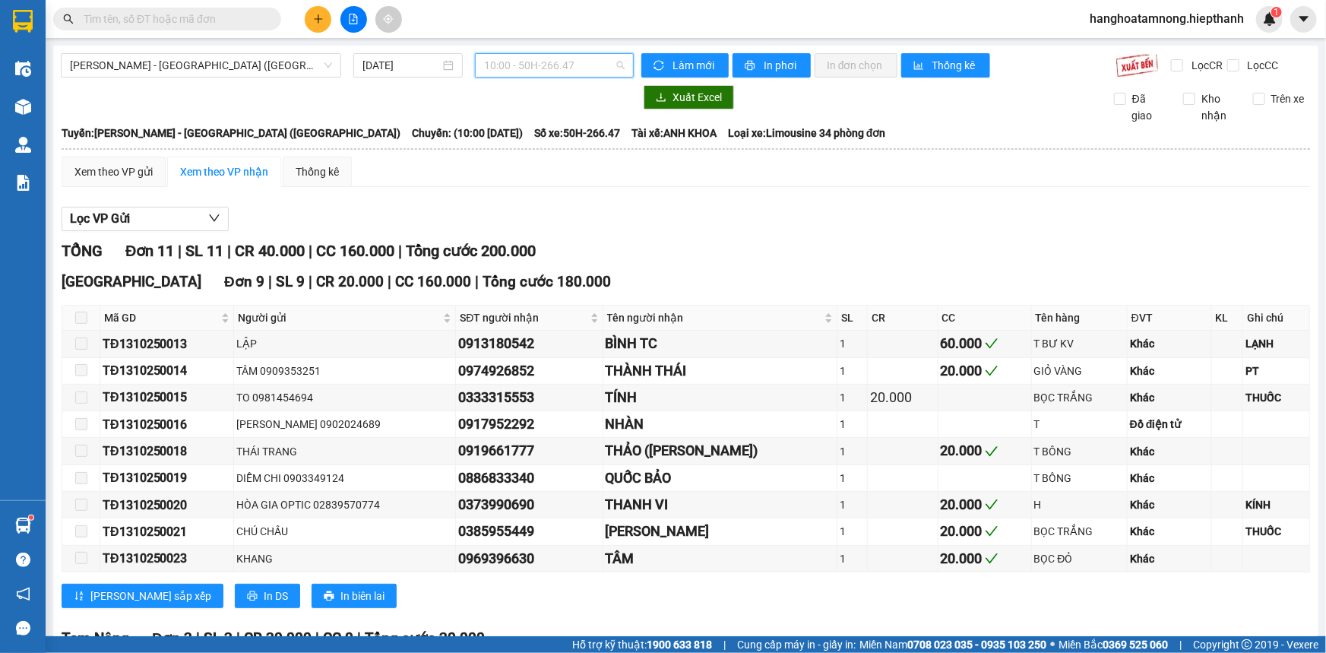
click at [539, 71] on span "10:00 - 50H-266.47" at bounding box center [554, 65] width 141 height 23
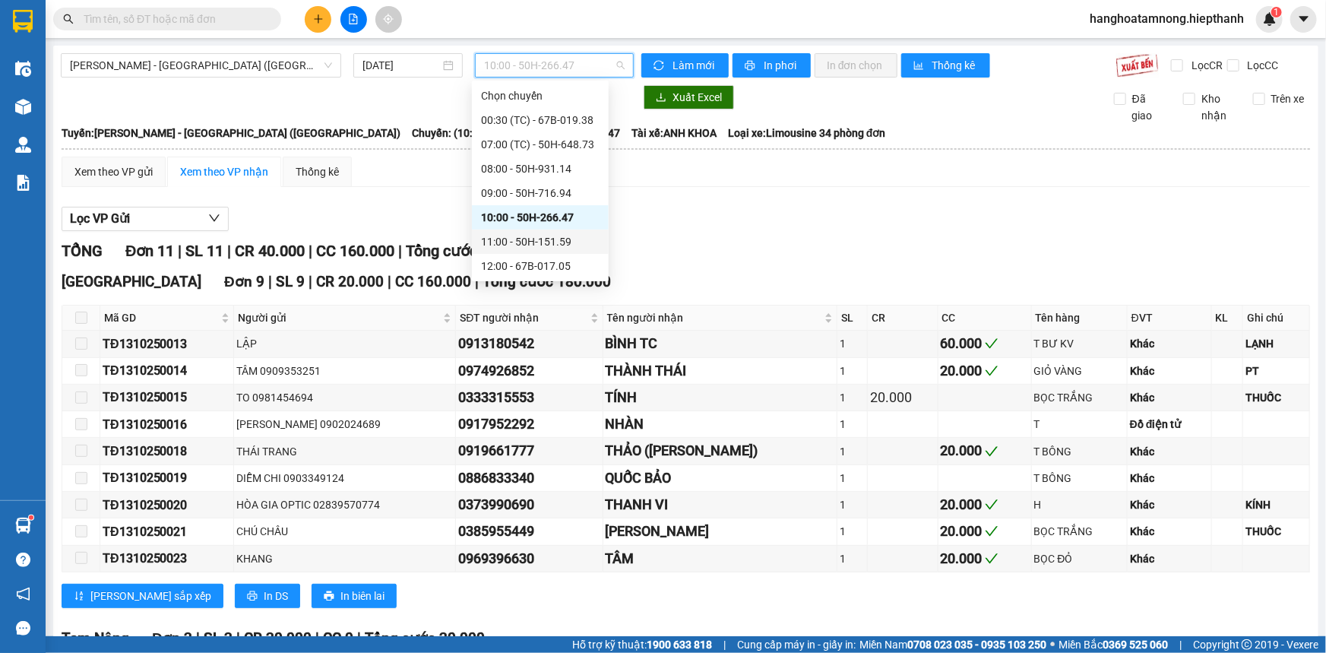
drag, startPoint x: 505, startPoint y: 236, endPoint x: 511, endPoint y: 228, distance: 10.8
click at [506, 233] on div "11:00 - 50H-151.59" at bounding box center [540, 241] width 119 height 17
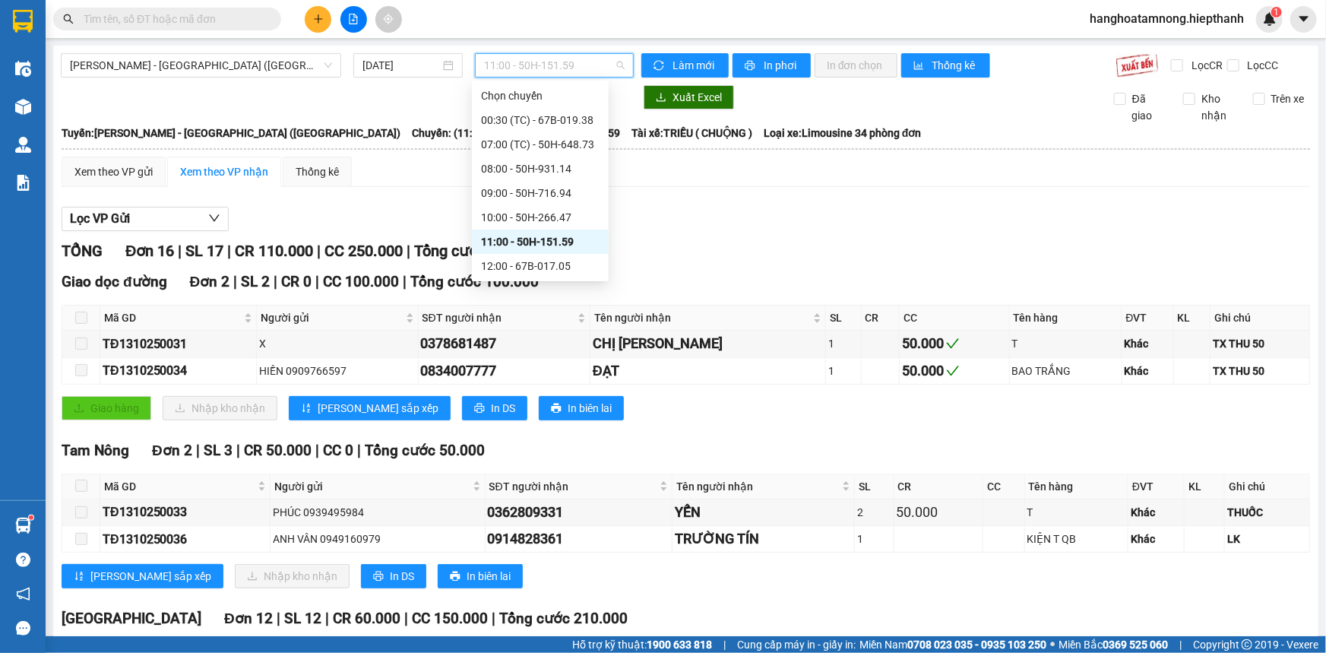
click at [551, 58] on span "11:00 - 50H-151.59" at bounding box center [554, 65] width 141 height 23
click at [511, 264] on div "12:00 - 67B-017.05" at bounding box center [540, 266] width 119 height 17
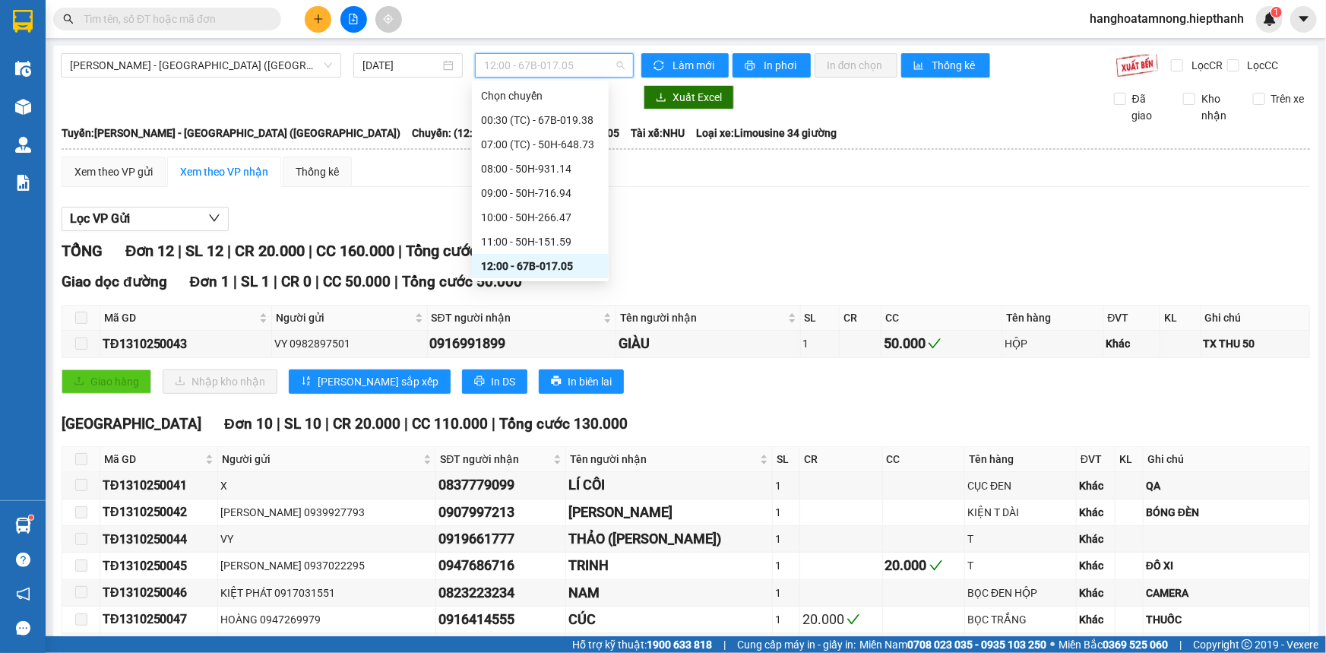
click at [521, 75] on span "12:00 - 67B-017.05" at bounding box center [554, 65] width 141 height 23
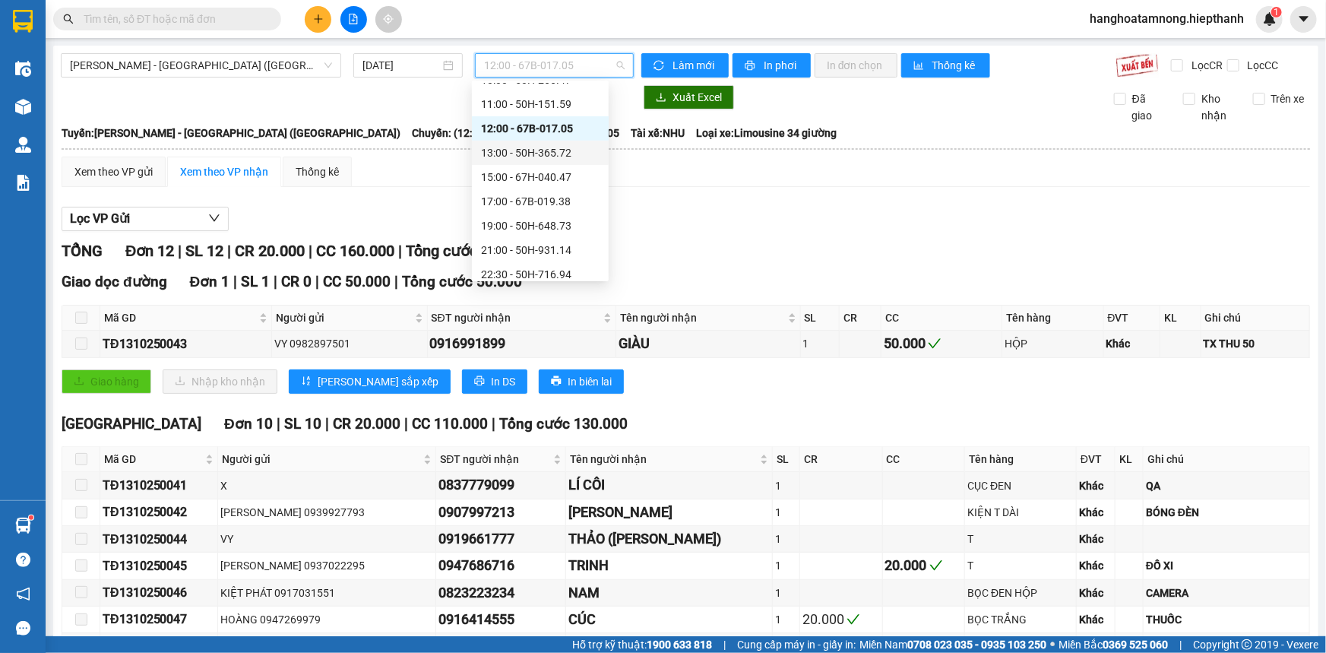
click at [510, 150] on div "13:00 - 50H-365.72" at bounding box center [540, 152] width 119 height 17
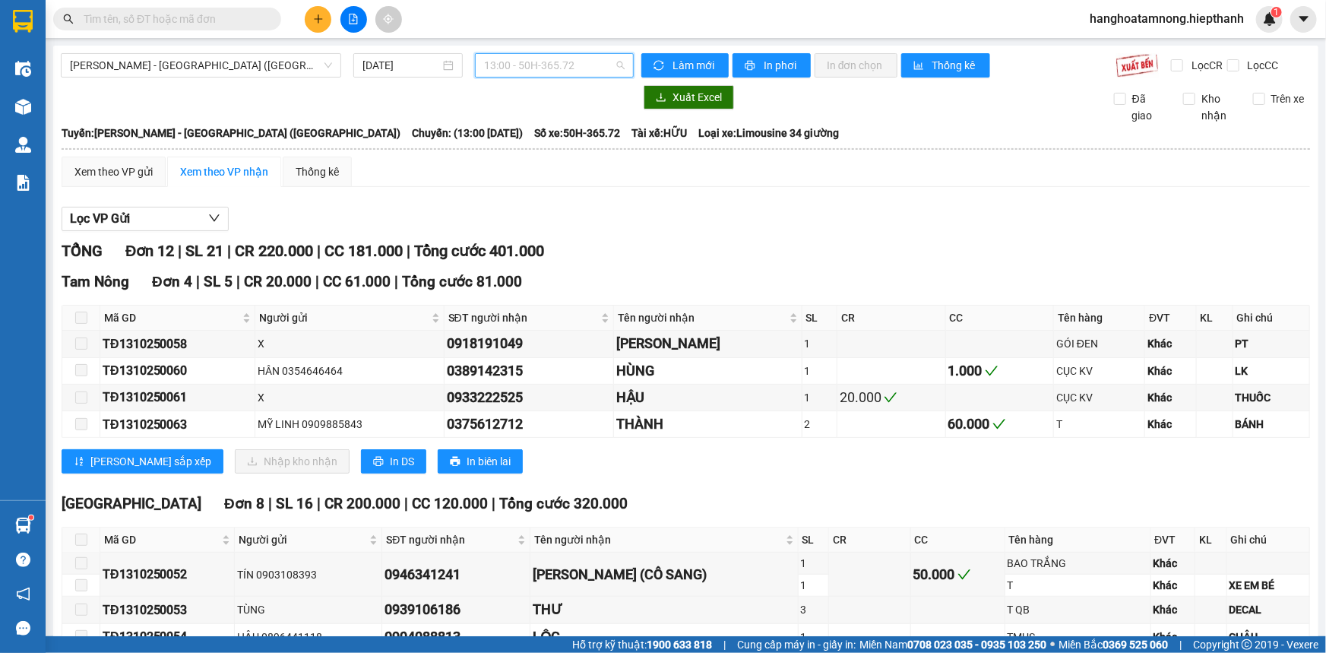
drag, startPoint x: 578, startPoint y: 59, endPoint x: 536, endPoint y: 187, distance: 134.3
click at [578, 59] on span "13:00 - 50H-365.72" at bounding box center [554, 65] width 141 height 23
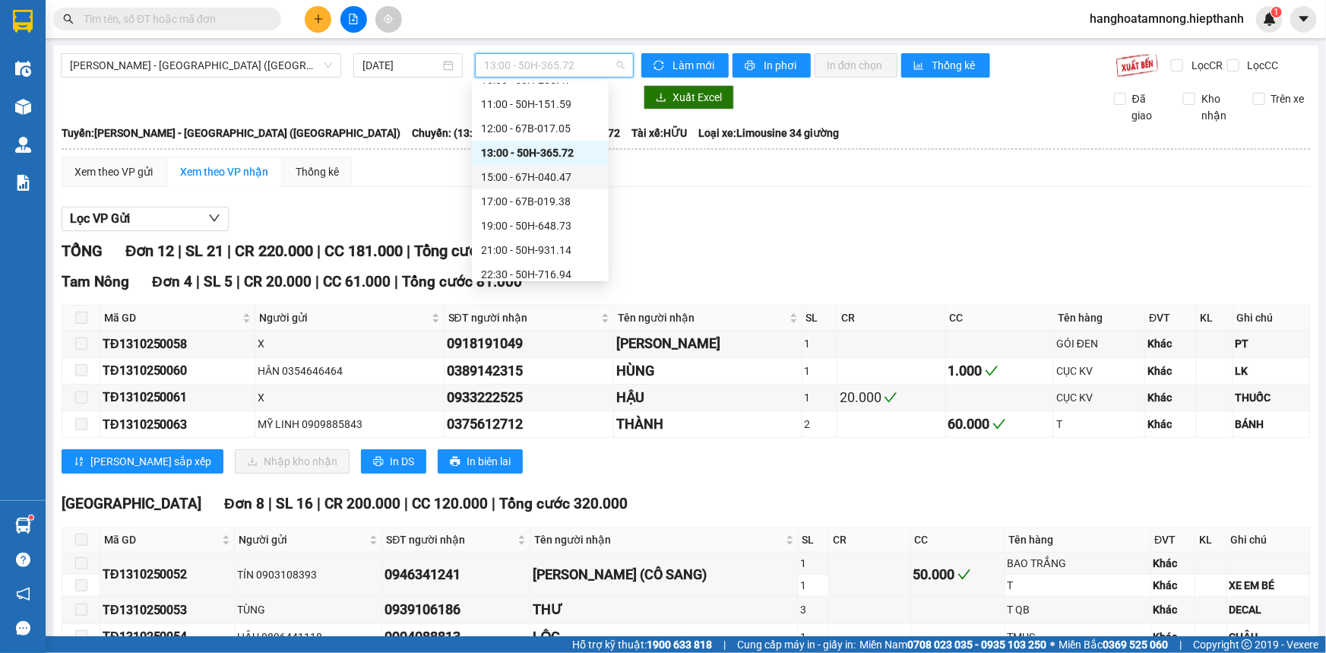
click at [508, 177] on div "15:00 - 67H-040.47" at bounding box center [540, 177] width 119 height 17
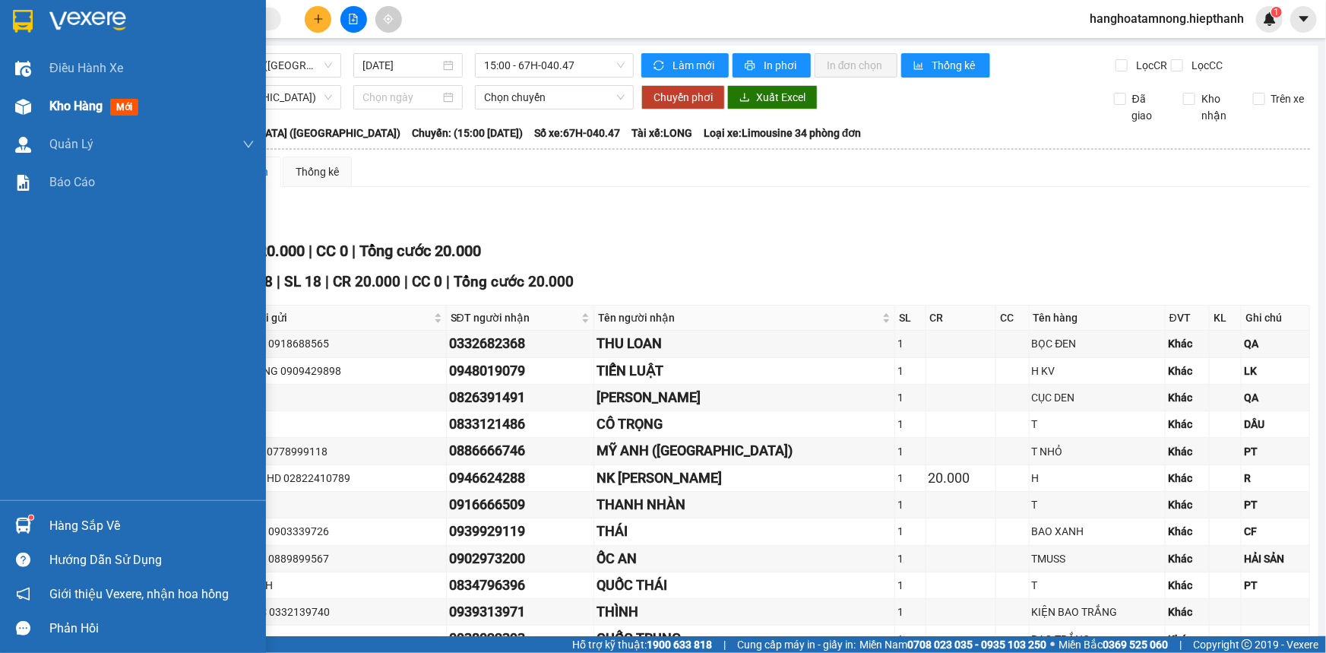
click at [53, 102] on span "Kho hàng" at bounding box center [75, 106] width 53 height 14
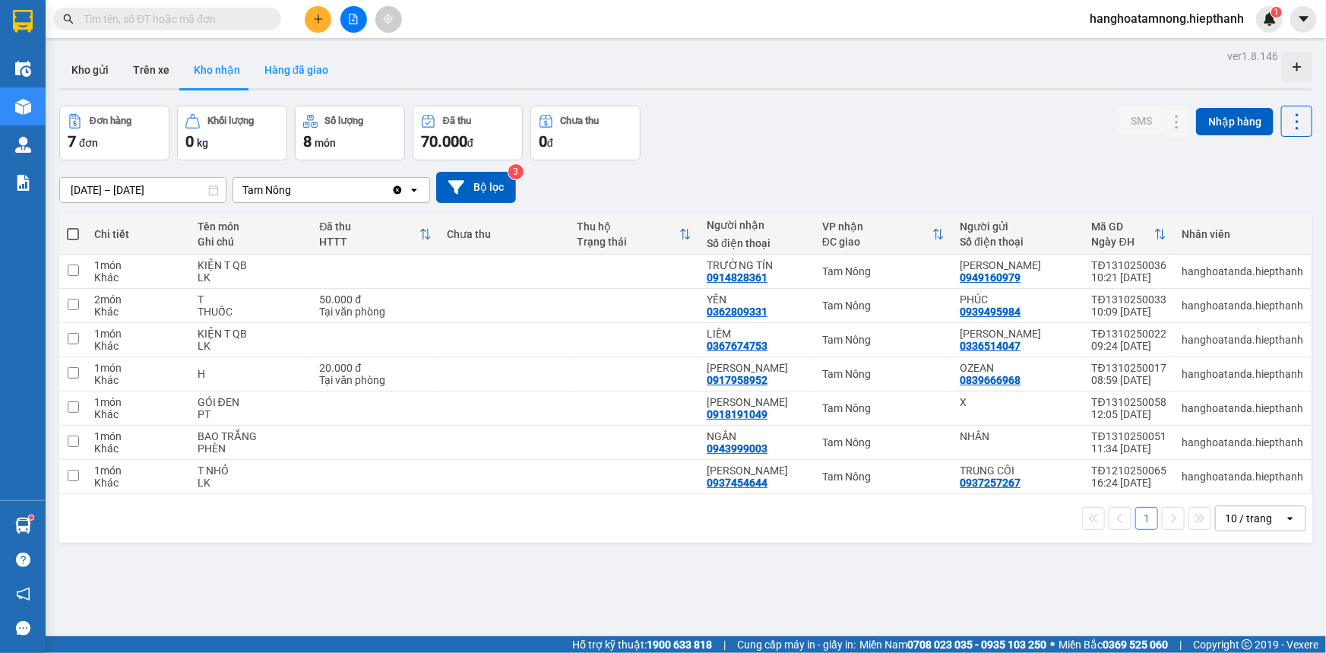
click at [296, 75] on button "Hàng đã giao" at bounding box center [296, 70] width 88 height 36
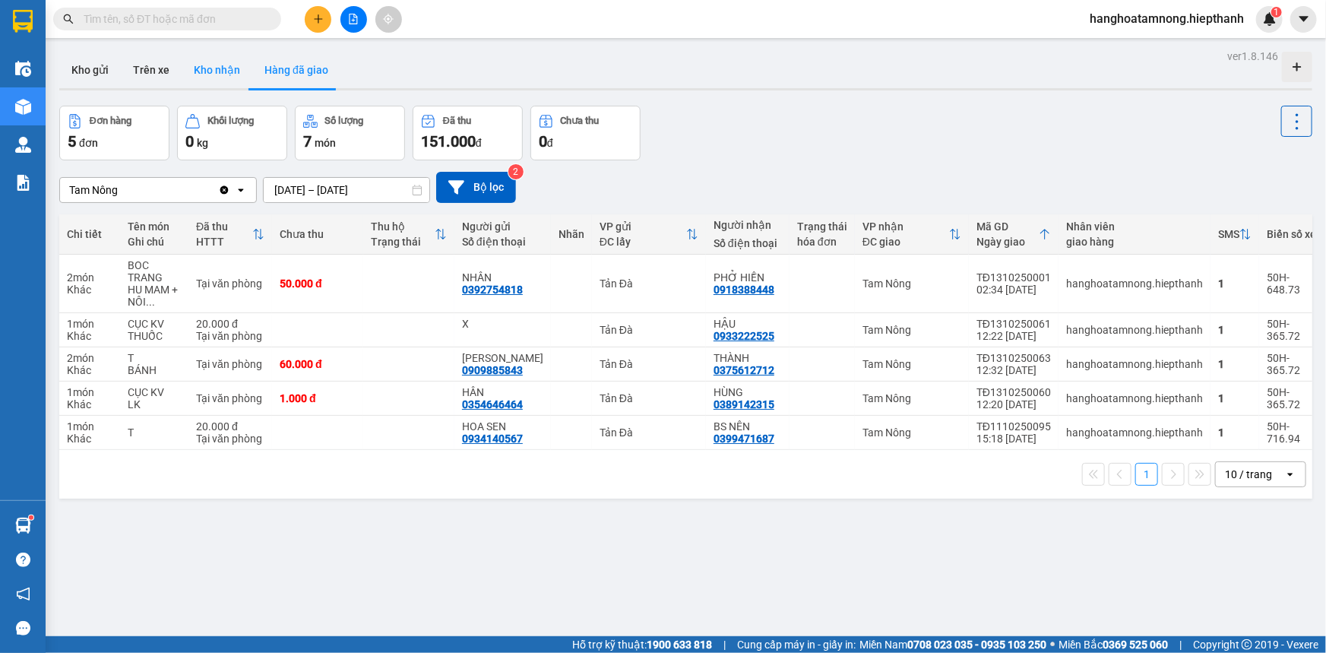
click at [203, 56] on button "Kho nhận" at bounding box center [217, 70] width 71 height 36
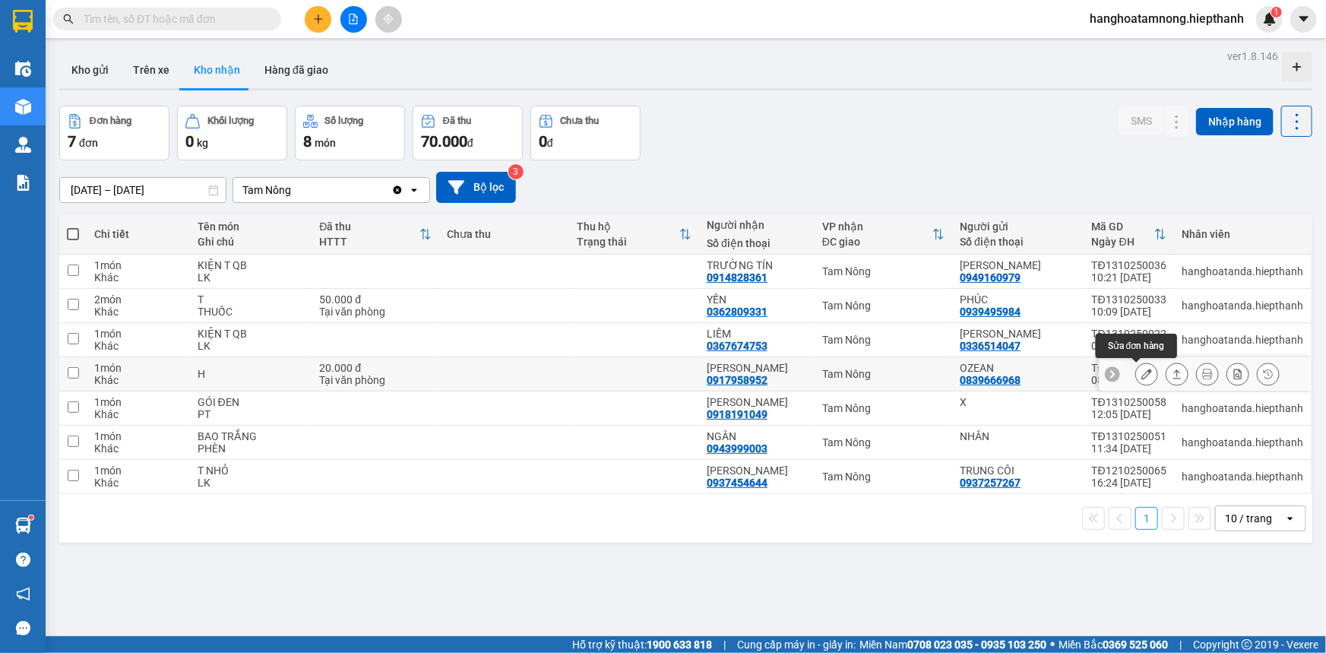
click at [1142, 374] on icon at bounding box center [1147, 374] width 11 height 11
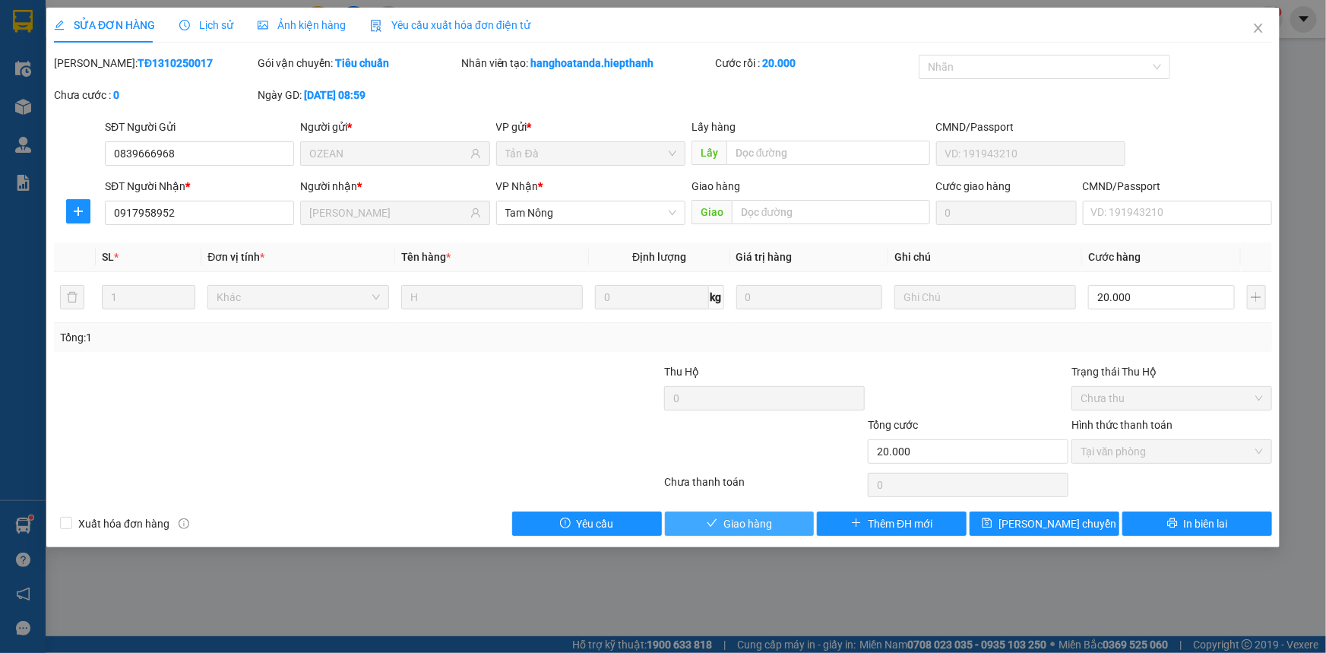
click at [753, 529] on span "Giao hàng" at bounding box center [748, 523] width 49 height 17
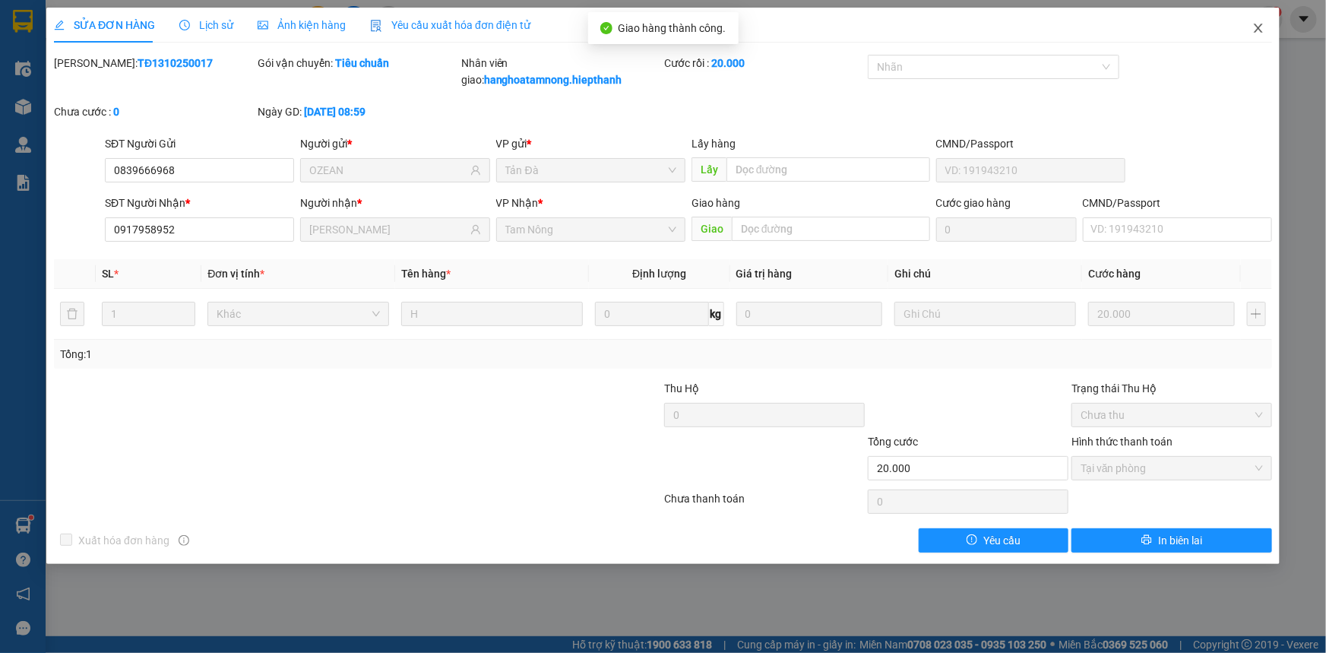
click at [1262, 30] on icon "close" at bounding box center [1258, 28] width 12 height 12
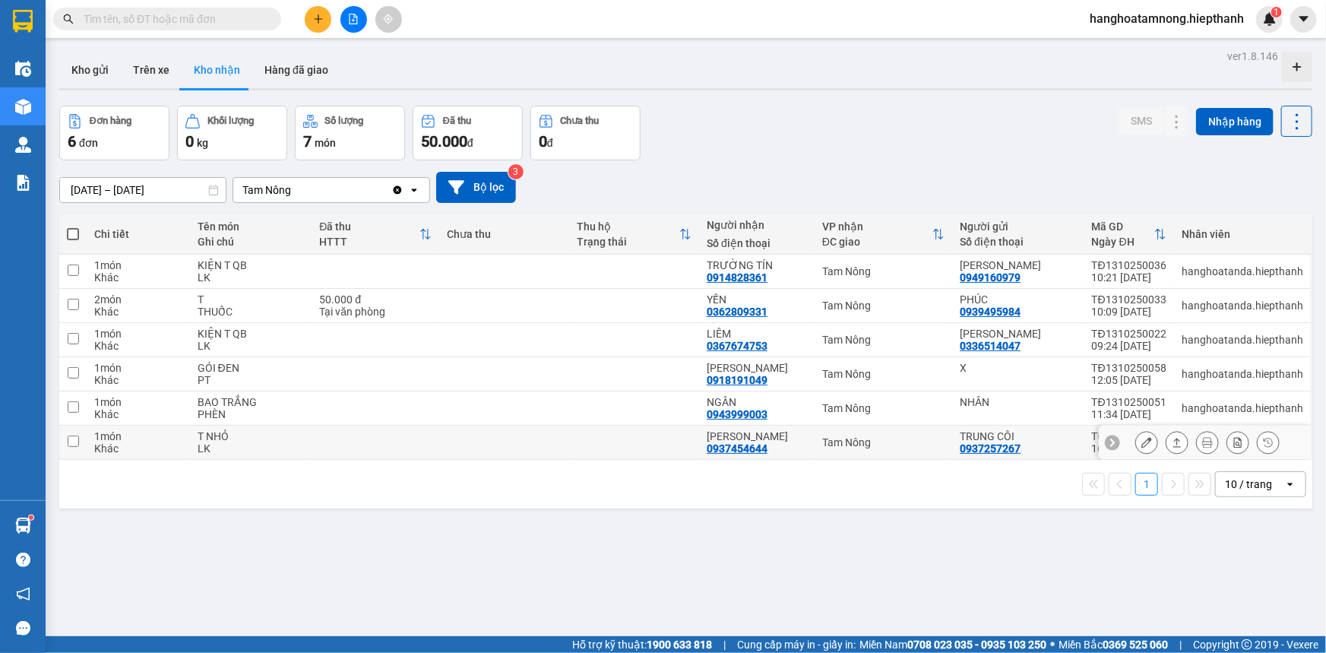
click at [1136, 435] on button at bounding box center [1146, 442] width 21 height 27
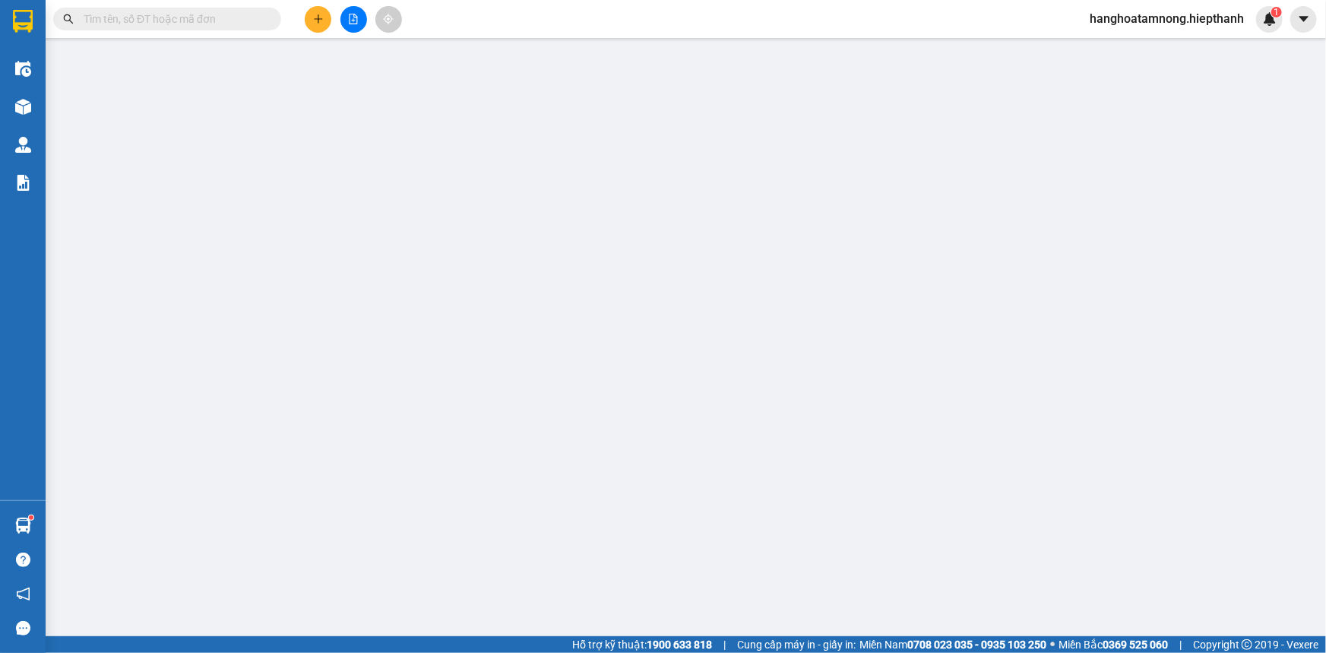
type input "0937257267"
type input "TRUNG CÔI"
type input "0937454644"
type input "[PERSON_NAME]"
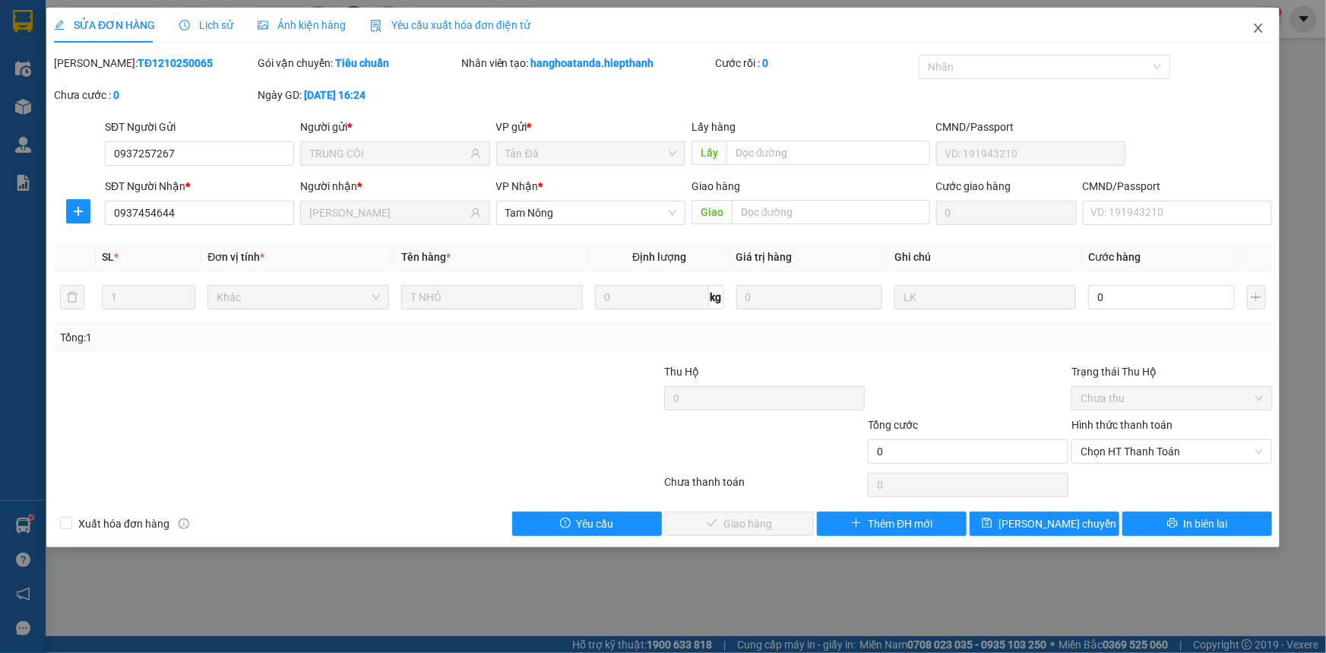
click at [1256, 24] on icon "close" at bounding box center [1258, 28] width 12 height 12
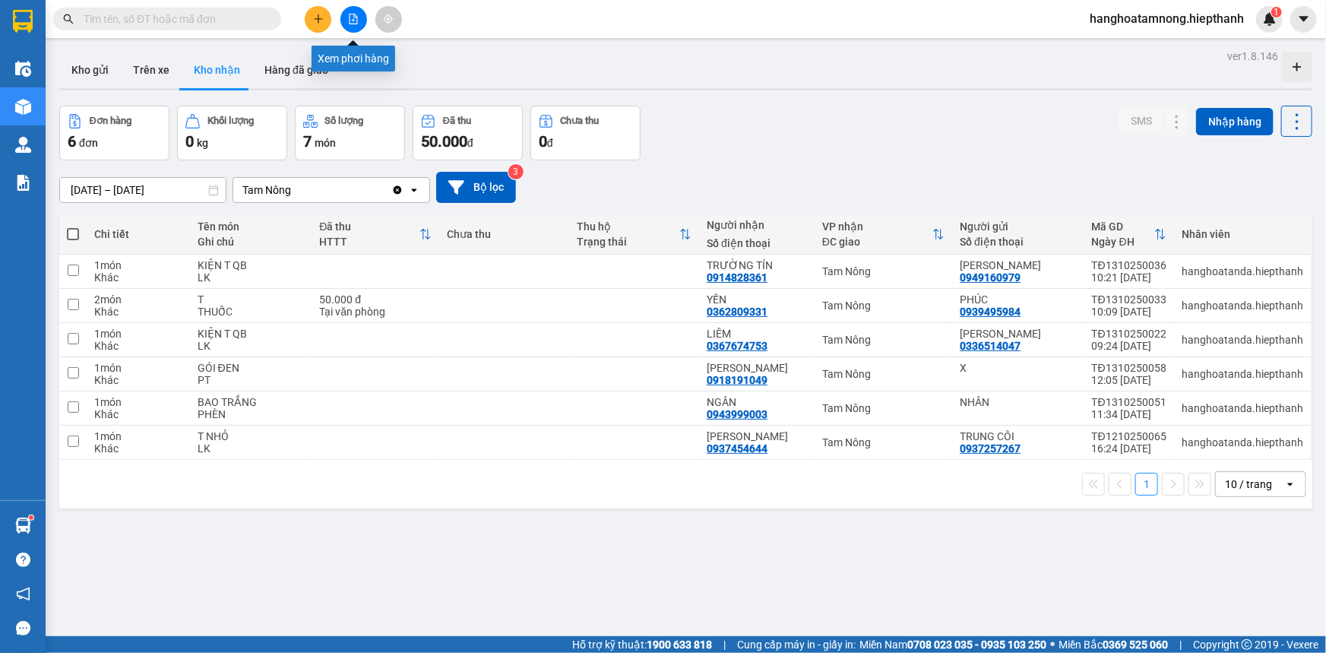
click at [353, 22] on icon "file-add" at bounding box center [353, 19] width 11 height 11
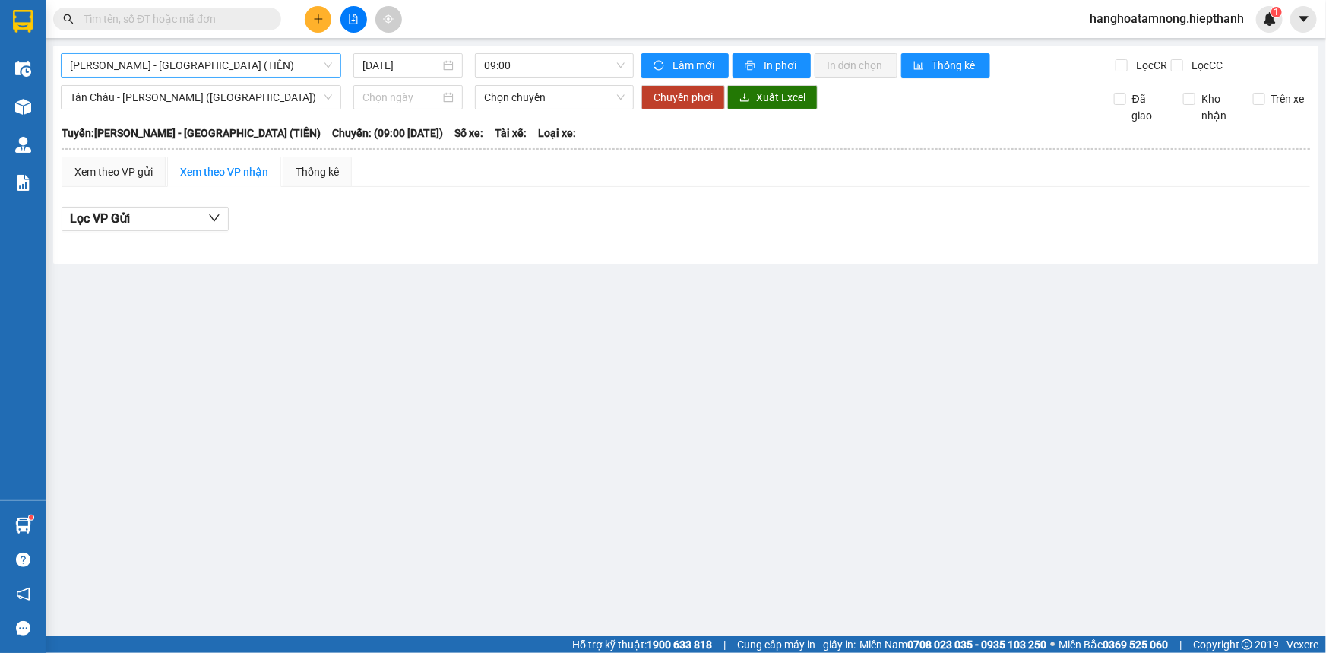
click at [265, 69] on span "[PERSON_NAME] - [GEOGRAPHIC_DATA] (TIỀN)" at bounding box center [201, 65] width 262 height 23
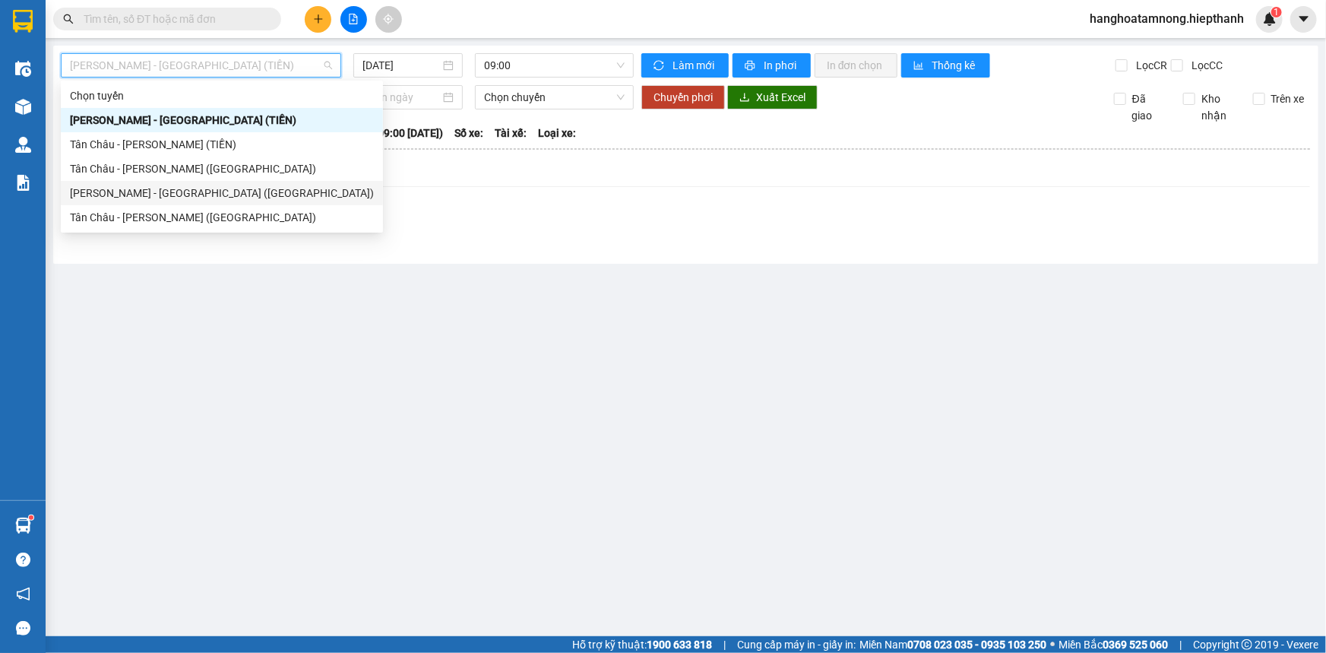
click at [193, 193] on div "[PERSON_NAME] - [GEOGRAPHIC_DATA] ([GEOGRAPHIC_DATA])" at bounding box center [222, 193] width 304 height 17
type input "[DATE]"
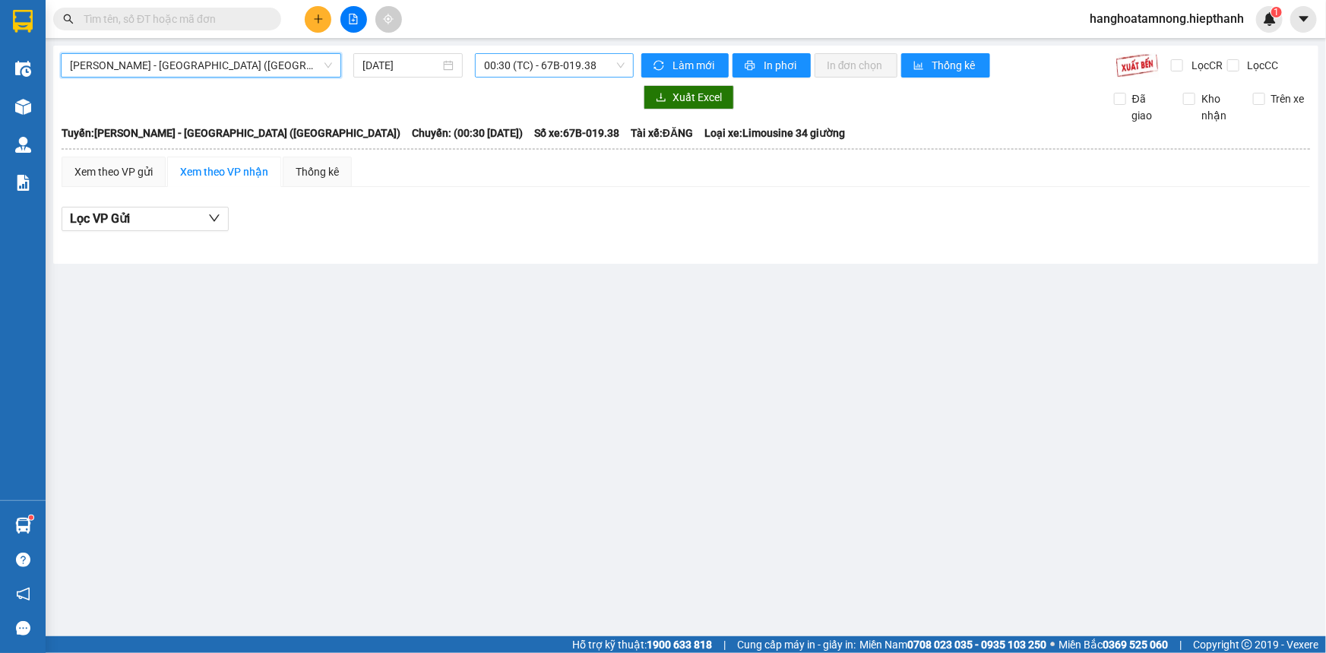
click at [547, 63] on span "00:30 (TC) - 67B-019.38" at bounding box center [554, 65] width 141 height 23
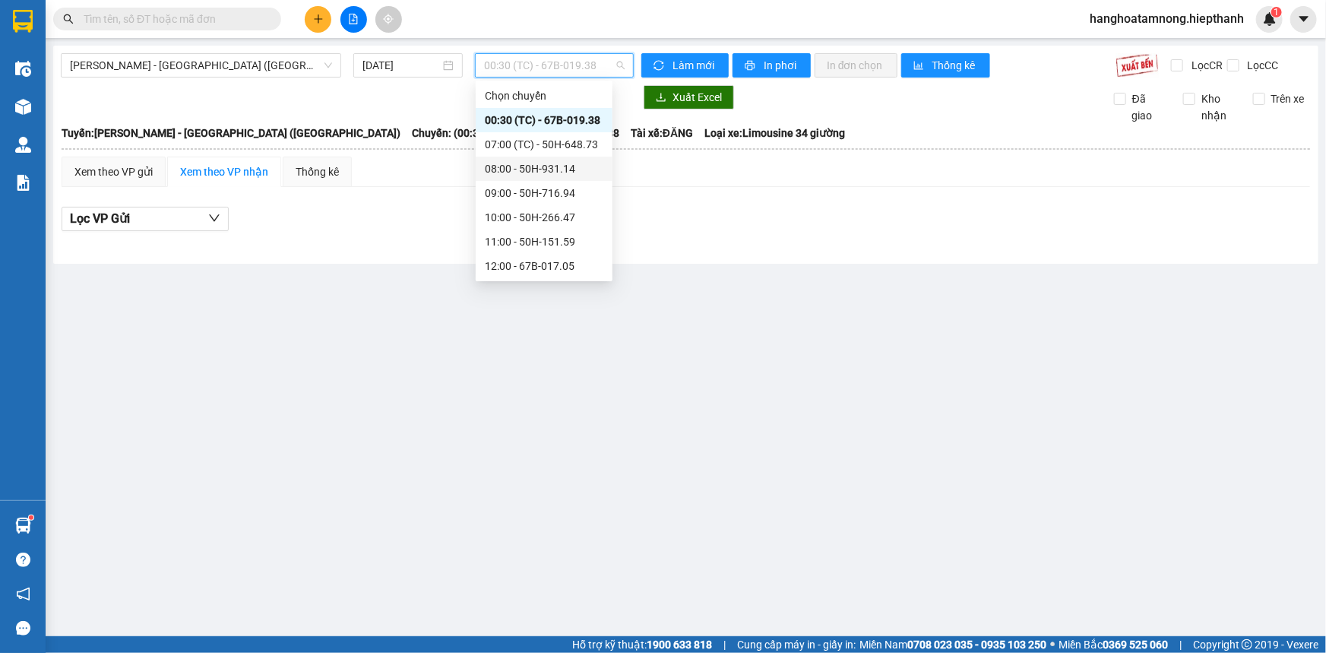
scroll to position [138, 0]
click at [505, 198] on div "17:00 - 67B-019.38" at bounding box center [544, 201] width 119 height 17
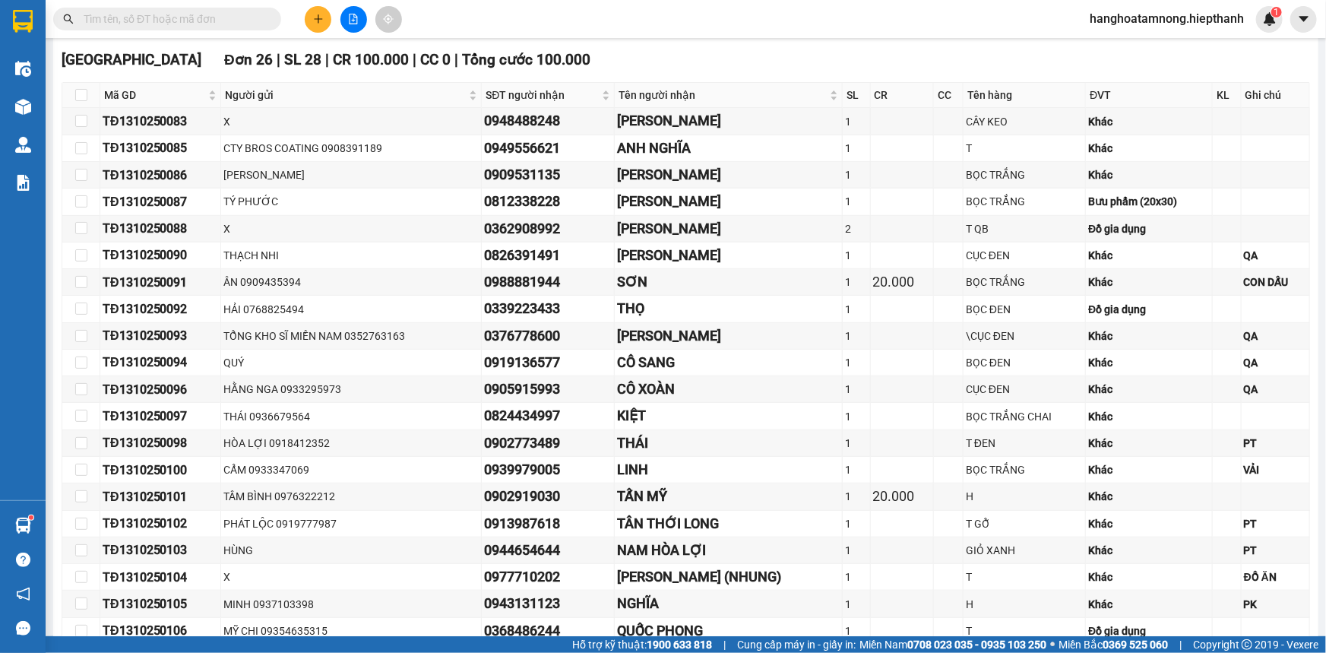
scroll to position [157, 0]
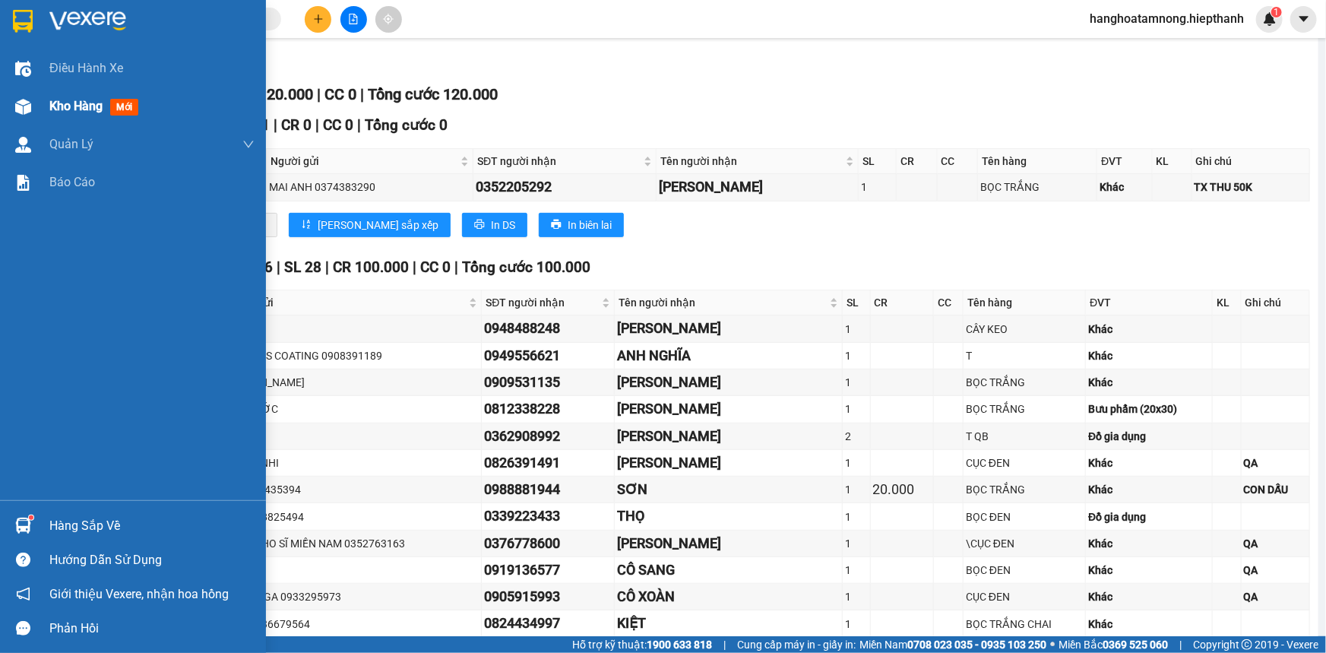
click at [76, 92] on div "Kho hàng mới" at bounding box center [151, 106] width 205 height 38
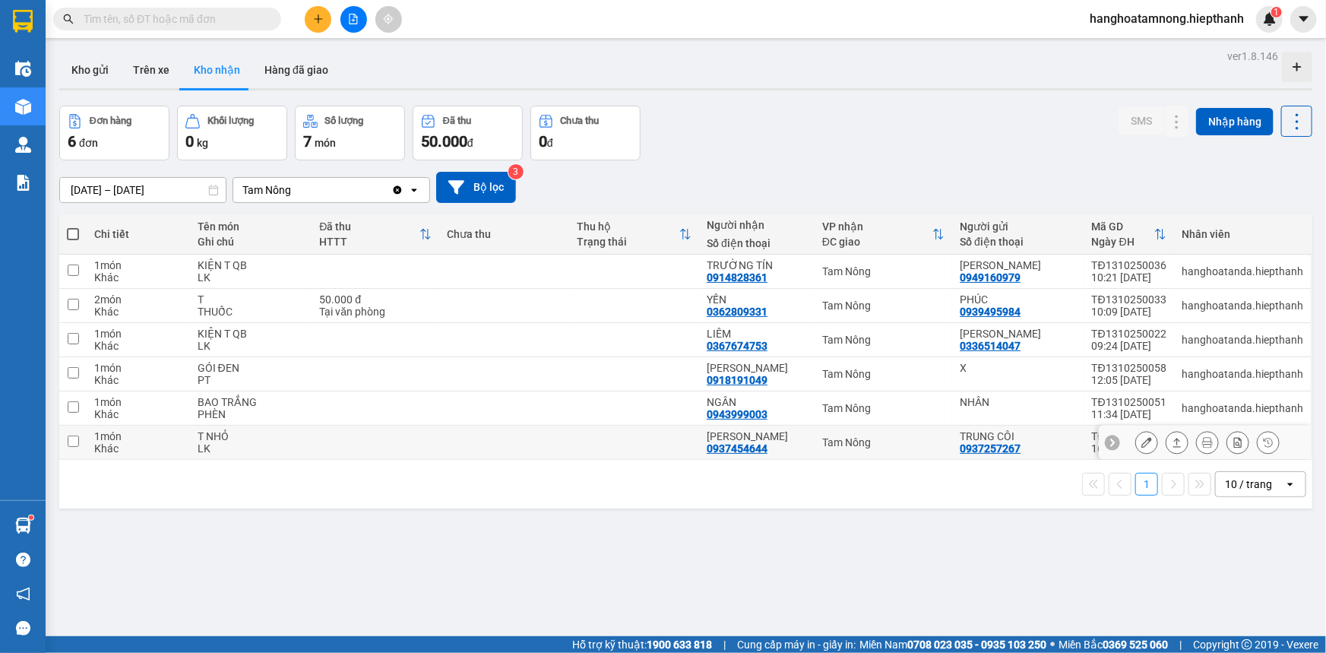
click at [1142, 439] on icon at bounding box center [1147, 442] width 11 height 11
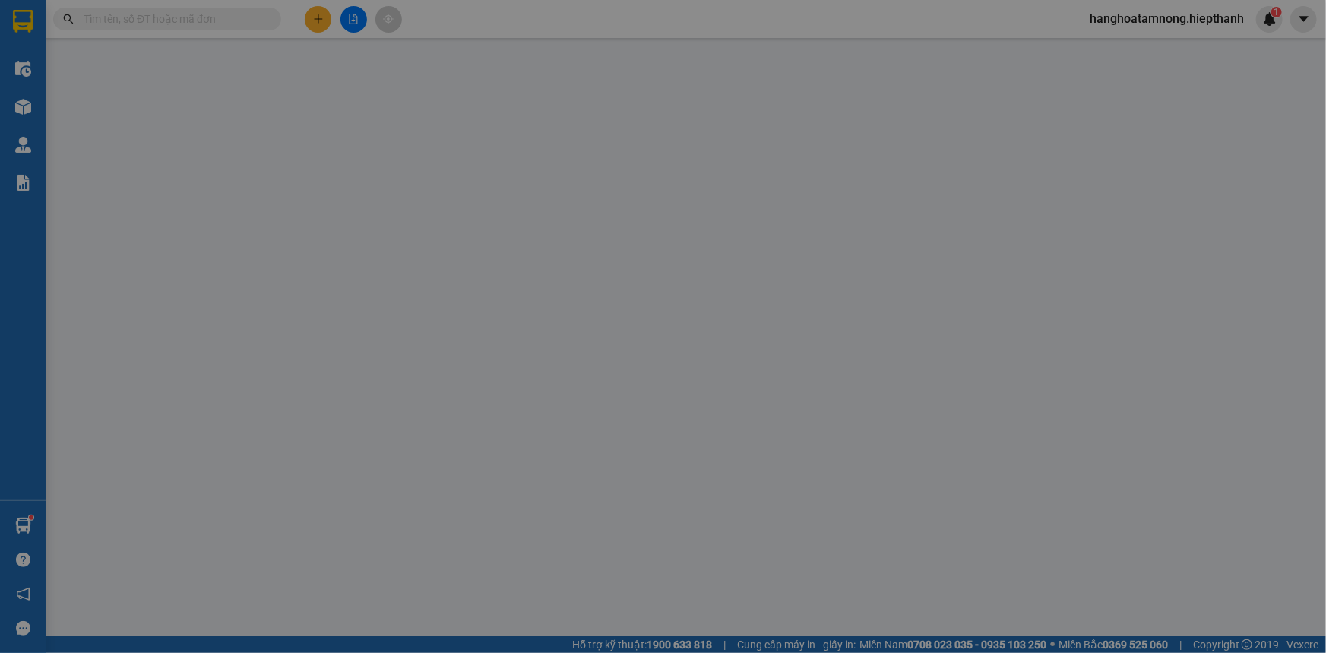
type input "0937257267"
type input "TRUNG CÔI"
type input "0937454644"
type input "[PERSON_NAME]"
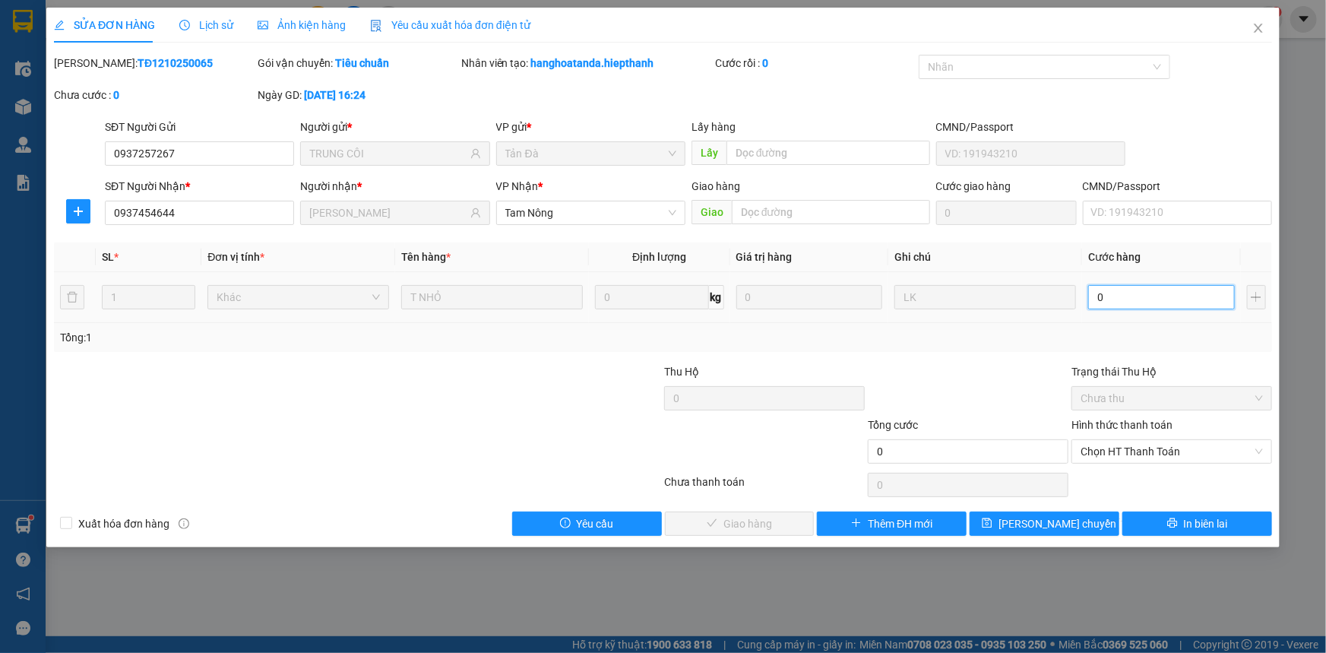
drag, startPoint x: 1144, startPoint y: 293, endPoint x: 1133, endPoint y: 293, distance: 10.7
click at [1143, 294] on input "0" at bounding box center [1161, 297] width 147 height 24
type input "2"
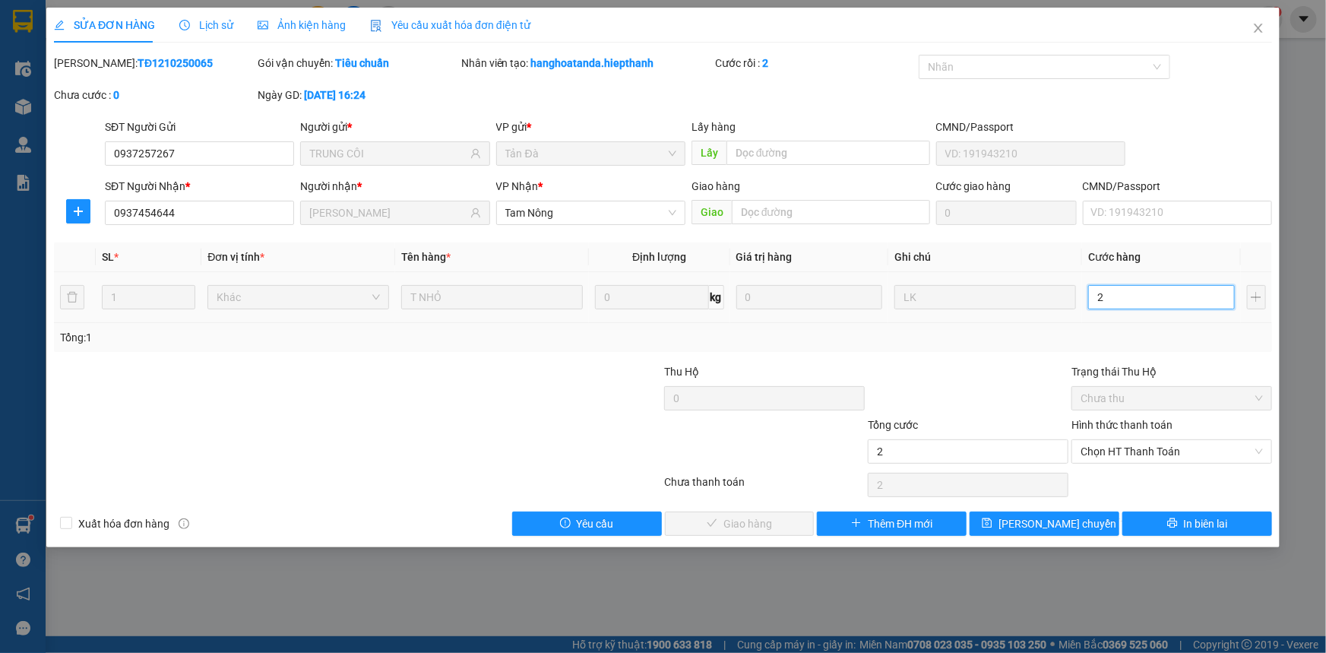
type input "20"
click at [1133, 442] on span "Chọn HT Thanh Toán" at bounding box center [1172, 451] width 182 height 23
type input "20"
type input "20.000"
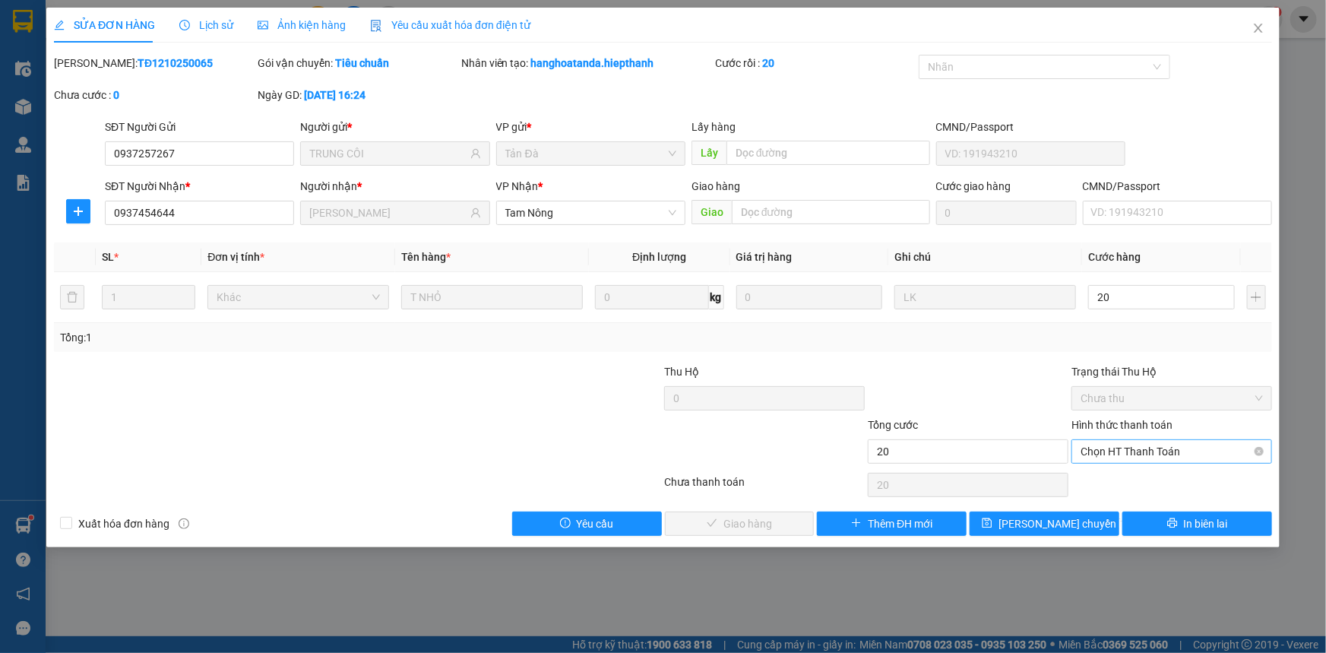
type input "20.000"
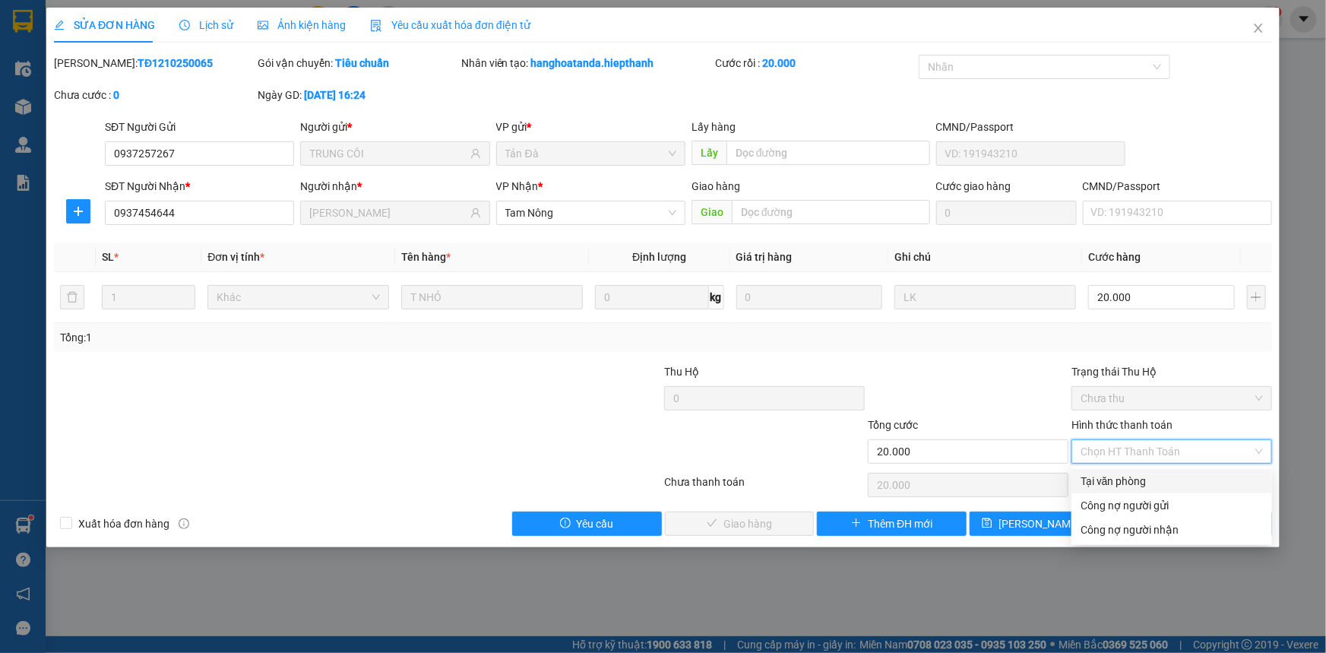
click at [1114, 474] on div "Tại văn phòng" at bounding box center [1172, 481] width 182 height 17
type input "0"
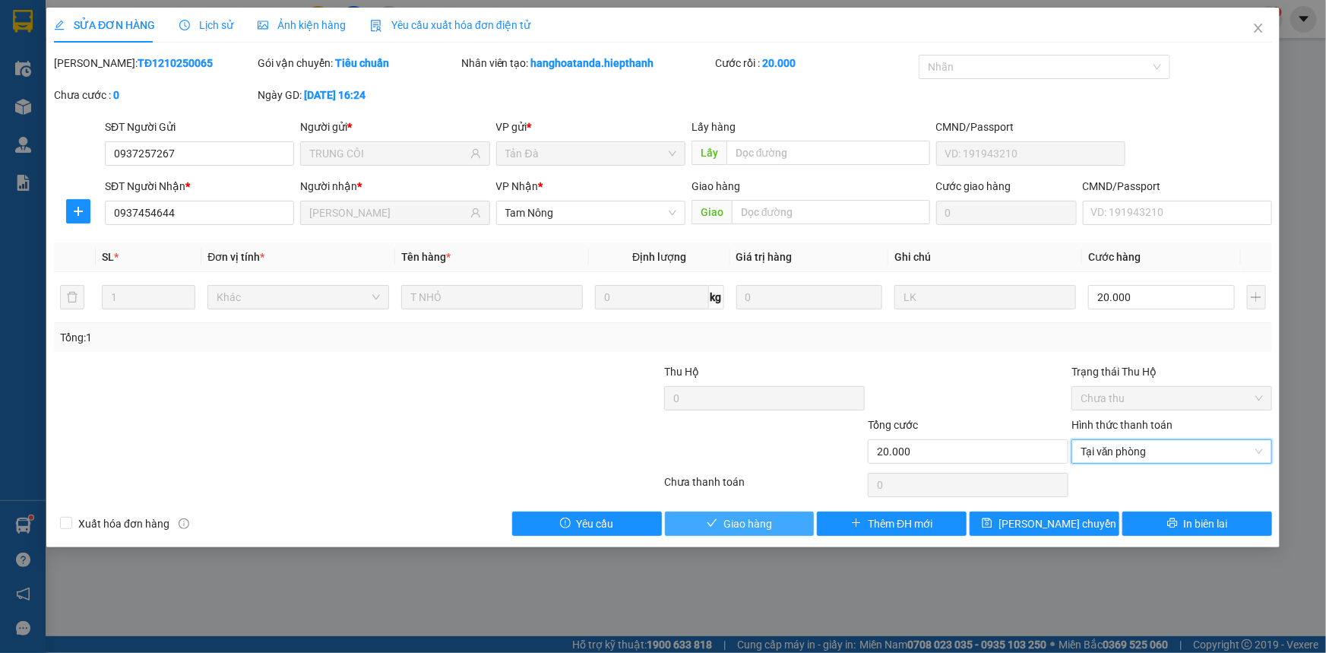
click at [739, 529] on span "Giao hàng" at bounding box center [748, 523] width 49 height 17
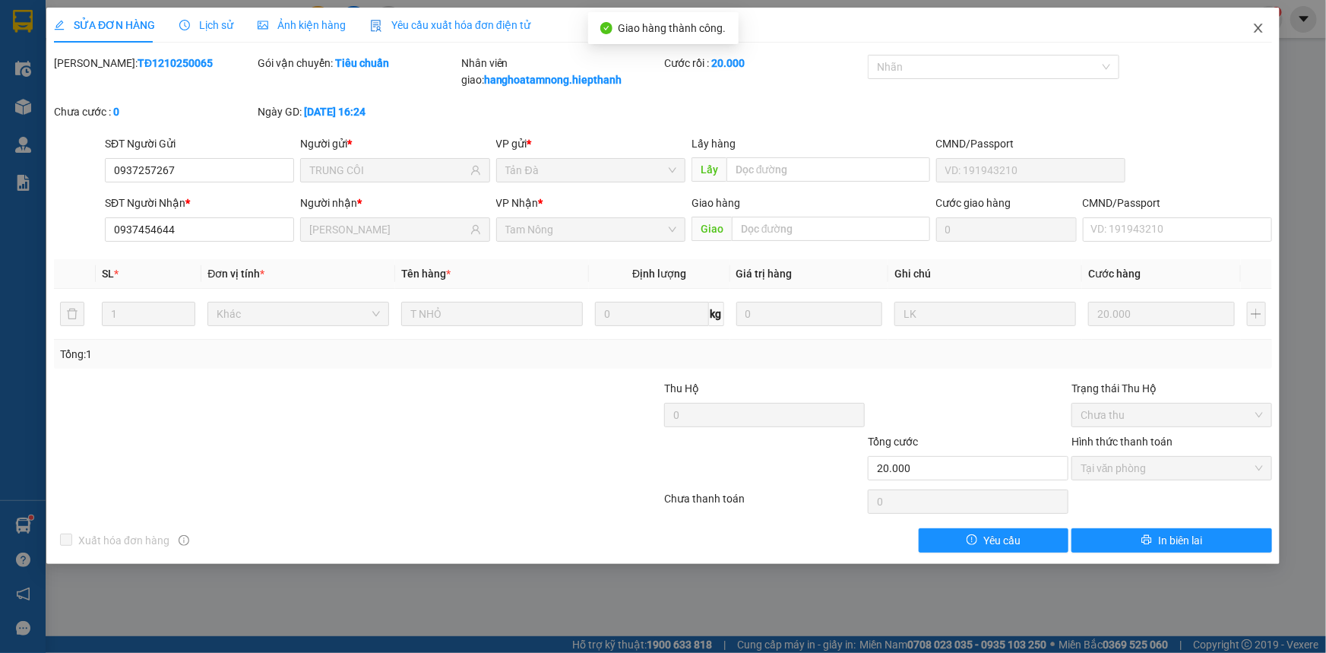
click at [1255, 27] on icon "close" at bounding box center [1258, 28] width 12 height 12
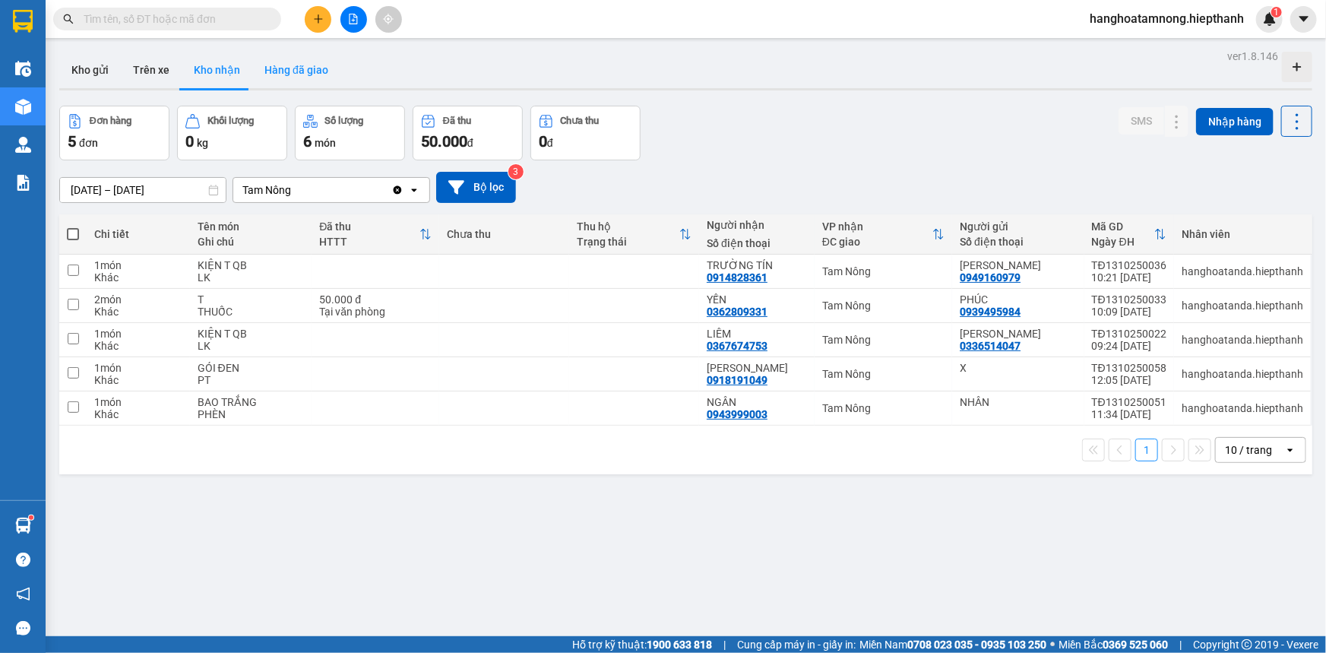
click at [297, 64] on button "Hàng đã giao" at bounding box center [296, 70] width 88 height 36
